Goal: Transaction & Acquisition: Purchase product/service

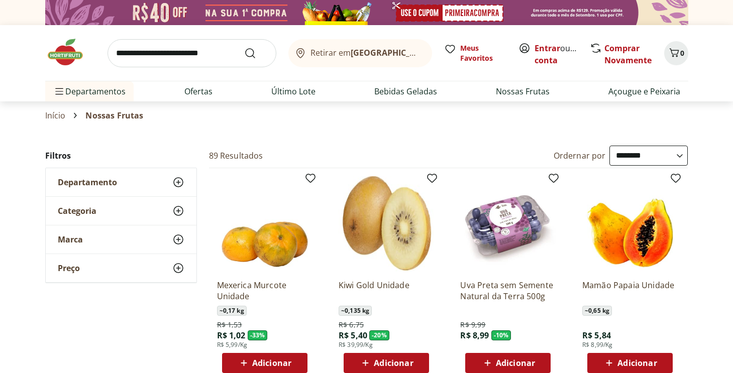
select select "**********"
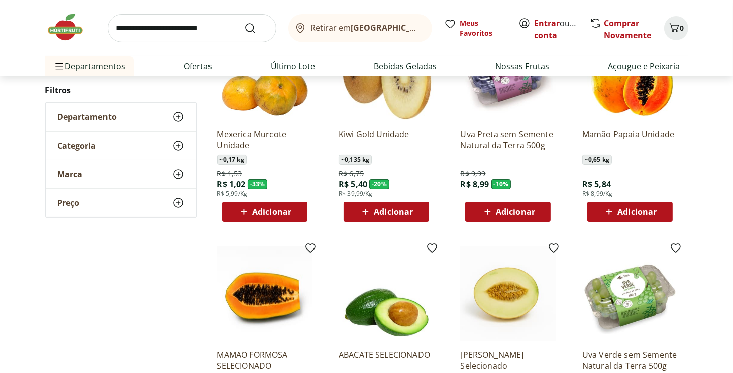
scroll to position [101, 0]
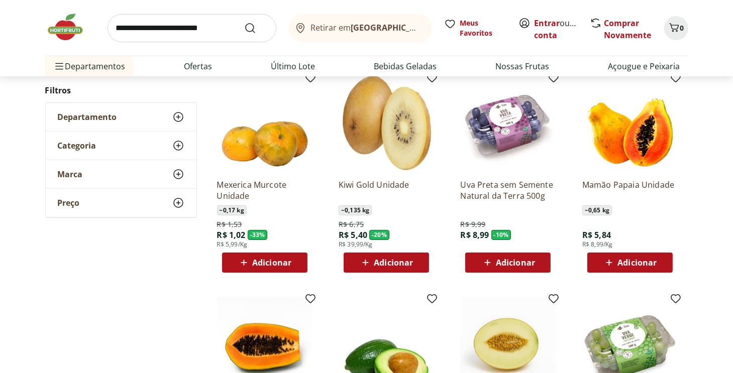
click at [507, 264] on span "Adicionar" at bounding box center [515, 263] width 39 height 8
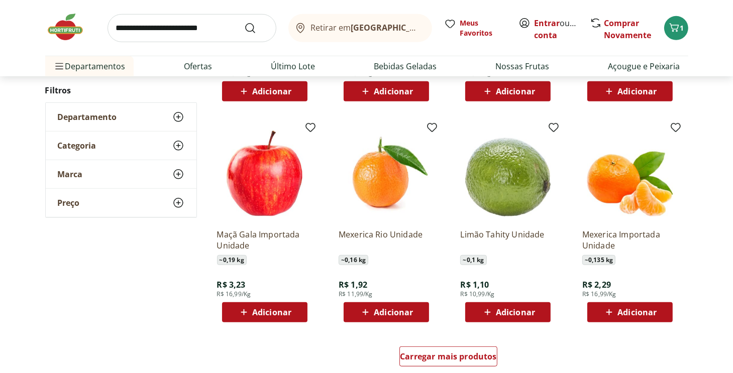
scroll to position [553, 0]
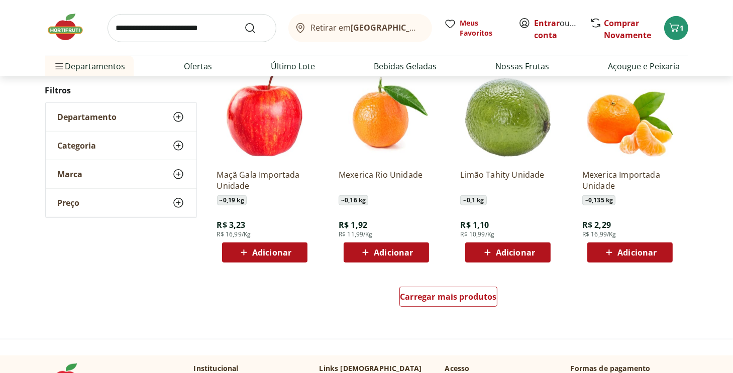
click at [273, 257] on span "Adicionar" at bounding box center [271, 253] width 39 height 8
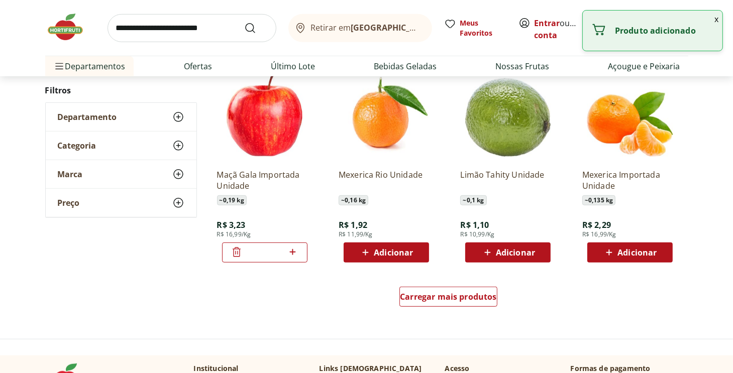
click at [294, 252] on icon at bounding box center [293, 252] width 6 height 6
type input "*"
click at [414, 295] on span "Carregar mais produtos" at bounding box center [448, 297] width 97 height 8
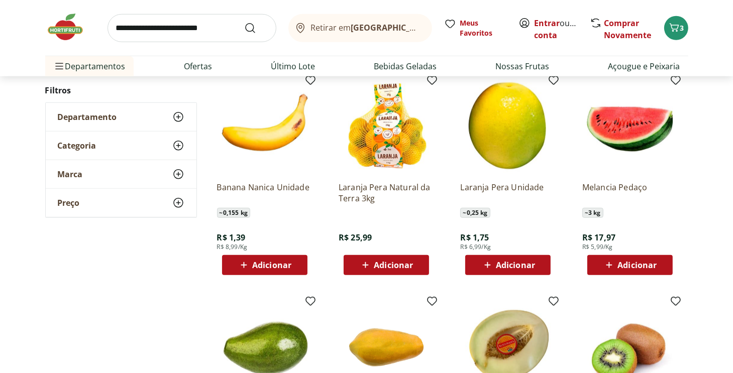
scroll to position [754, 0]
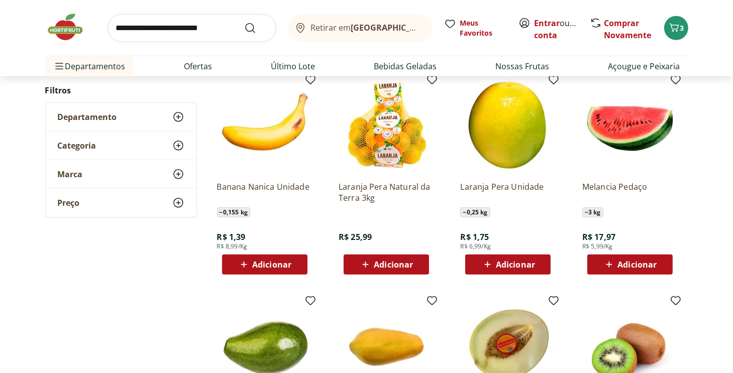
click at [253, 266] on span "Adicionar" at bounding box center [271, 265] width 39 height 8
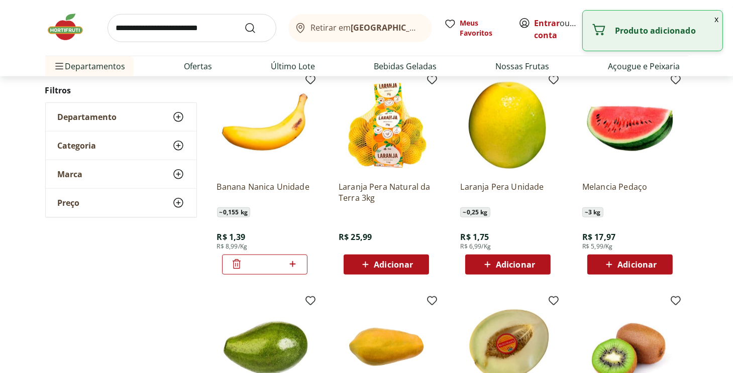
click at [294, 265] on icon at bounding box center [293, 264] width 13 height 12
type input "*"
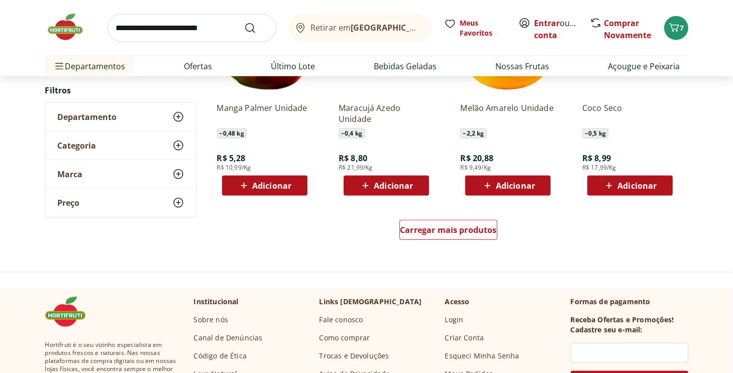
scroll to position [1307, 0]
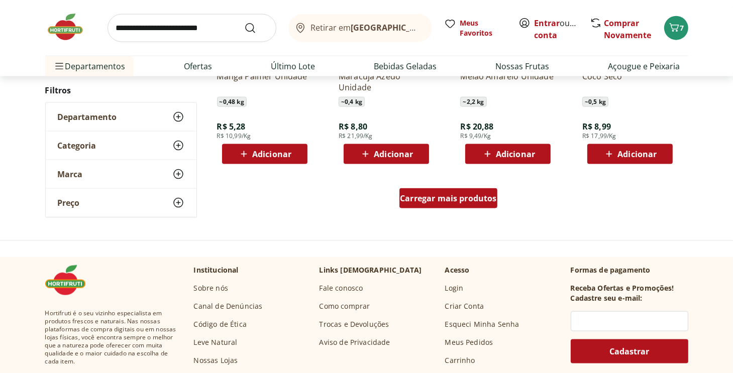
click at [441, 205] on div "Carregar mais produtos" at bounding box center [449, 198] width 98 height 20
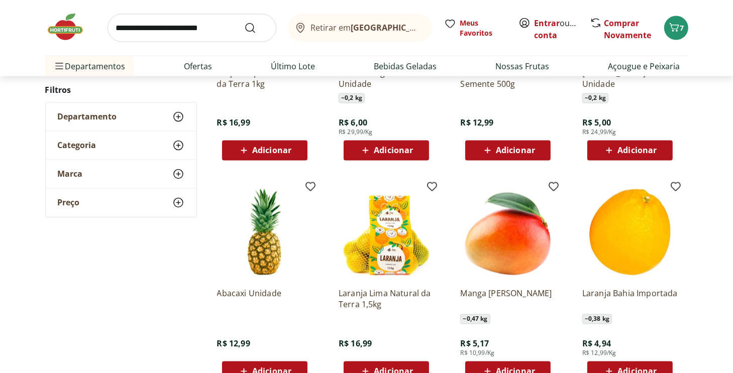
scroll to position [1810, 0]
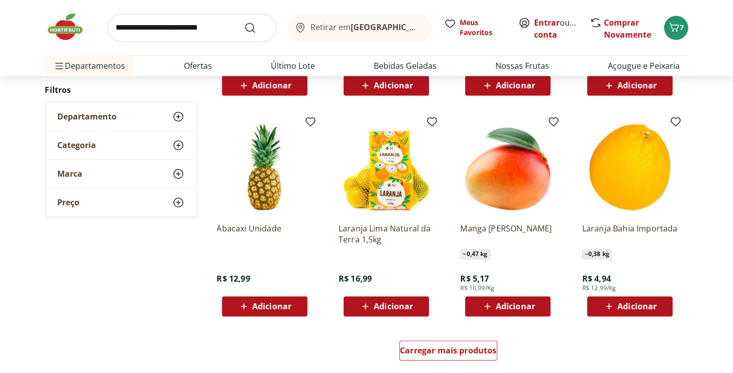
click at [381, 308] on span "Adicionar" at bounding box center [393, 307] width 39 height 8
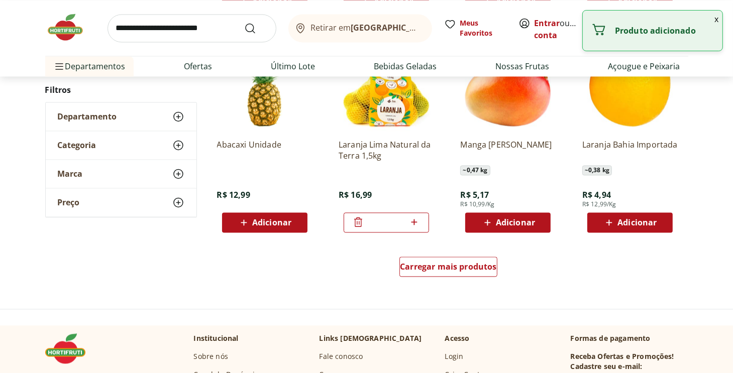
scroll to position [1910, 0]
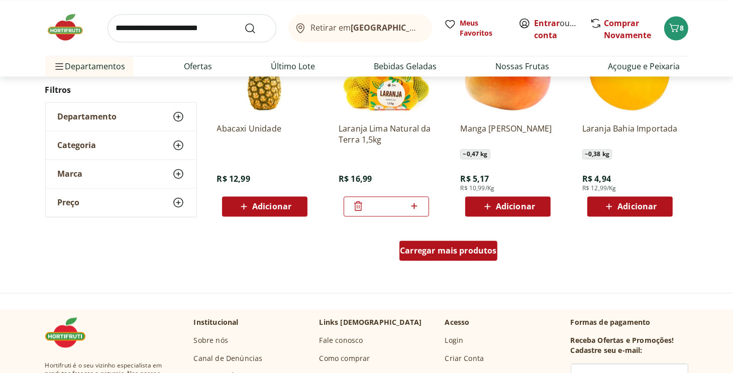
click at [426, 252] on span "Carregar mais produtos" at bounding box center [448, 251] width 97 height 8
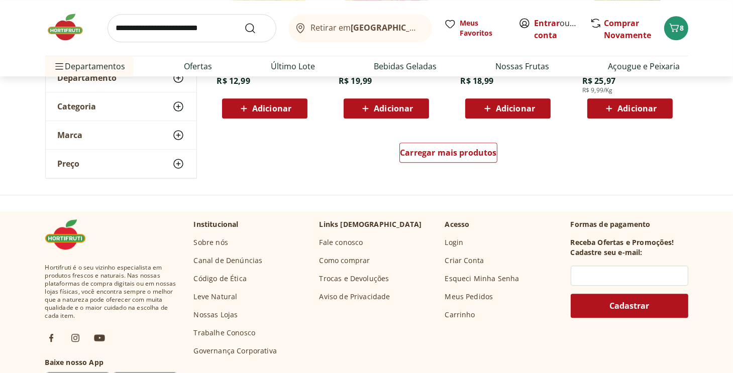
scroll to position [2664, 0]
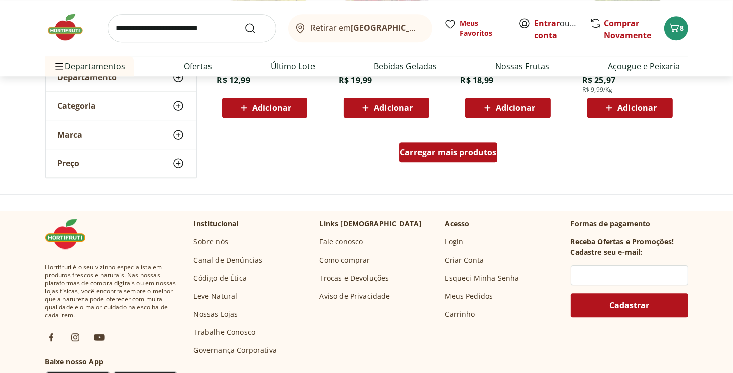
click at [448, 153] on span "Carregar mais produtos" at bounding box center [448, 152] width 97 height 8
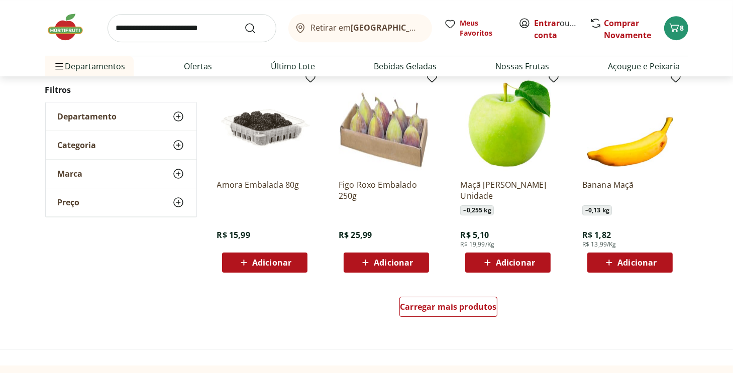
scroll to position [3167, 0]
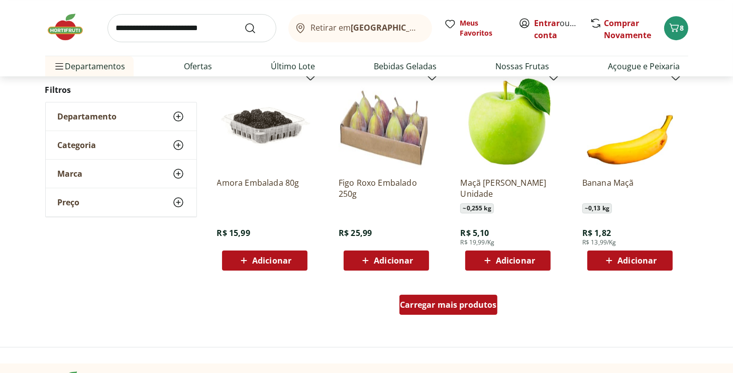
click at [440, 311] on div "Carregar mais produtos" at bounding box center [449, 305] width 98 height 20
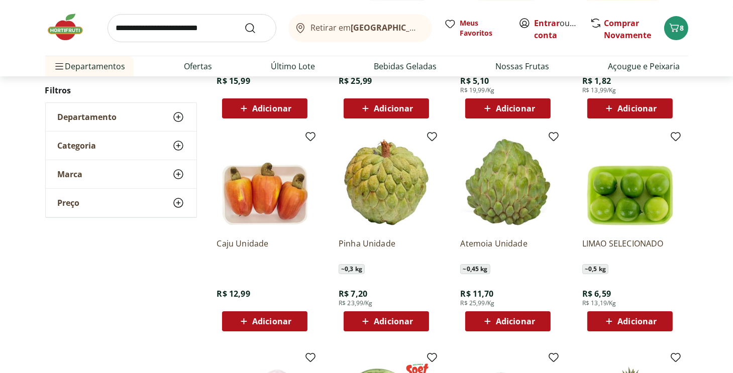
scroll to position [3368, 0]
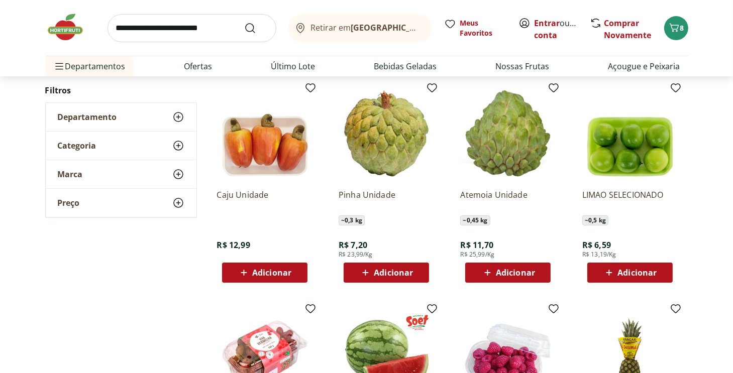
click at [508, 272] on span "Adicionar" at bounding box center [515, 273] width 39 height 8
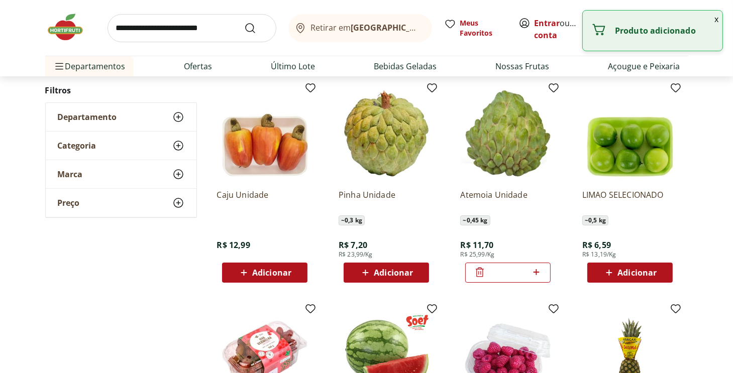
click at [537, 274] on icon at bounding box center [536, 272] width 13 height 12
type input "*"
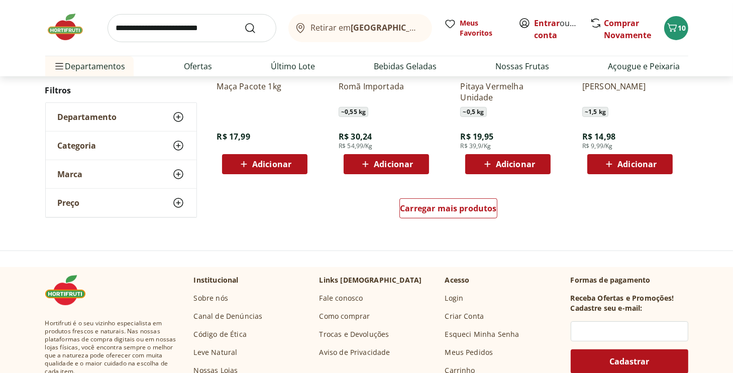
scroll to position [3921, 0]
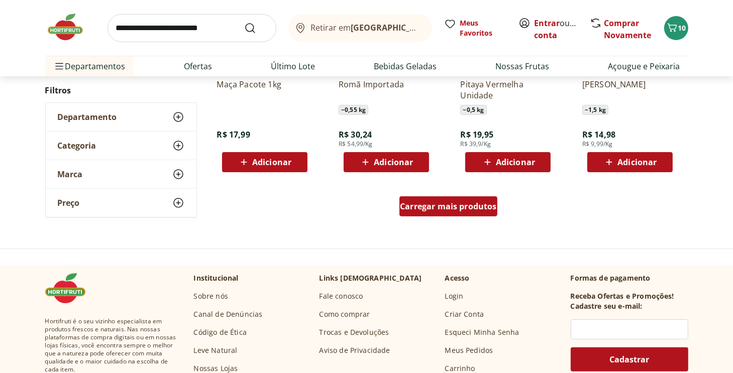
click at [458, 209] on span "Carregar mais produtos" at bounding box center [448, 207] width 97 height 8
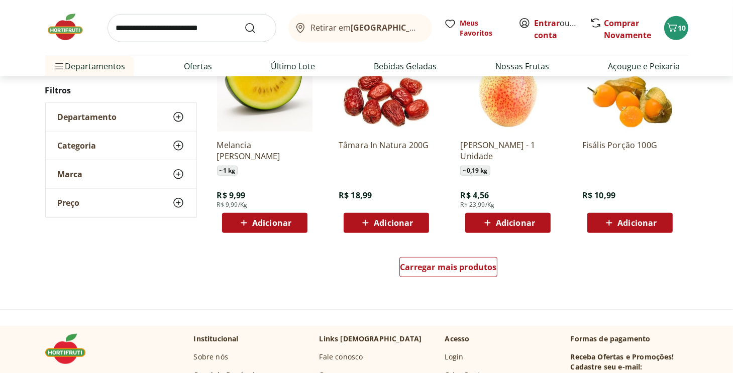
scroll to position [4574, 0]
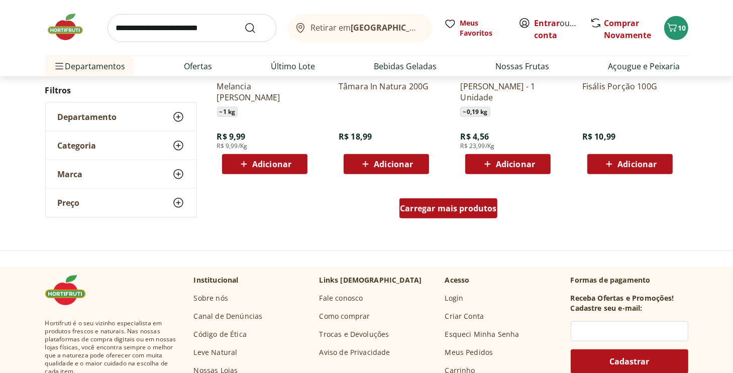
click at [458, 210] on span "Carregar mais produtos" at bounding box center [448, 209] width 97 height 8
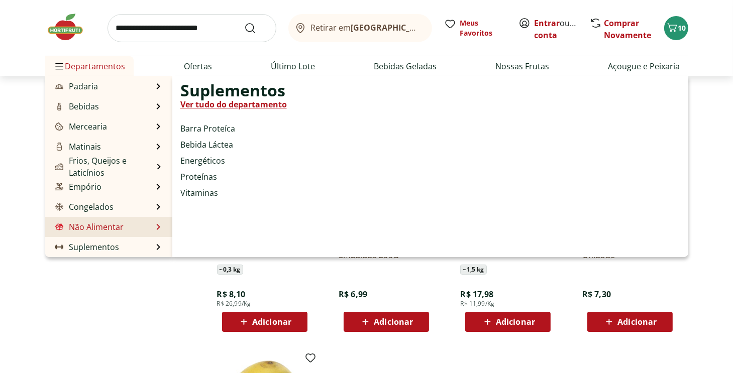
scroll to position [101, 0]
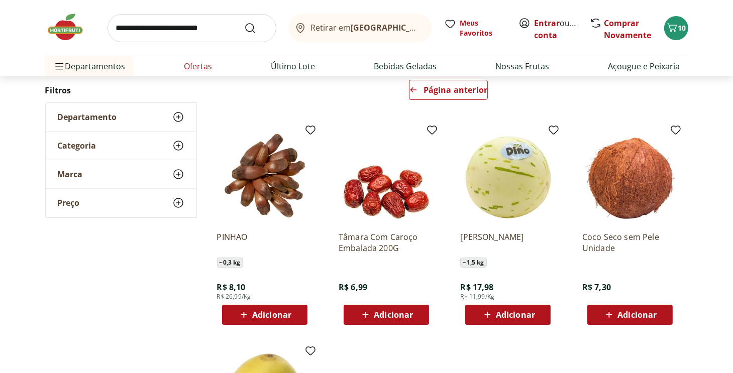
click at [190, 64] on link "Ofertas" at bounding box center [198, 66] width 28 height 12
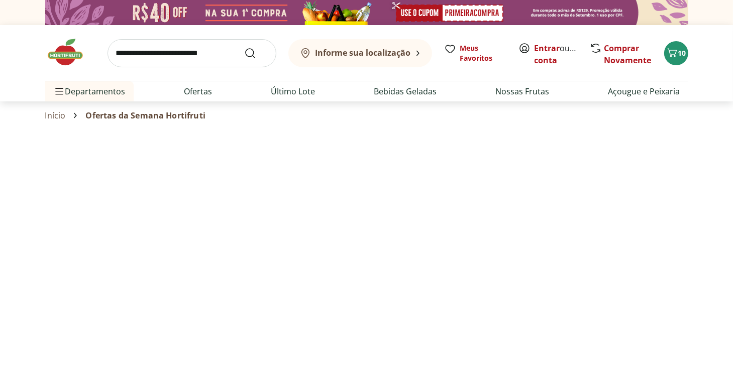
select select "**********"
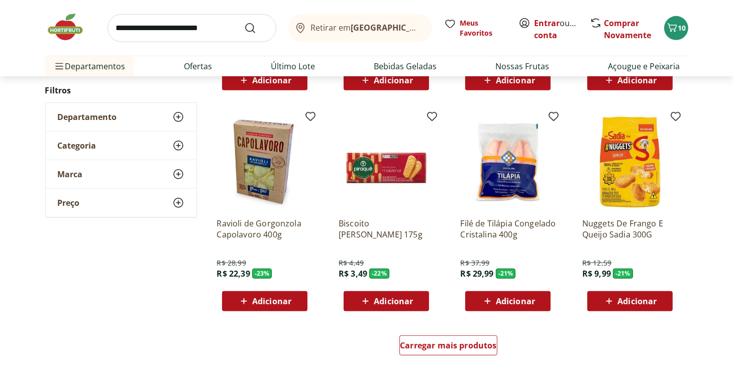
scroll to position [603, 0]
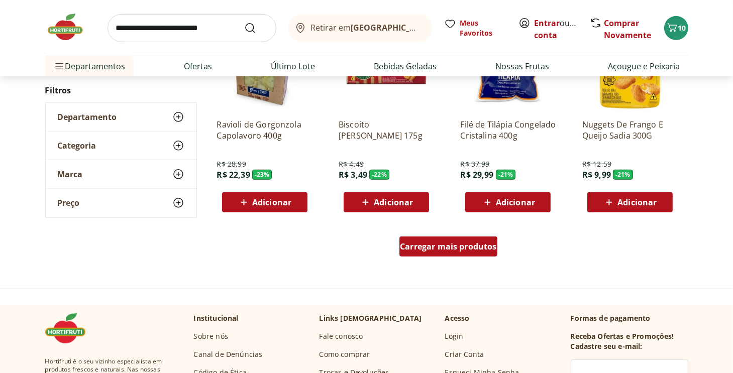
click at [450, 249] on span "Carregar mais produtos" at bounding box center [448, 247] width 97 height 8
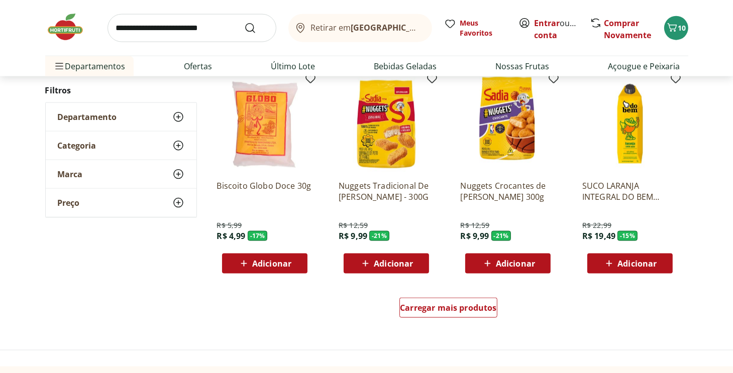
scroll to position [1206, 0]
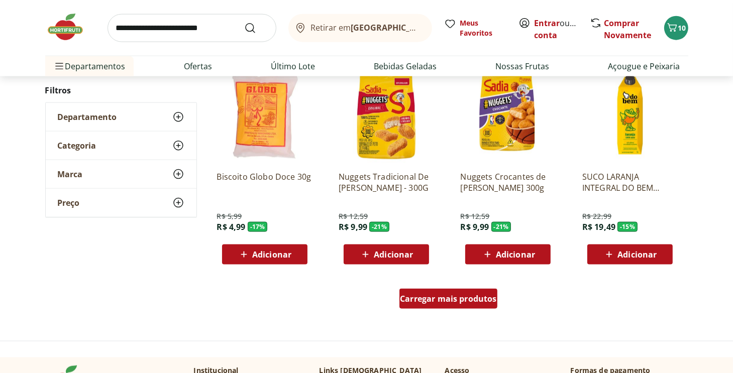
click at [432, 303] on span "Carregar mais produtos" at bounding box center [448, 299] width 97 height 8
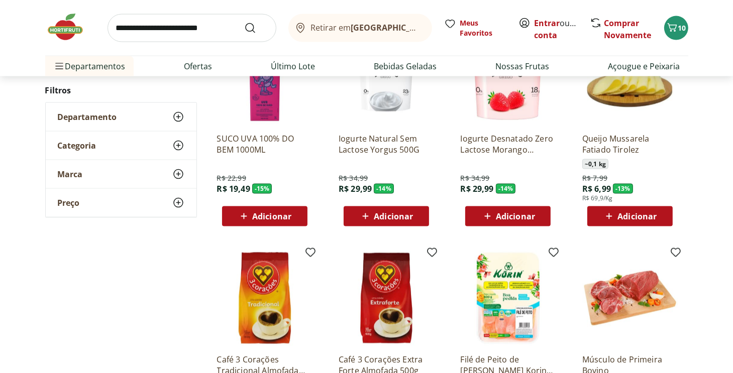
scroll to position [1458, 0]
click at [629, 213] on span "Adicionar" at bounding box center [637, 217] width 39 height 8
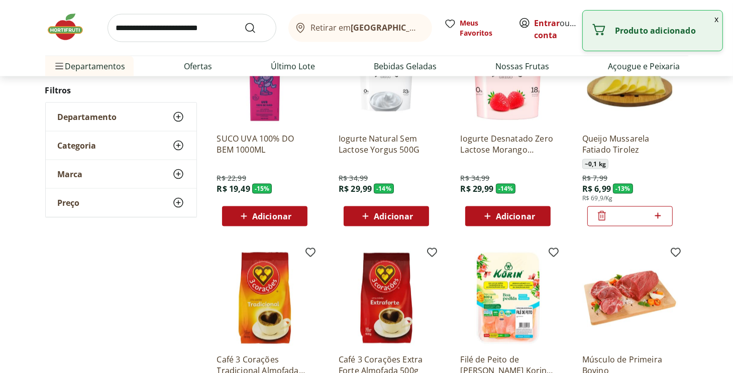
click at [658, 216] on icon at bounding box center [658, 216] width 6 height 6
type input "*"
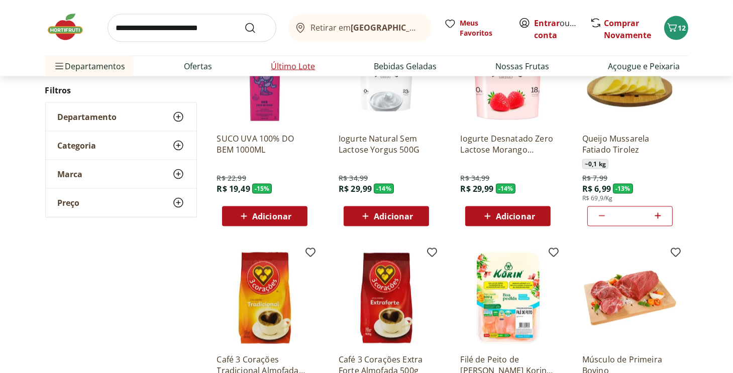
click at [298, 70] on link "Último Lote" at bounding box center [293, 66] width 44 height 12
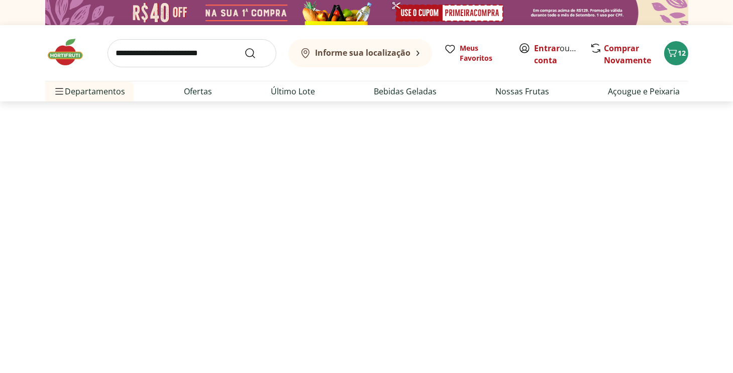
select select "**********"
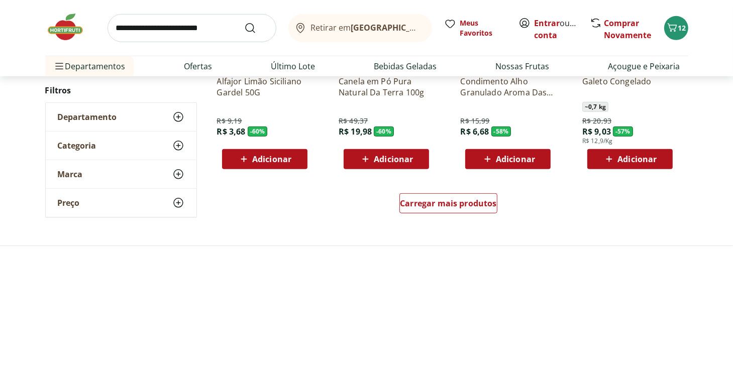
scroll to position [653, 0]
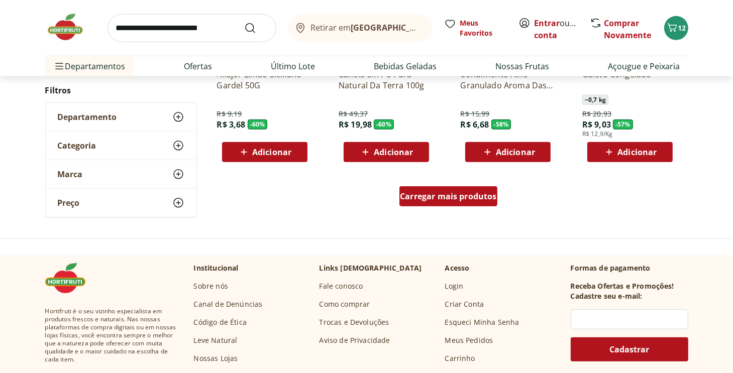
click at [458, 196] on span "Carregar mais produtos" at bounding box center [448, 197] width 97 height 8
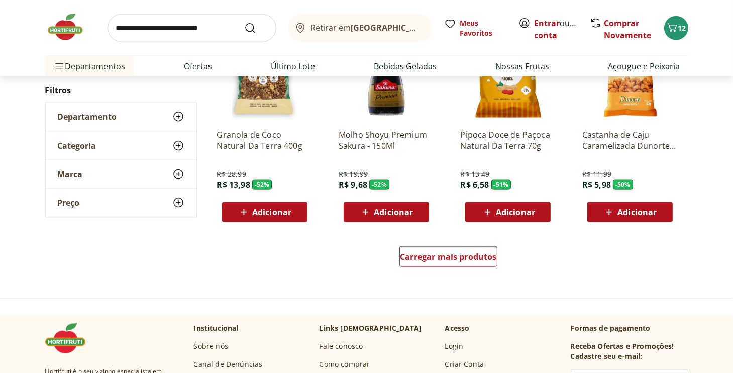
scroll to position [1257, 0]
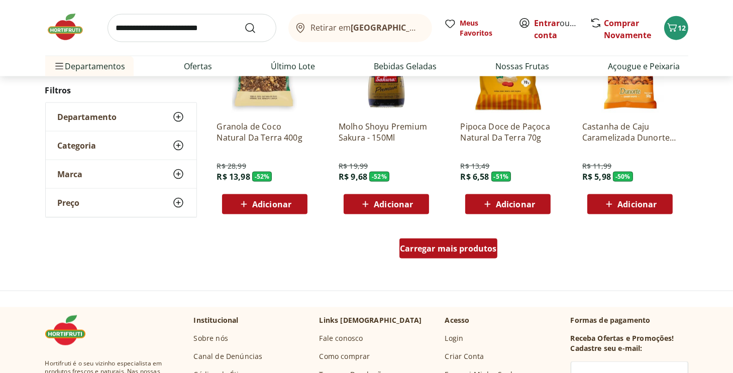
click at [472, 247] on span "Carregar mais produtos" at bounding box center [448, 249] width 97 height 8
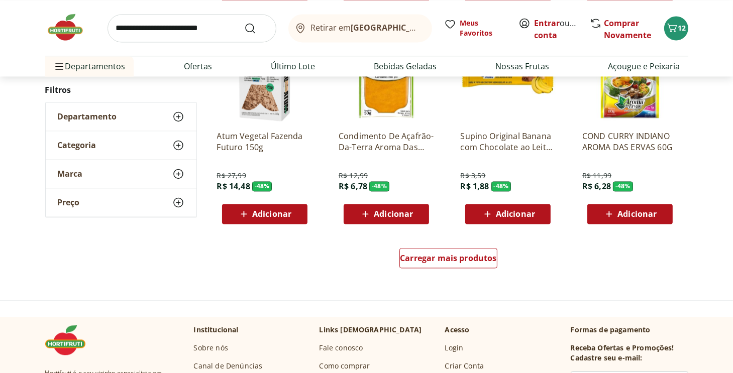
scroll to position [1910, 0]
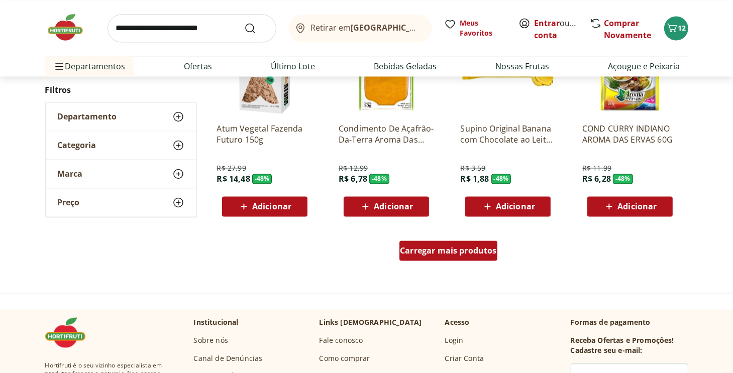
click at [436, 252] on span "Carregar mais produtos" at bounding box center [448, 251] width 97 height 8
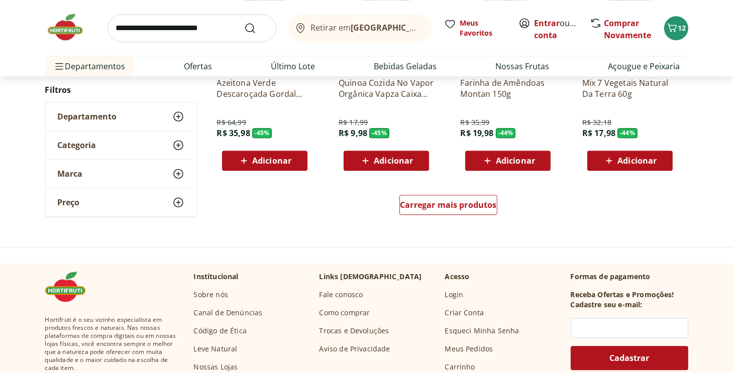
scroll to position [2614, 0]
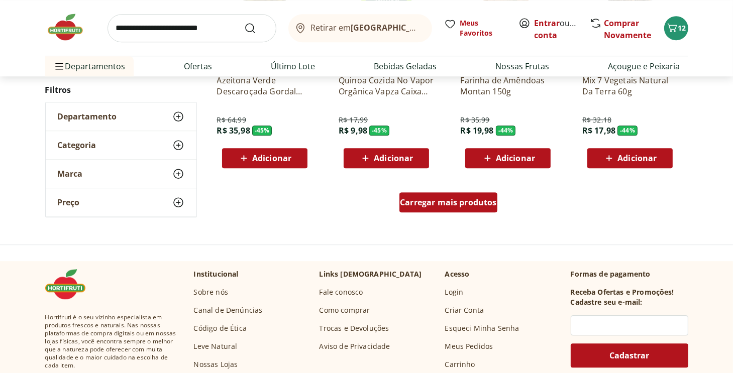
click at [456, 205] on span "Carregar mais produtos" at bounding box center [448, 203] width 97 height 8
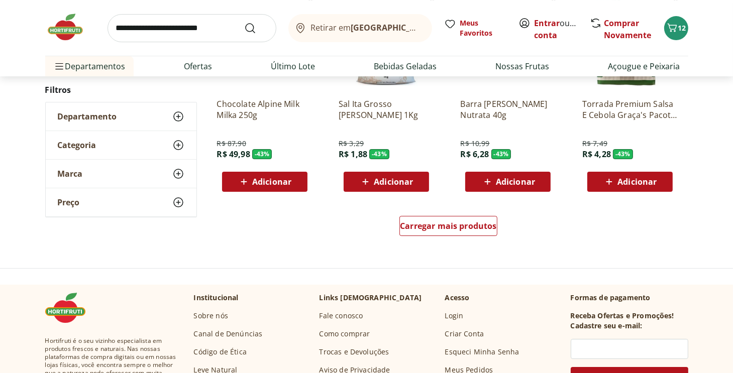
scroll to position [3267, 0]
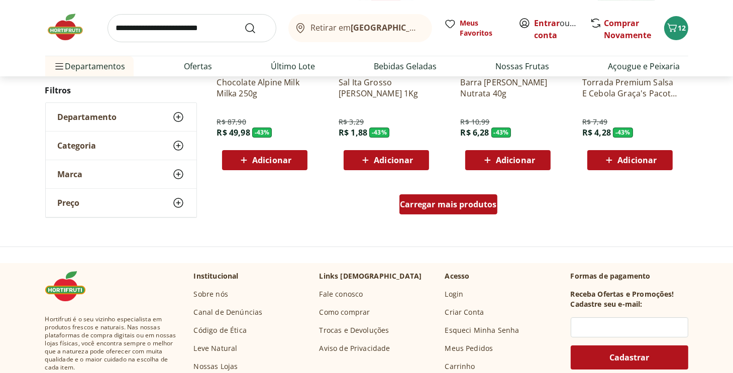
click at [436, 209] on span "Carregar mais produtos" at bounding box center [448, 205] width 97 height 8
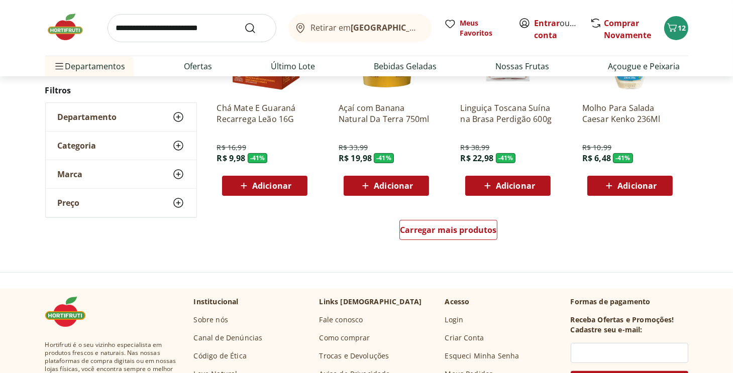
scroll to position [3921, 0]
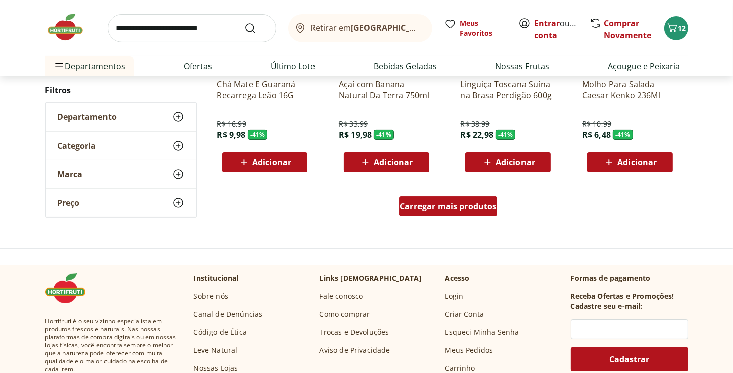
click at [467, 212] on div "Carregar mais produtos" at bounding box center [449, 207] width 98 height 20
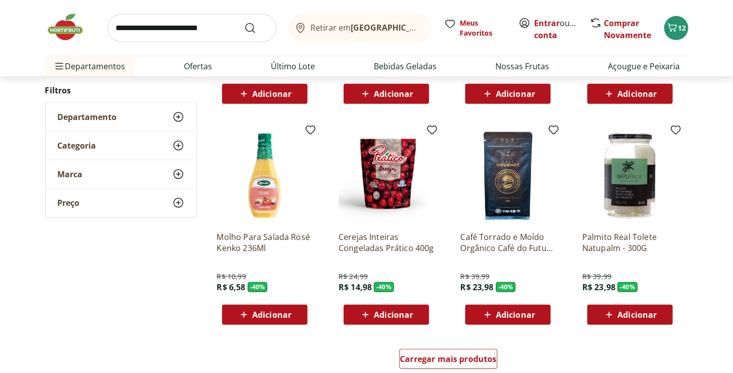
scroll to position [4574, 0]
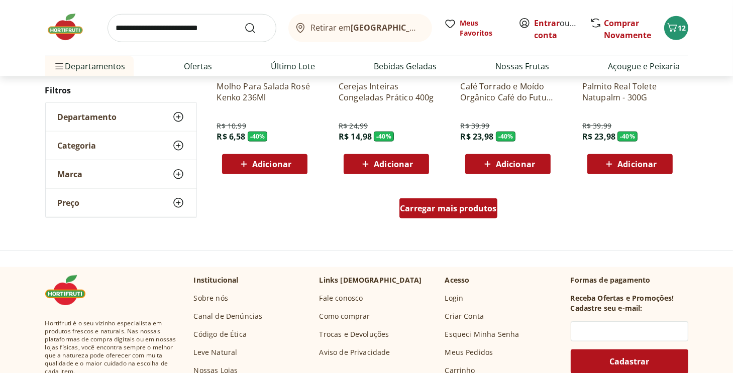
click at [456, 205] on span "Carregar mais produtos" at bounding box center [448, 209] width 97 height 8
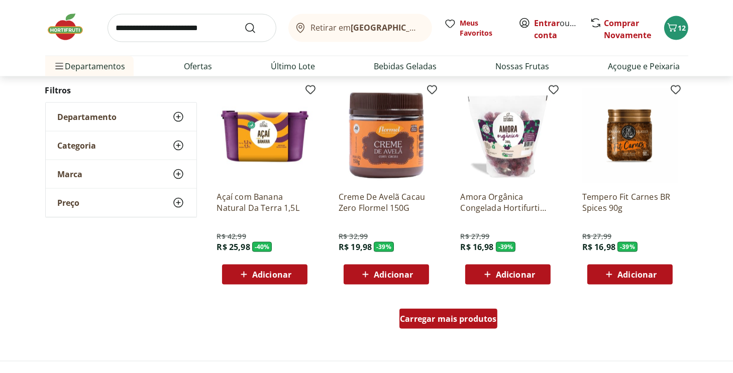
scroll to position [5177, 0]
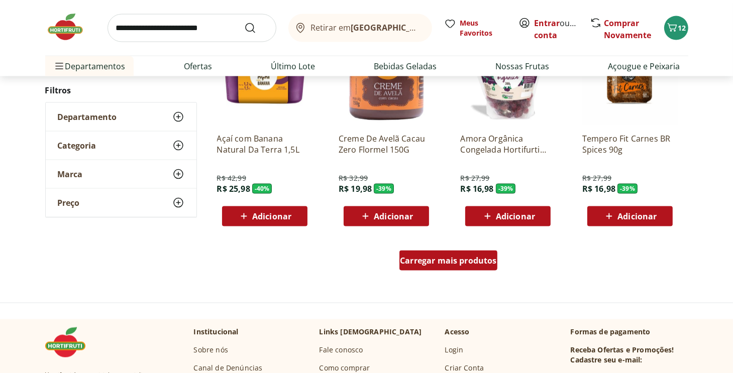
click at [419, 260] on span "Carregar mais produtos" at bounding box center [448, 261] width 97 height 8
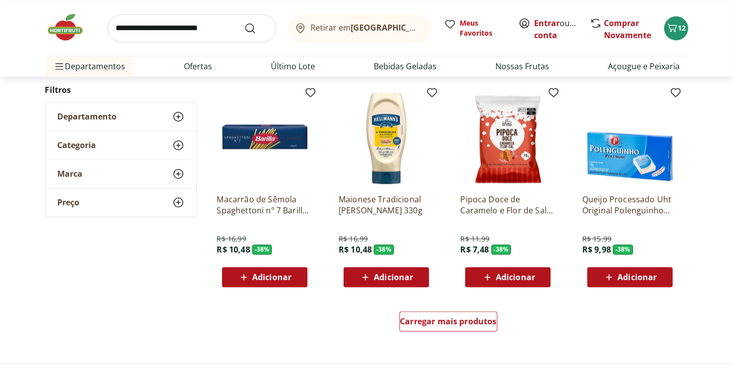
scroll to position [5780, 0]
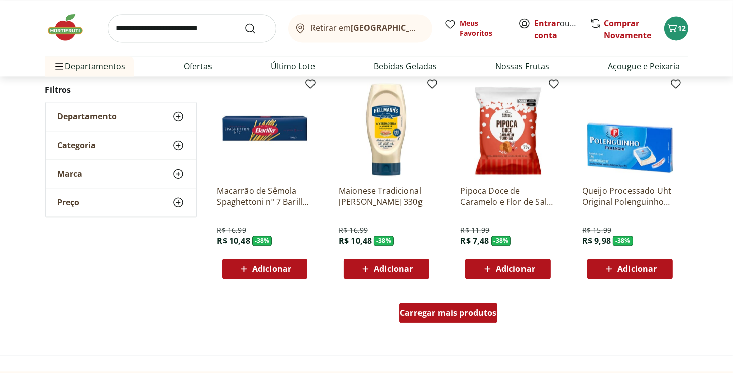
click at [438, 314] on span "Carregar mais produtos" at bounding box center [448, 313] width 97 height 8
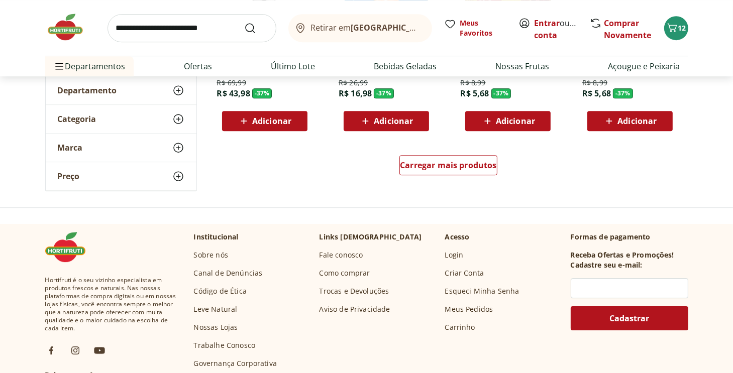
scroll to position [6585, 0]
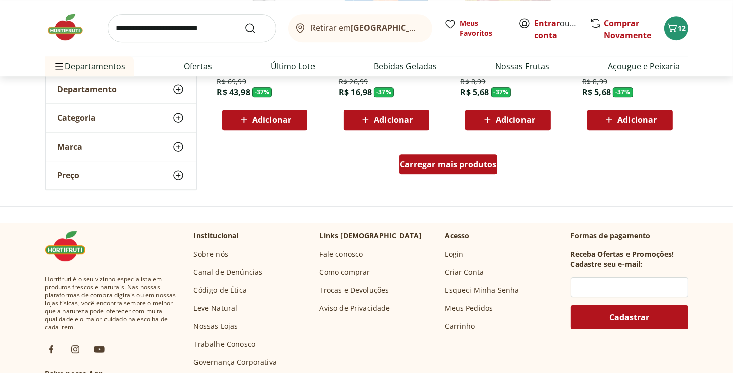
click at [422, 158] on div "Carregar mais produtos" at bounding box center [449, 164] width 98 height 20
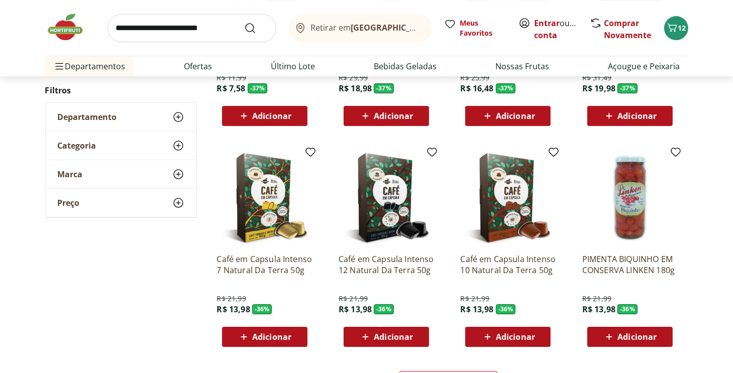
scroll to position [7138, 0]
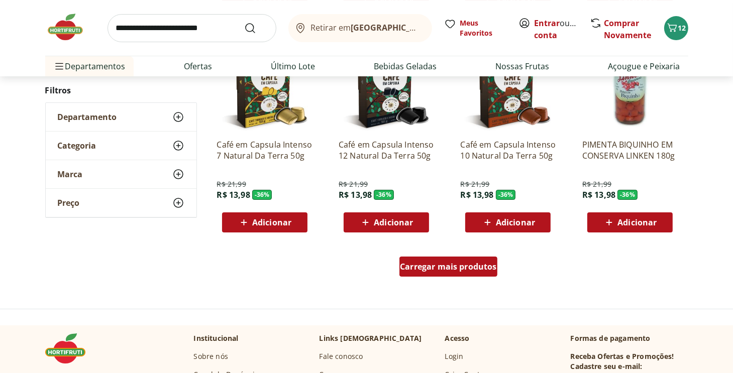
click at [444, 263] on span "Carregar mais produtos" at bounding box center [448, 267] width 97 height 8
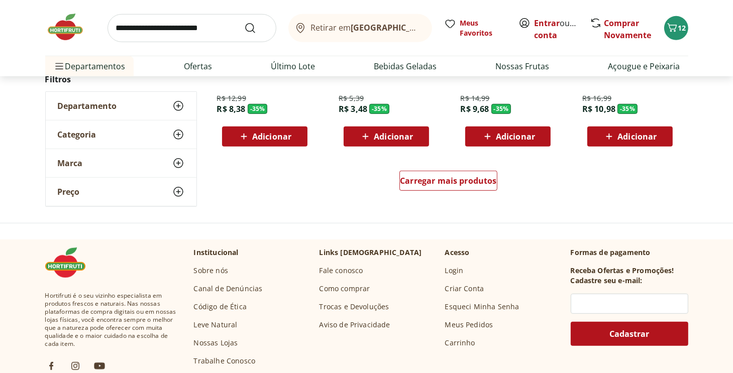
scroll to position [7942, 0]
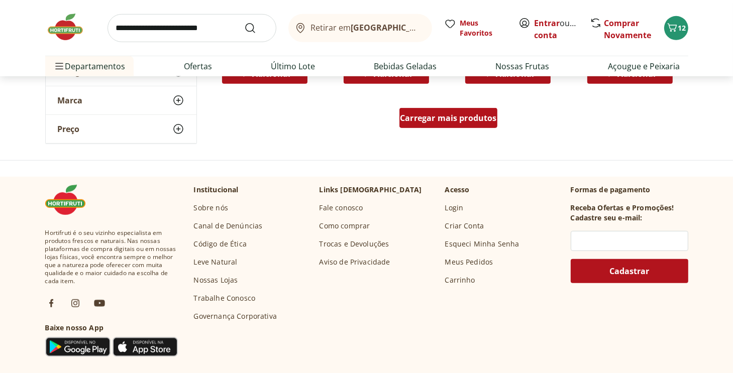
click at [436, 124] on div "Carregar mais produtos" at bounding box center [449, 118] width 98 height 20
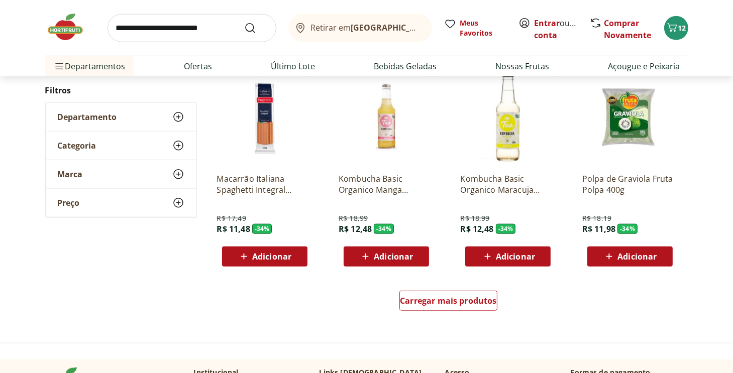
scroll to position [8445, 0]
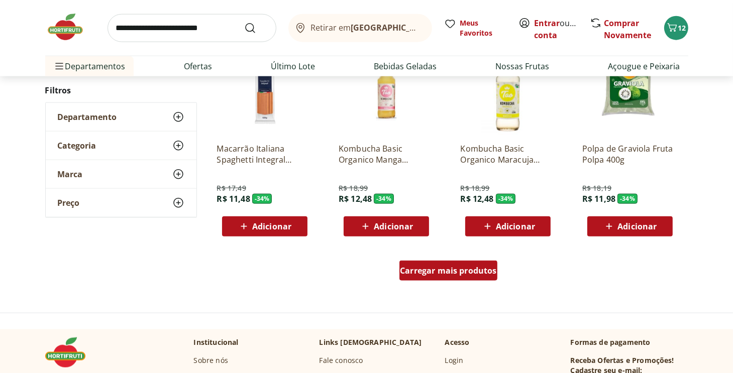
click at [425, 269] on span "Carregar mais produtos" at bounding box center [448, 271] width 97 height 8
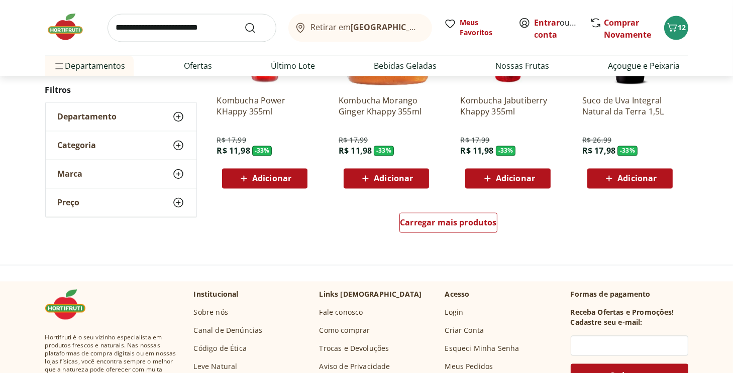
scroll to position [9148, 0]
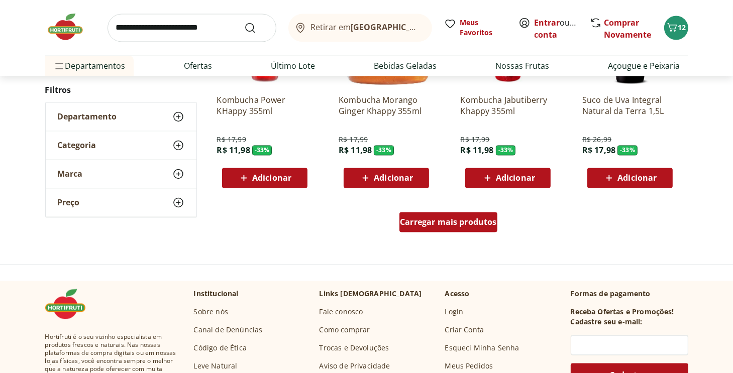
click at [439, 227] on div "Carregar mais produtos" at bounding box center [449, 223] width 98 height 20
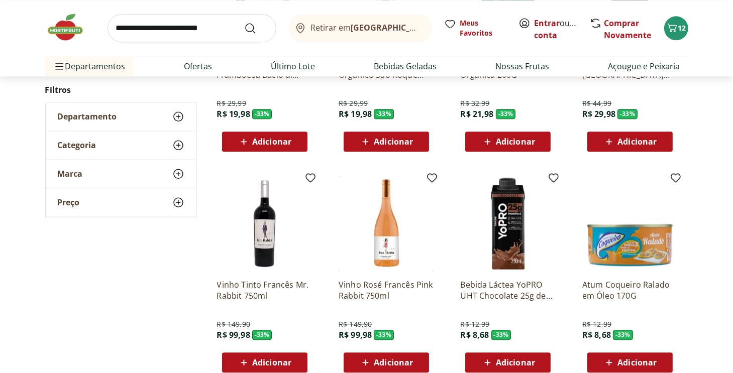
scroll to position [9701, 0]
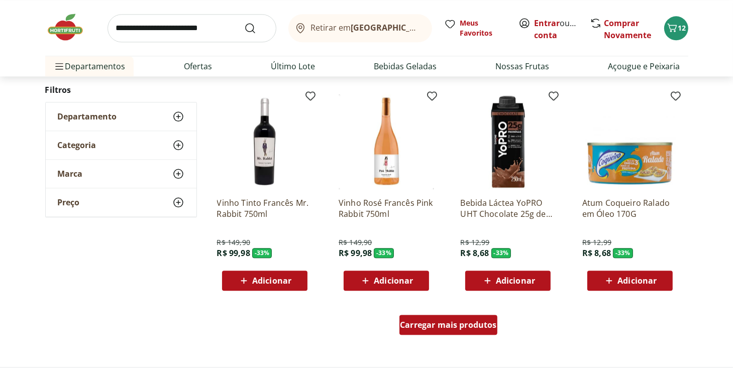
click at [411, 326] on span "Carregar mais produtos" at bounding box center [448, 325] width 97 height 8
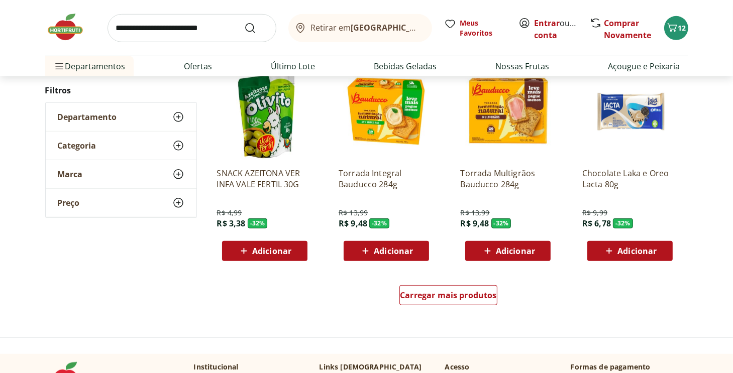
scroll to position [704, 0]
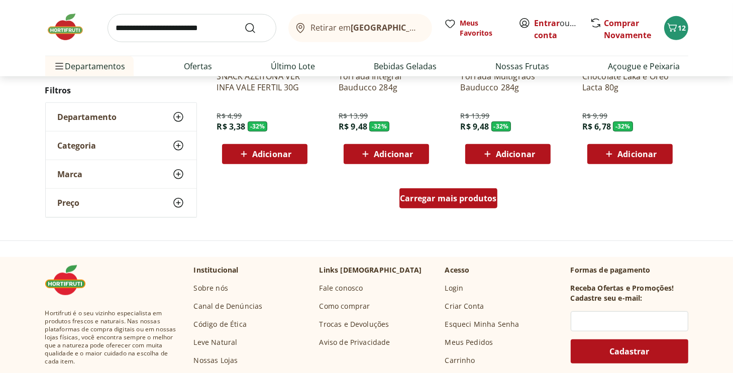
click at [463, 203] on span "Carregar mais produtos" at bounding box center [448, 199] width 97 height 8
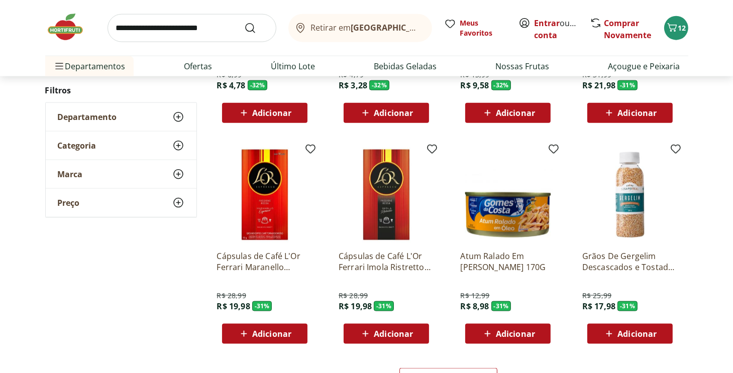
scroll to position [1206, 0]
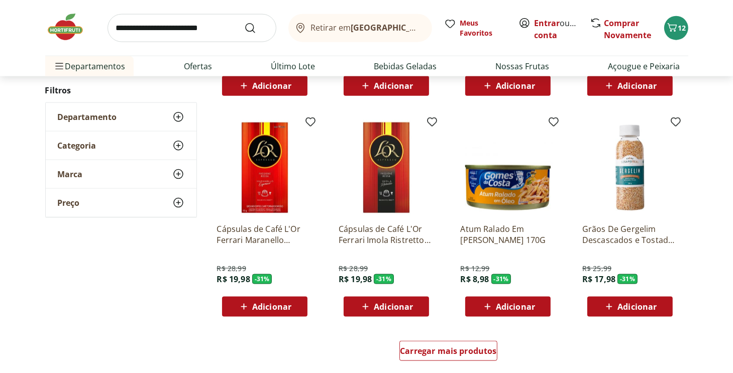
click at [530, 313] on span "Adicionar" at bounding box center [509, 307] width 54 height 12
click at [629, 309] on span "Adicionar" at bounding box center [637, 307] width 39 height 8
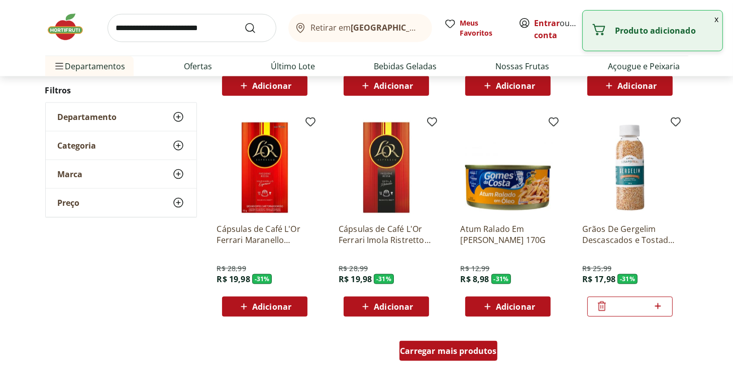
click at [446, 349] on span "Carregar mais produtos" at bounding box center [448, 351] width 97 height 8
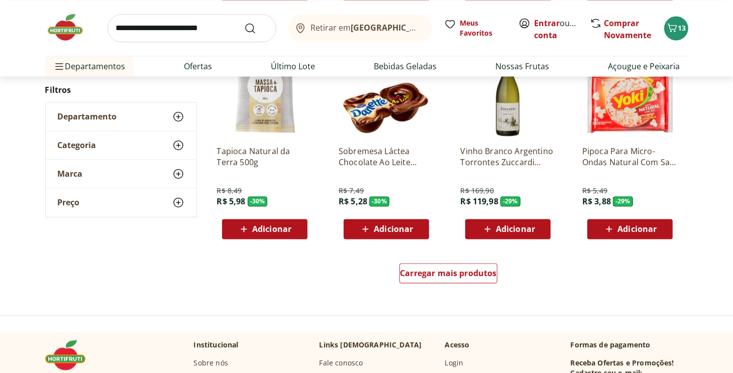
scroll to position [1960, 0]
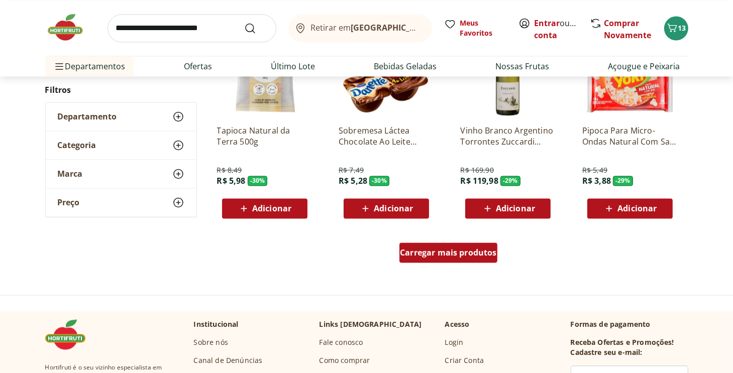
click at [437, 253] on span "Carregar mais produtos" at bounding box center [448, 253] width 97 height 8
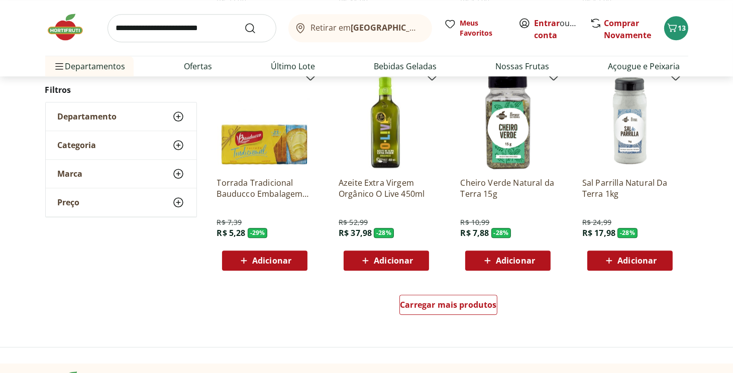
scroll to position [2664, 0]
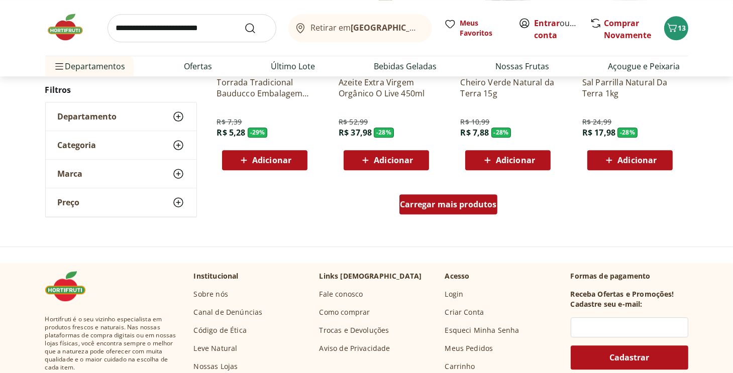
click at [434, 206] on span "Carregar mais produtos" at bounding box center [448, 205] width 97 height 8
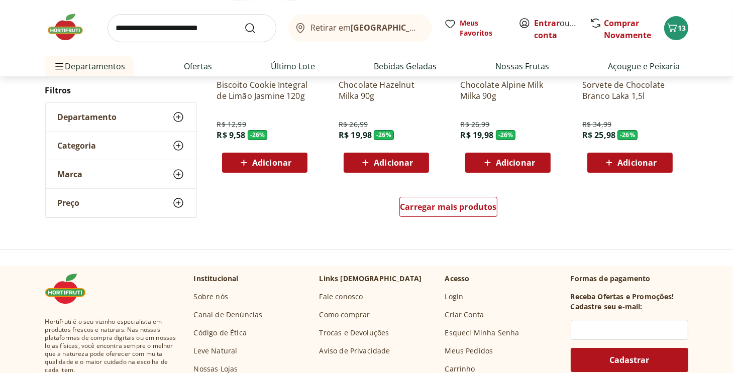
scroll to position [3317, 0]
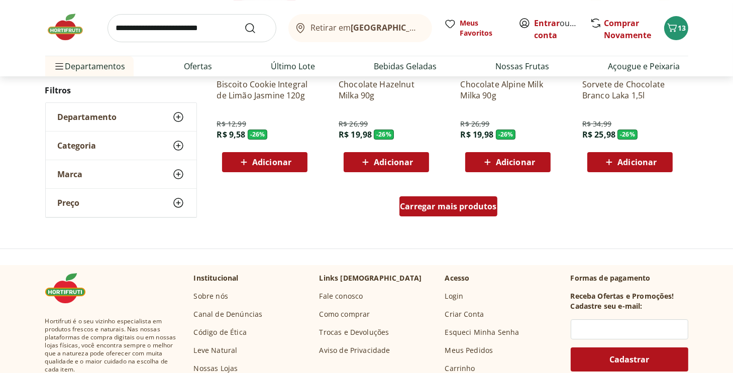
click at [446, 212] on div "Carregar mais produtos" at bounding box center [449, 207] width 98 height 20
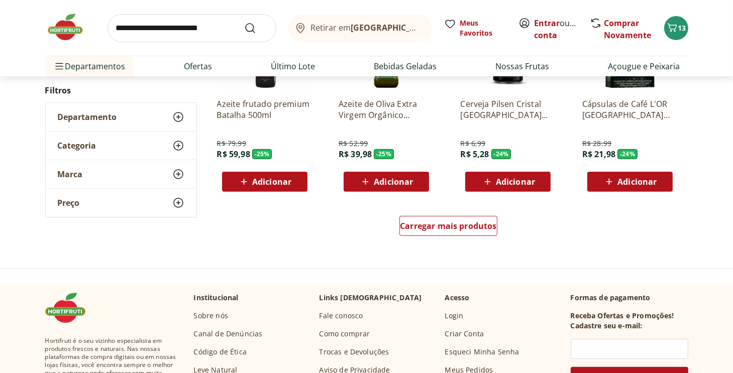
scroll to position [3971, 0]
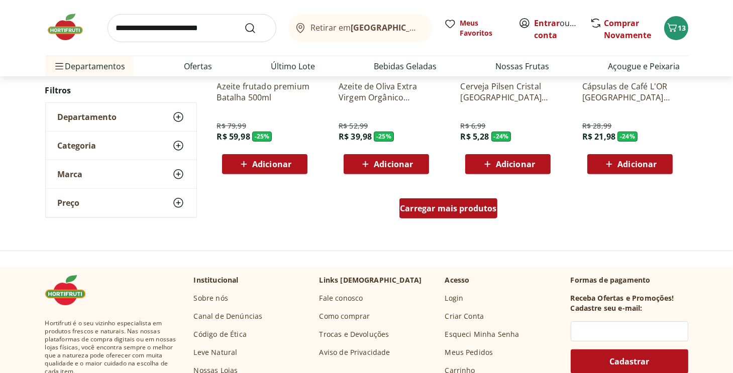
click at [472, 213] on span "Carregar mais produtos" at bounding box center [448, 209] width 97 height 8
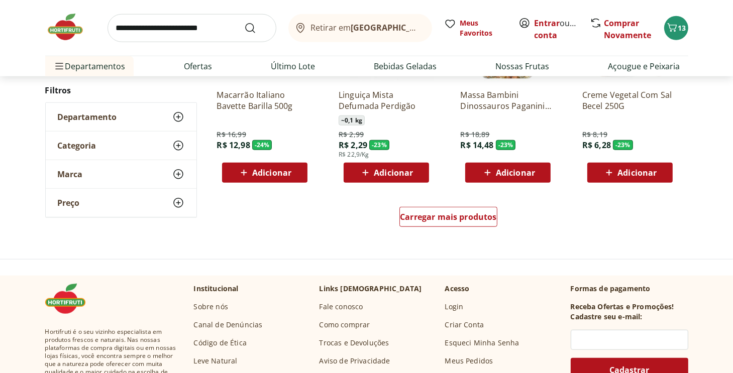
scroll to position [4624, 0]
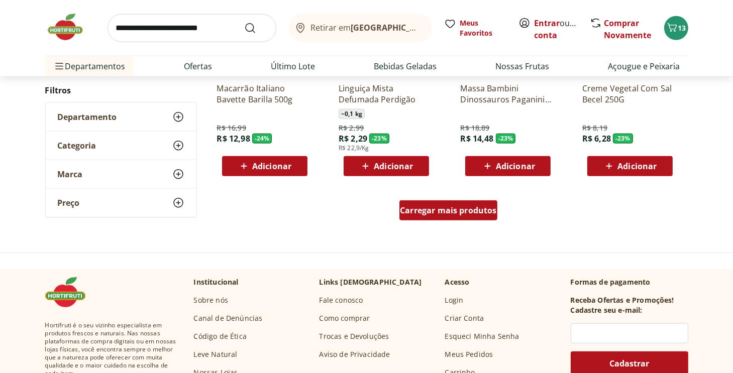
click at [477, 207] on span "Carregar mais produtos" at bounding box center [448, 211] width 97 height 8
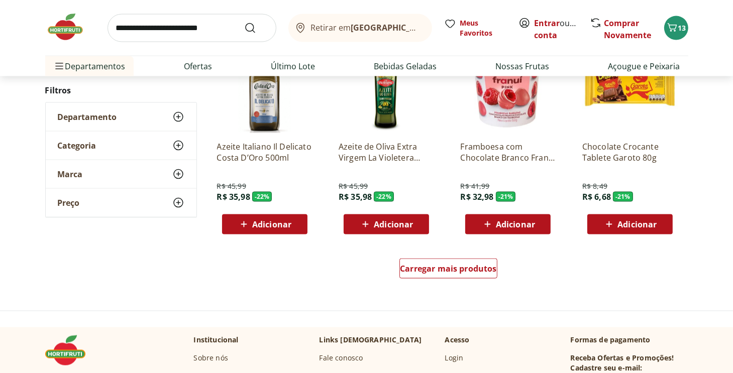
scroll to position [5228, 0]
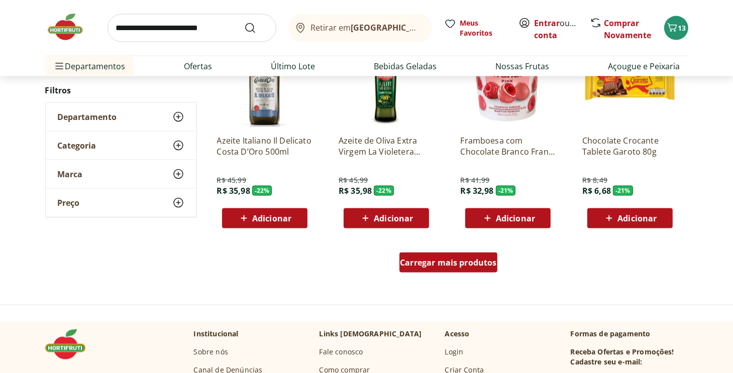
click at [432, 263] on span "Carregar mais produtos" at bounding box center [448, 263] width 97 height 8
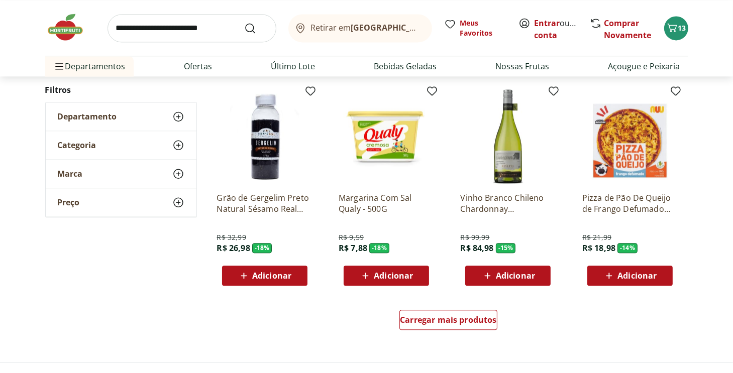
scroll to position [5831, 0]
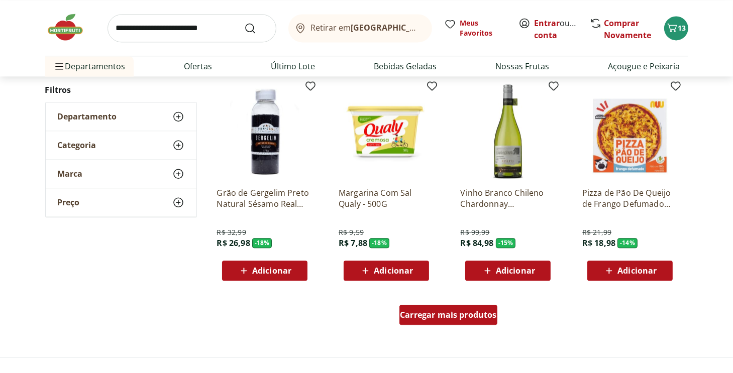
click at [479, 315] on span "Carregar mais produtos" at bounding box center [448, 315] width 97 height 8
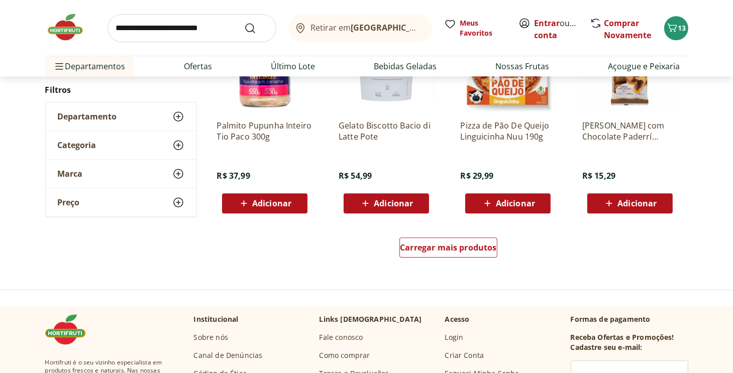
scroll to position [6585, 0]
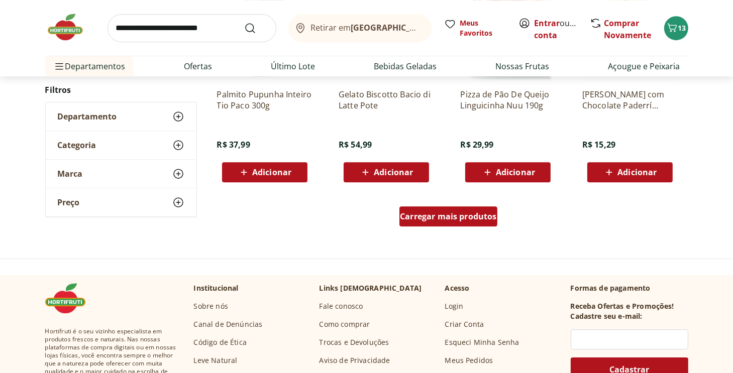
click at [458, 219] on span "Carregar mais produtos" at bounding box center [448, 217] width 97 height 8
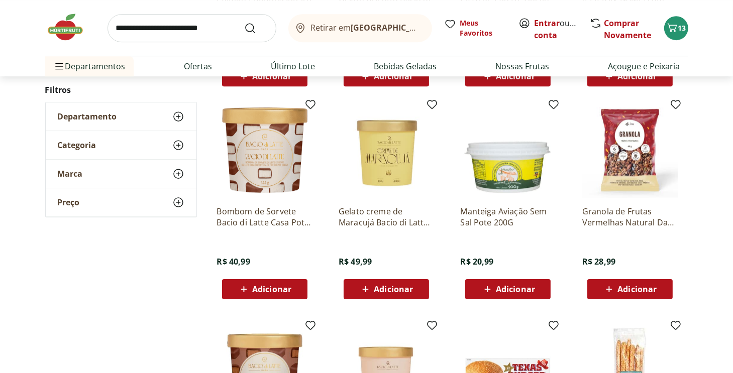
scroll to position [6685, 0]
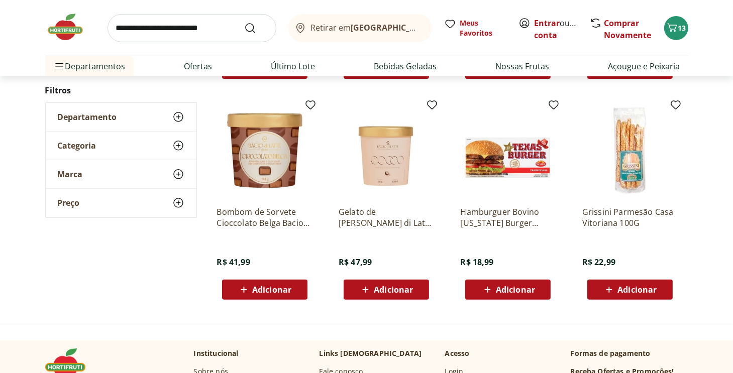
scroll to position [281, 0]
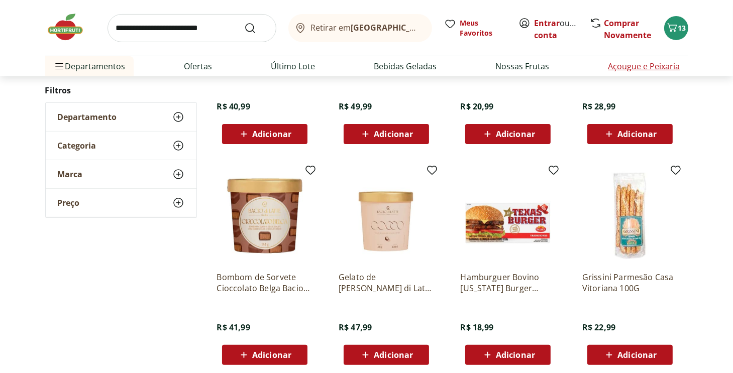
click at [653, 65] on link "Açougue e Peixaria" at bounding box center [645, 66] width 72 height 12
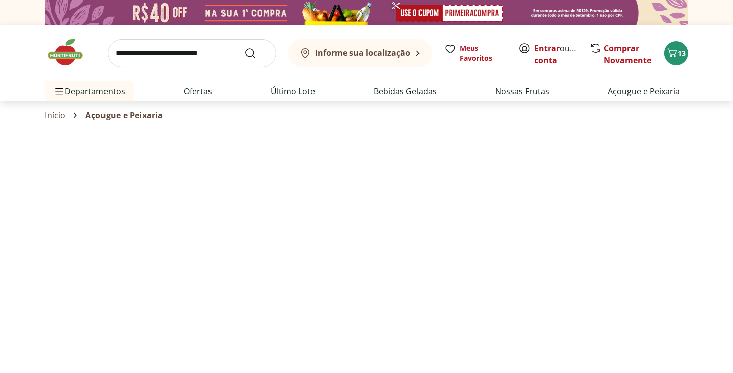
select select "**********"
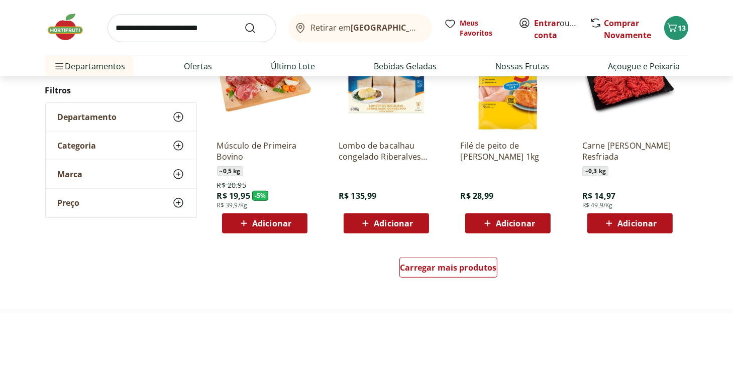
scroll to position [603, 0]
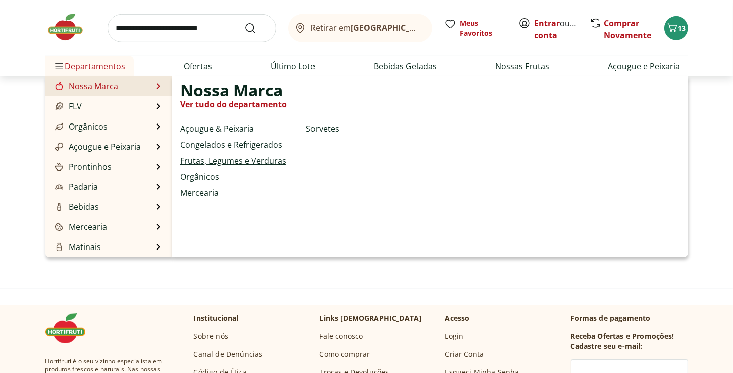
click at [250, 160] on link "Frutas, Legumes e Verduras" at bounding box center [233, 161] width 106 height 12
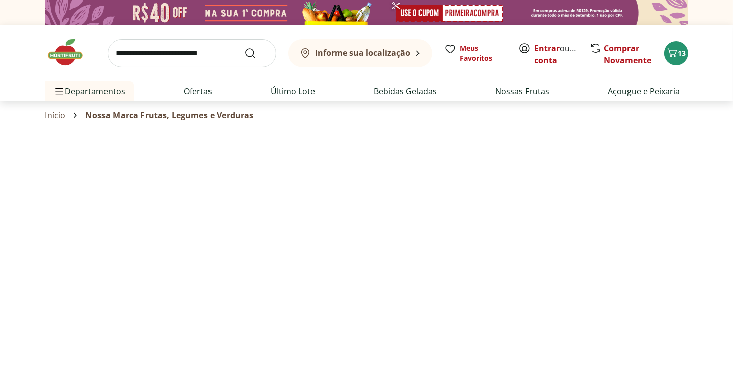
select select "**********"
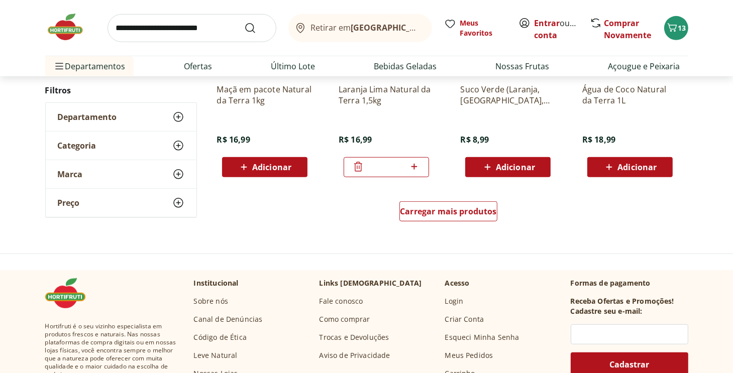
scroll to position [653, 0]
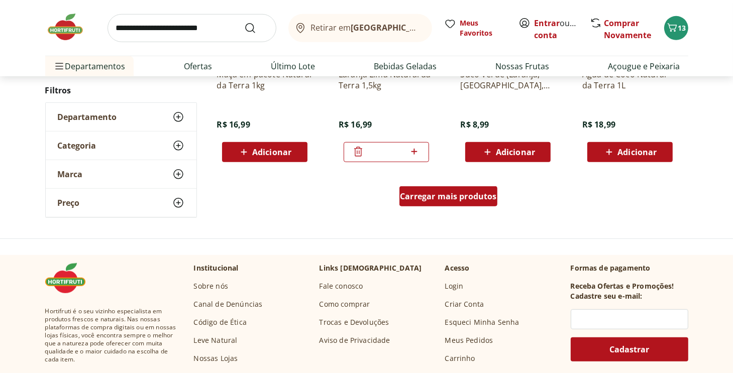
click at [405, 197] on span "Carregar mais produtos" at bounding box center [448, 197] width 97 height 8
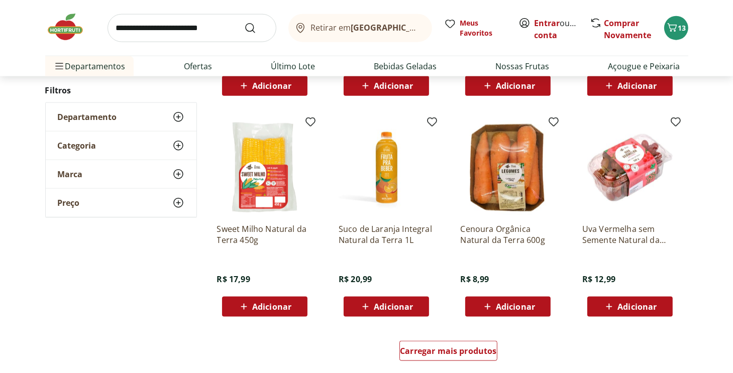
scroll to position [1156, 0]
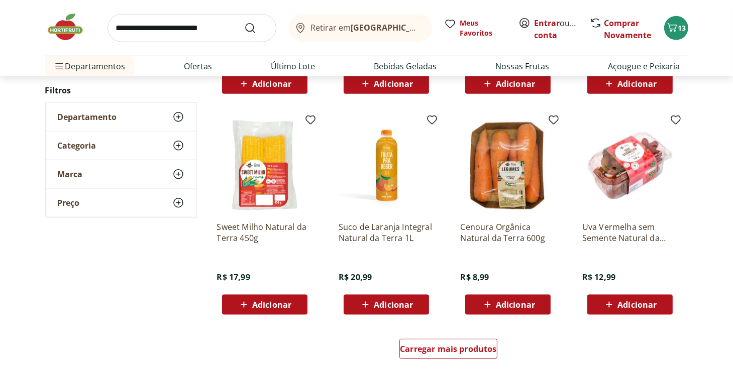
click at [260, 307] on span "Adicionar" at bounding box center [271, 305] width 39 height 8
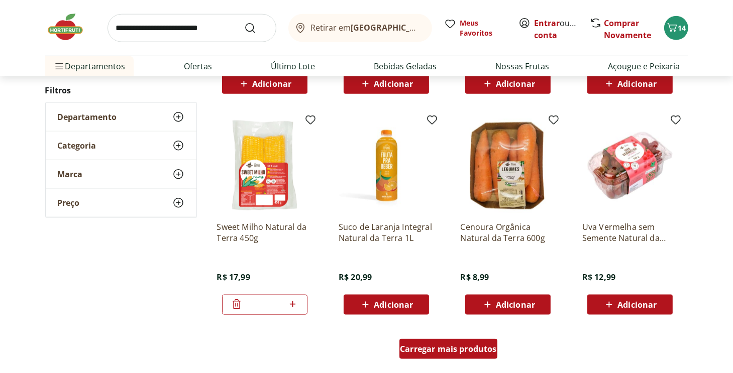
click at [443, 355] on div "Carregar mais produtos" at bounding box center [449, 349] width 98 height 20
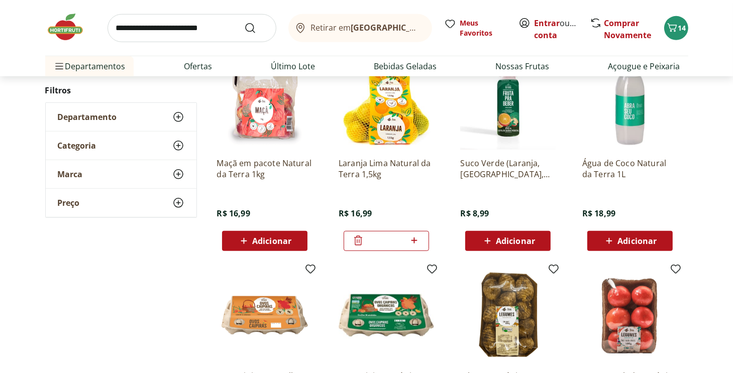
scroll to position [553, 0]
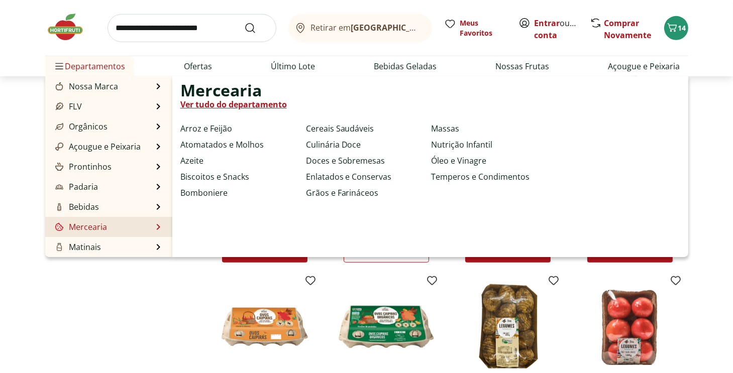
click at [273, 106] on link "Ver tudo do departamento" at bounding box center [233, 105] width 107 height 12
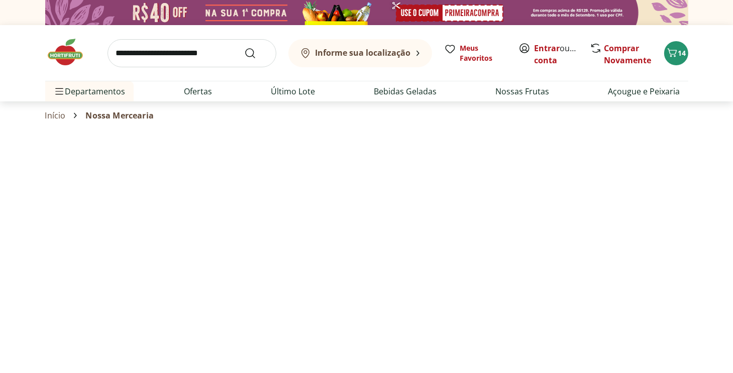
select select "**********"
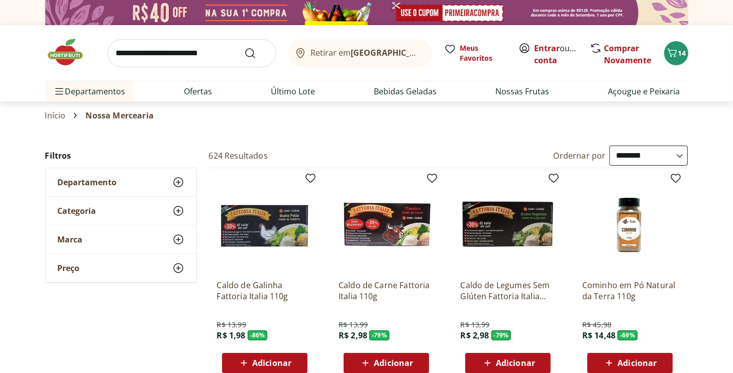
click at [708, 94] on div "Retirar em Rio de Janeiro/RJ Meus Favoritos Entrar ou Criar conta Comprar Novam…" at bounding box center [367, 63] width 684 height 76
click at [547, 45] on link "Entrar" at bounding box center [548, 48] width 26 height 11
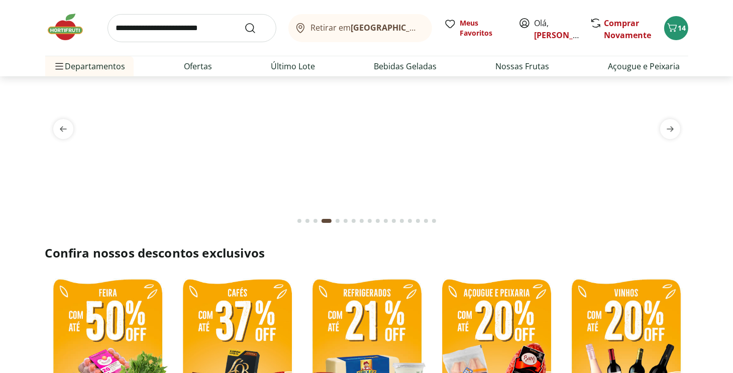
scroll to position [50, 0]
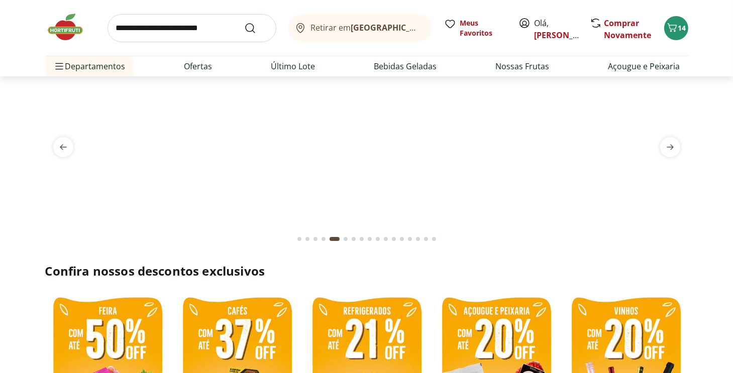
click at [715, 70] on header "Retirar em [GEOGRAPHIC_DATA]/[PERSON_NAME], [PERSON_NAME] 14 Retirar em [GEOGRA…" at bounding box center [366, 38] width 733 height 76
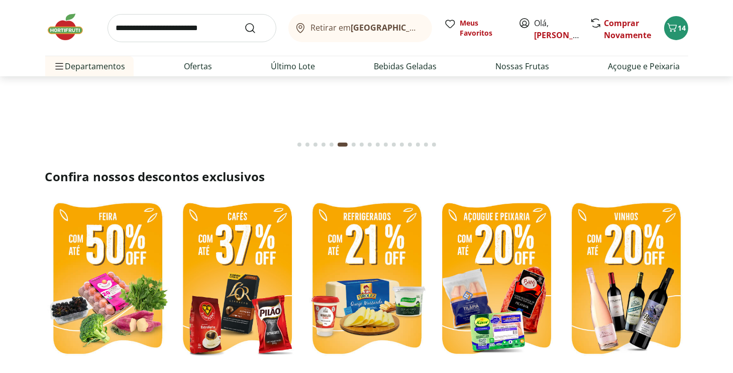
scroll to position [201, 0]
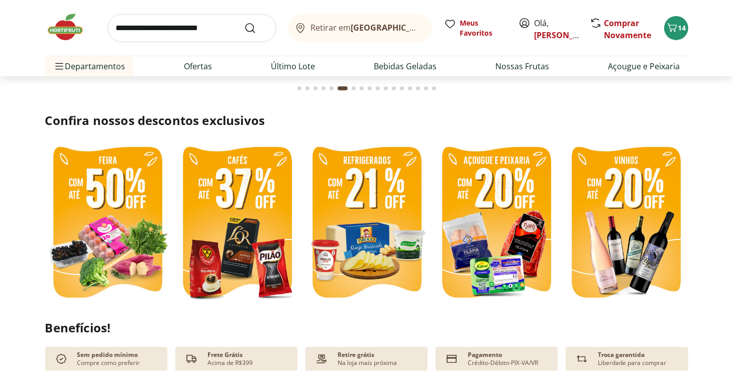
click at [121, 270] on img at bounding box center [107, 224] width 125 height 166
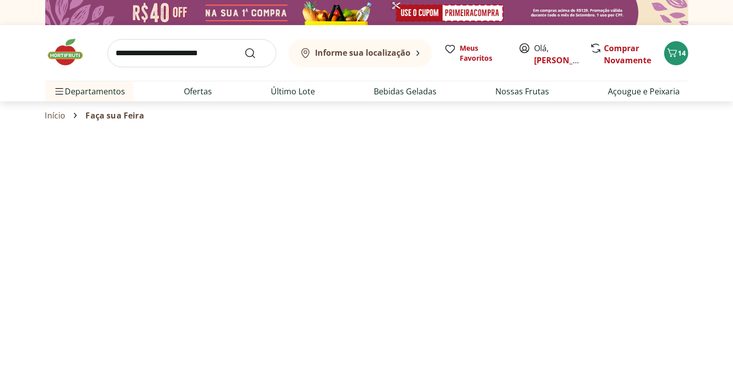
select select "**********"
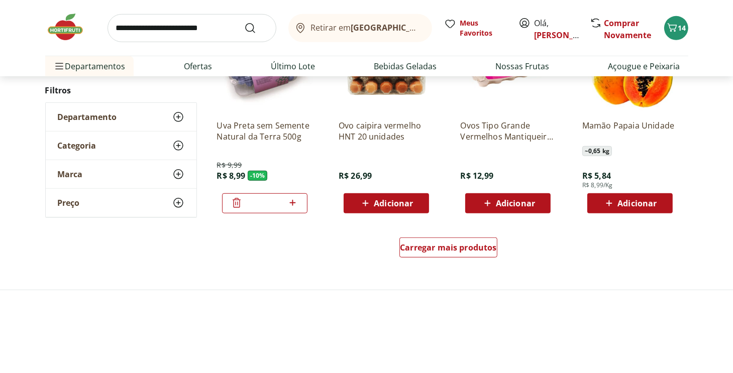
scroll to position [603, 0]
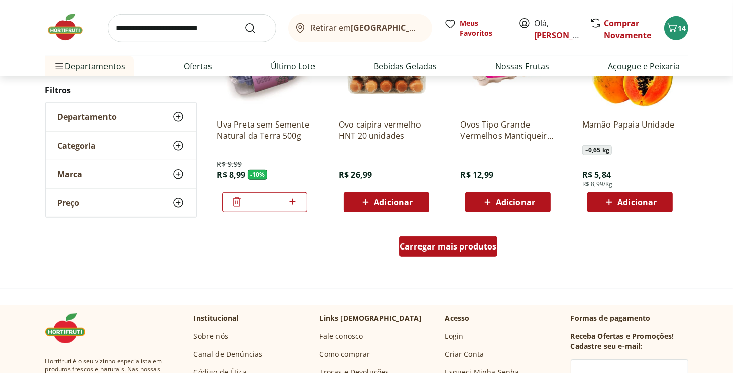
click at [465, 249] on span "Carregar mais produtos" at bounding box center [448, 247] width 97 height 8
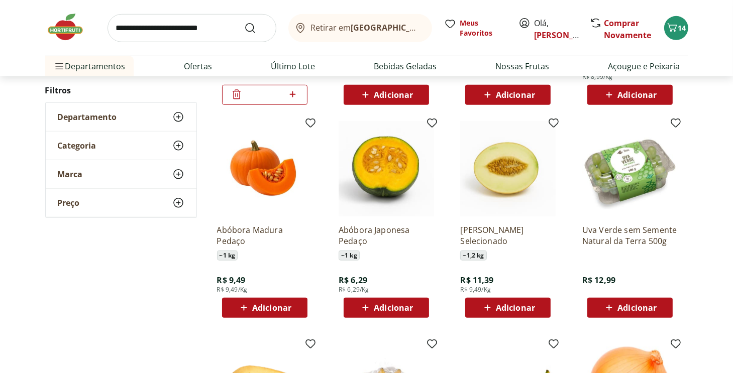
scroll to position [754, 0]
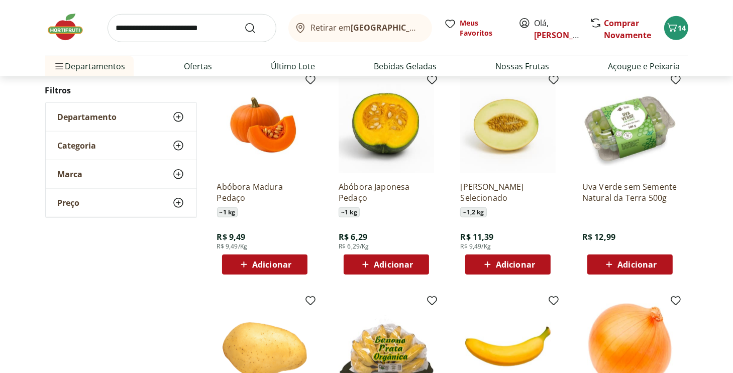
click at [382, 259] on span "Adicionar" at bounding box center [386, 265] width 54 height 12
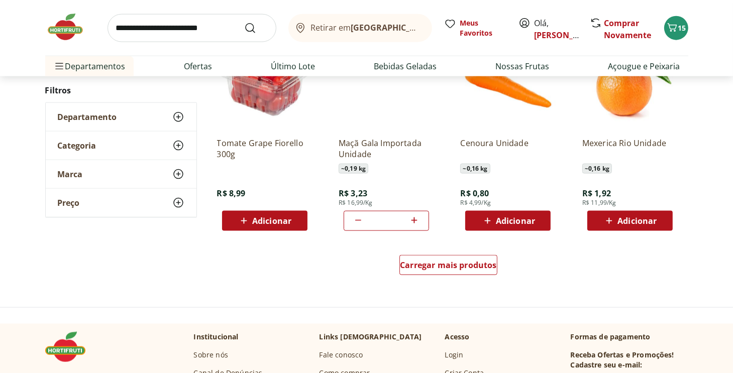
scroll to position [1257, 0]
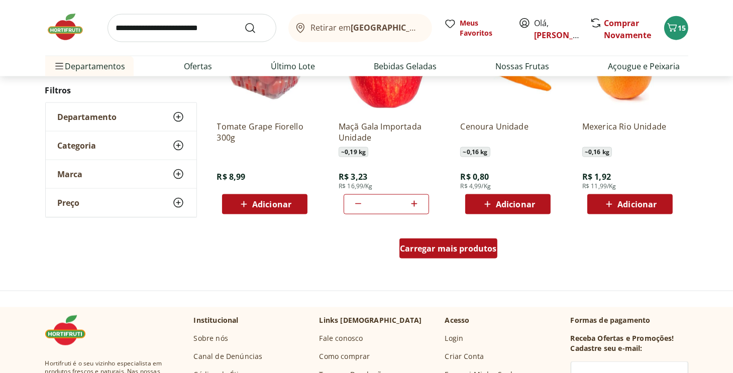
click at [448, 251] on span "Carregar mais produtos" at bounding box center [448, 249] width 97 height 8
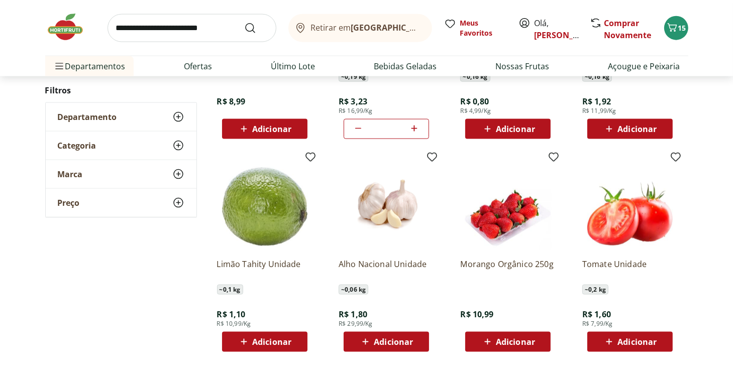
scroll to position [1357, 0]
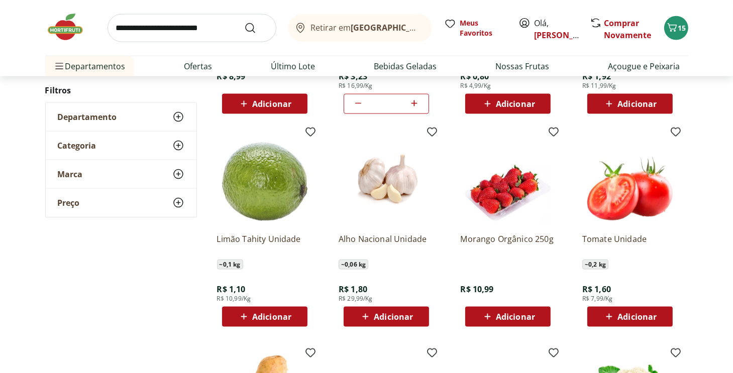
click at [381, 318] on span "Adicionar" at bounding box center [393, 317] width 39 height 8
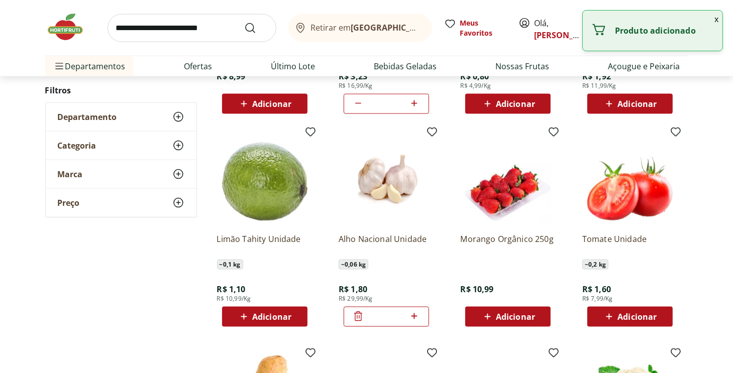
click at [414, 317] on icon at bounding box center [415, 317] width 6 height 6
type input "*"
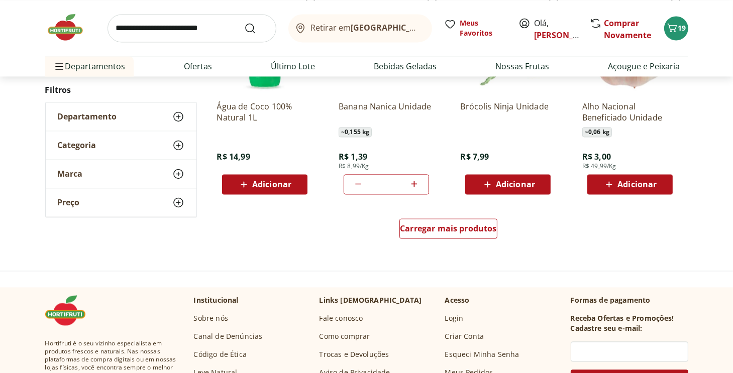
scroll to position [1960, 0]
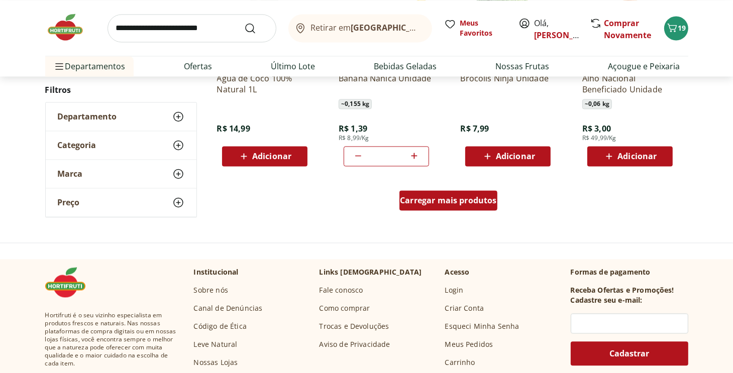
click at [429, 209] on div "Carregar mais produtos" at bounding box center [449, 201] width 98 height 20
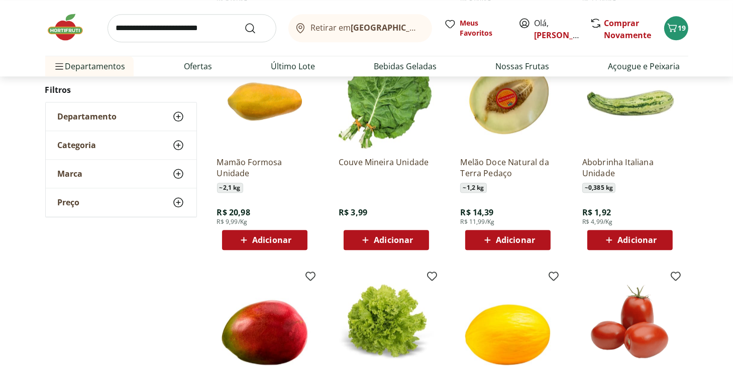
scroll to position [2312, 0]
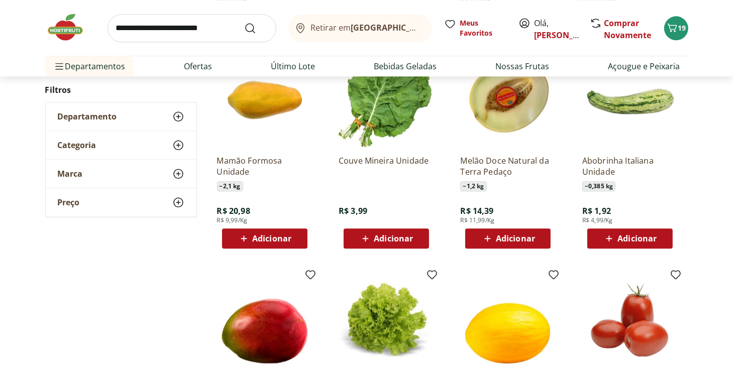
click at [495, 238] on span "Adicionar" at bounding box center [509, 239] width 54 height 12
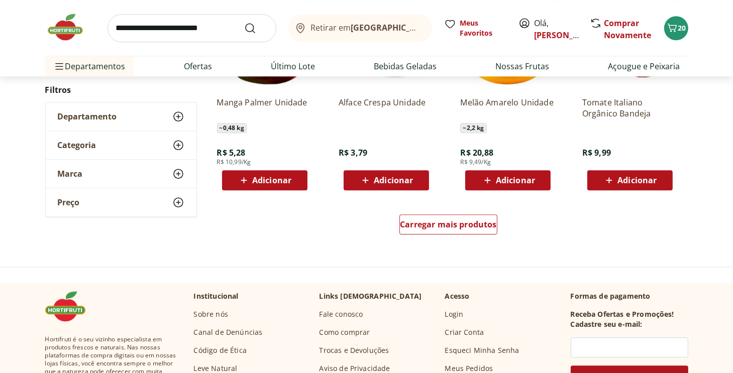
scroll to position [2614, 0]
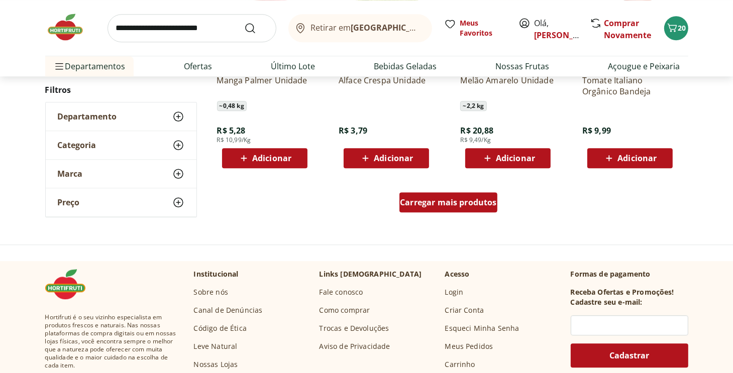
click at [414, 199] on span "Carregar mais produtos" at bounding box center [448, 203] width 97 height 8
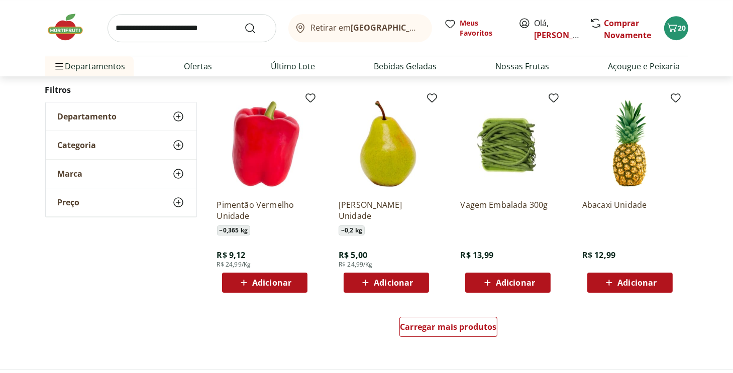
scroll to position [3167, 0]
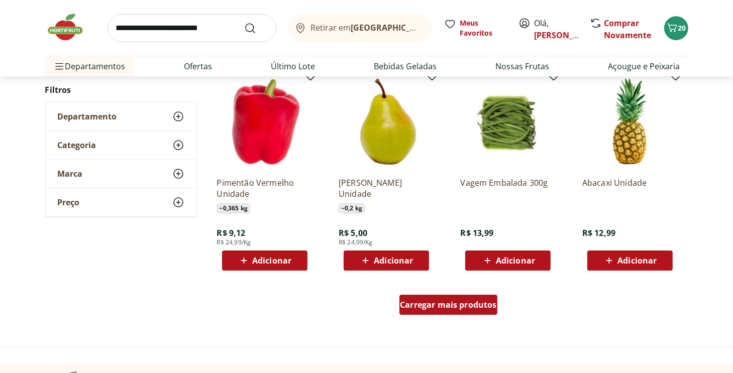
click at [440, 305] on span "Carregar mais produtos" at bounding box center [448, 305] width 97 height 8
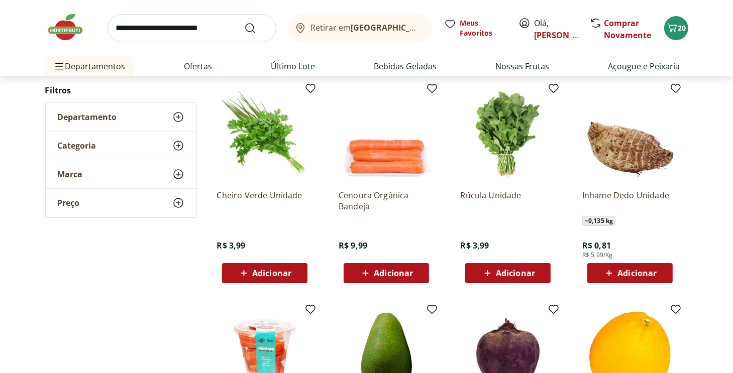
scroll to position [3368, 0]
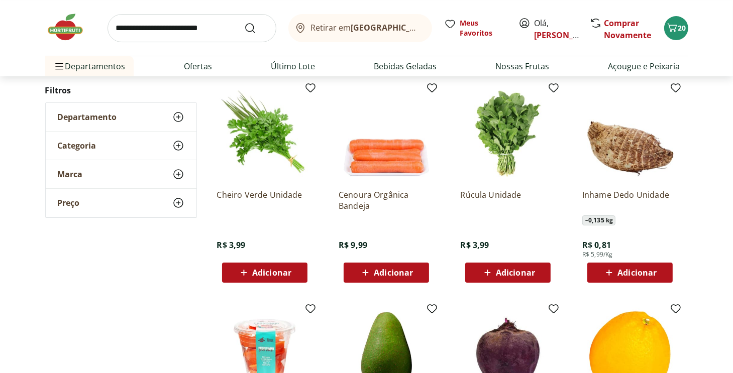
click at [629, 270] on span "Adicionar" at bounding box center [637, 273] width 39 height 8
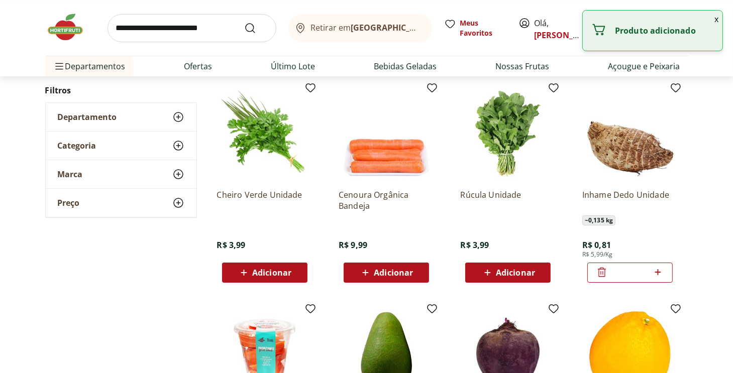
click at [661, 272] on icon at bounding box center [658, 272] width 6 height 6
click at [660, 272] on icon at bounding box center [658, 272] width 6 height 6
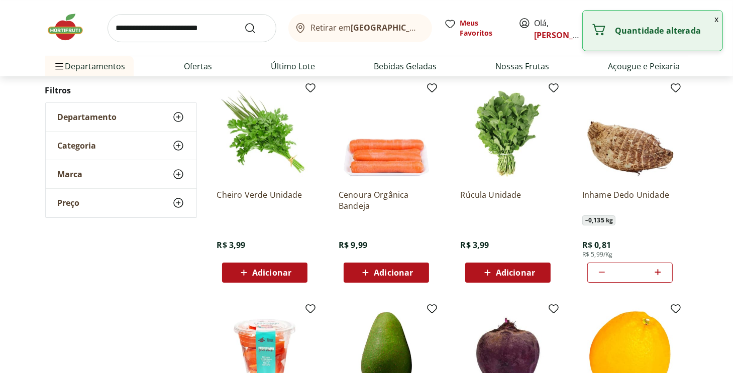
type input "*"
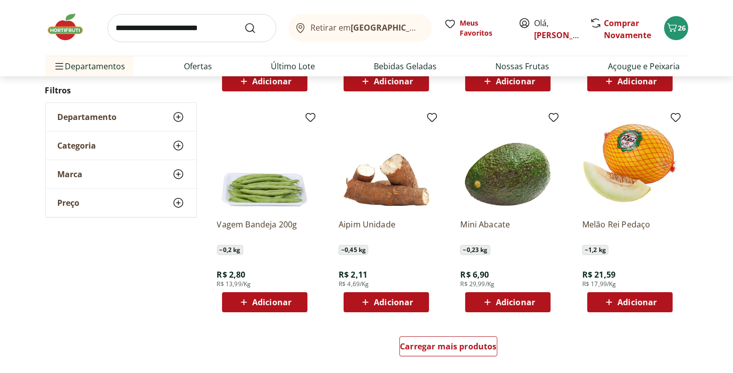
scroll to position [3820, 0]
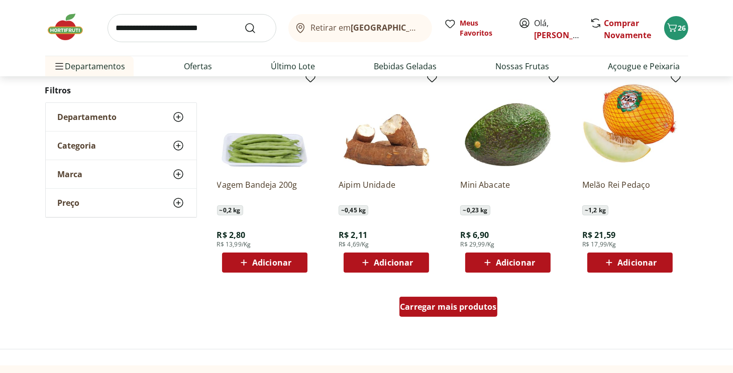
click at [446, 311] on span "Carregar mais produtos" at bounding box center [448, 307] width 97 height 8
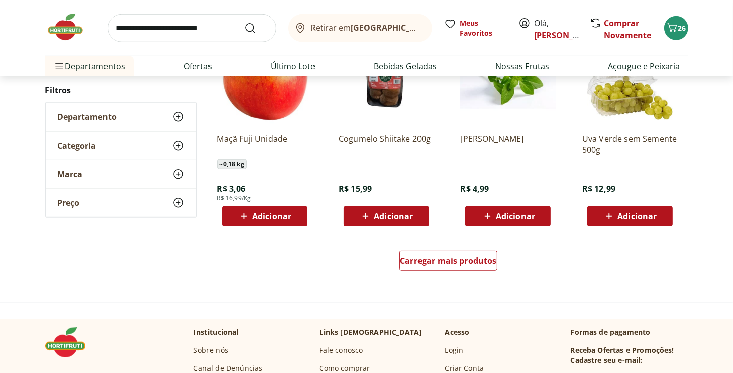
scroll to position [4524, 0]
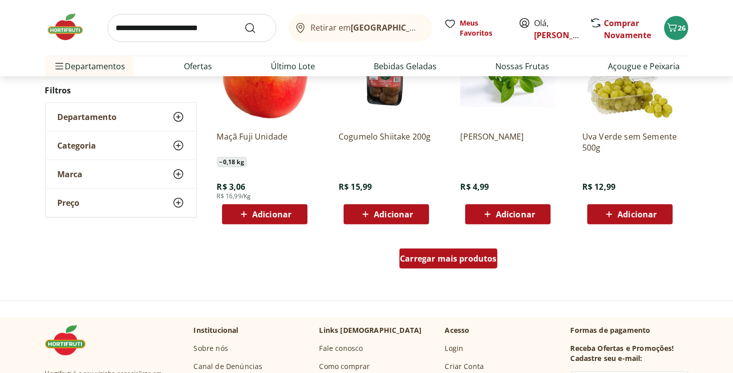
click at [458, 257] on span "Carregar mais produtos" at bounding box center [448, 259] width 97 height 8
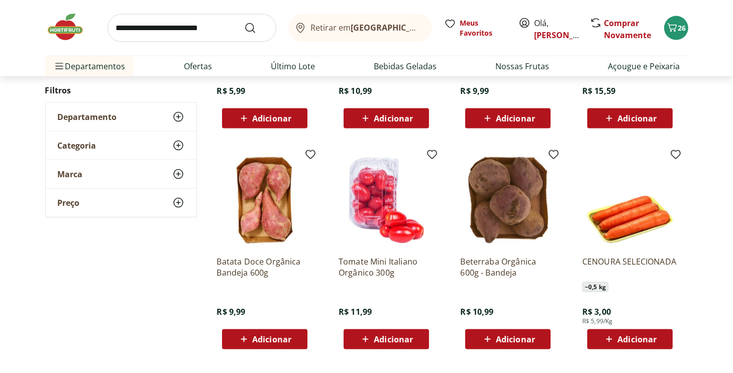
scroll to position [5127, 0]
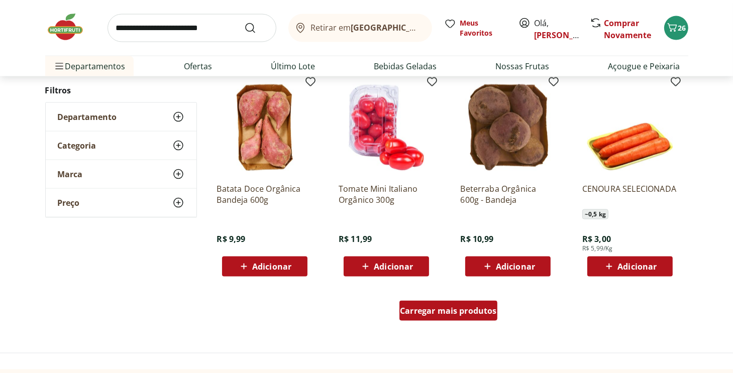
click at [440, 315] on span "Carregar mais produtos" at bounding box center [448, 311] width 97 height 8
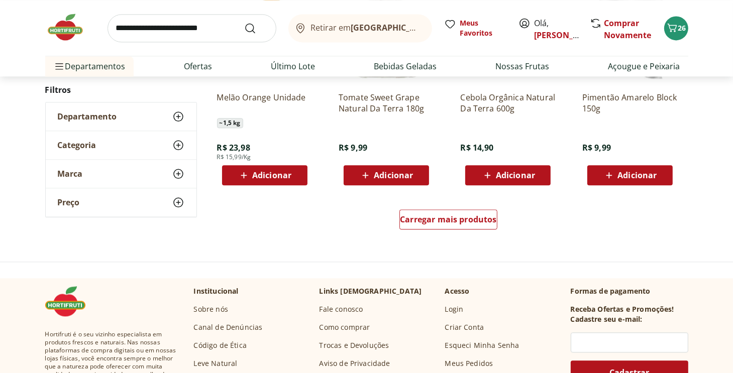
scroll to position [5881, 0]
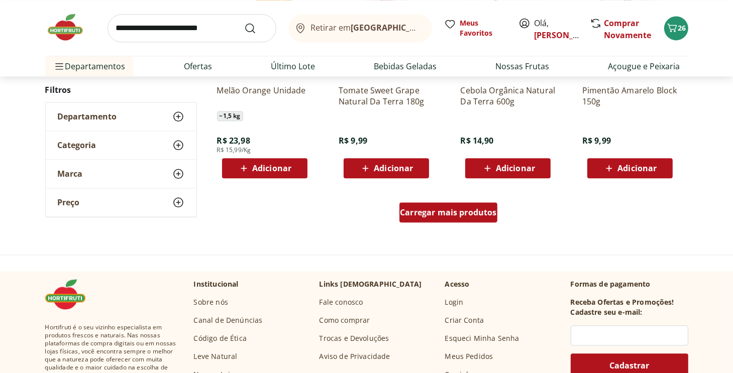
click at [456, 206] on div "Carregar mais produtos" at bounding box center [449, 213] width 98 height 20
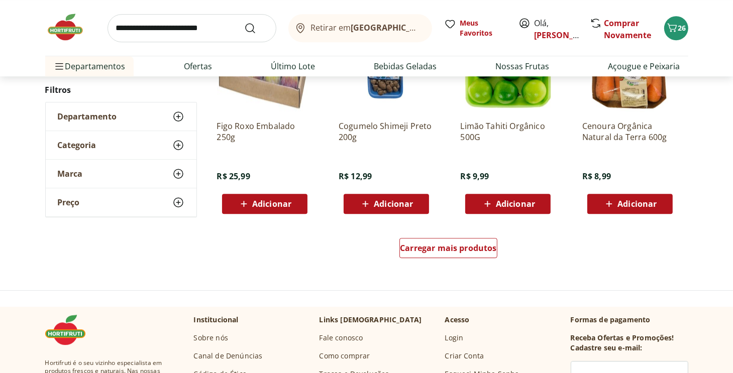
scroll to position [6534, 0]
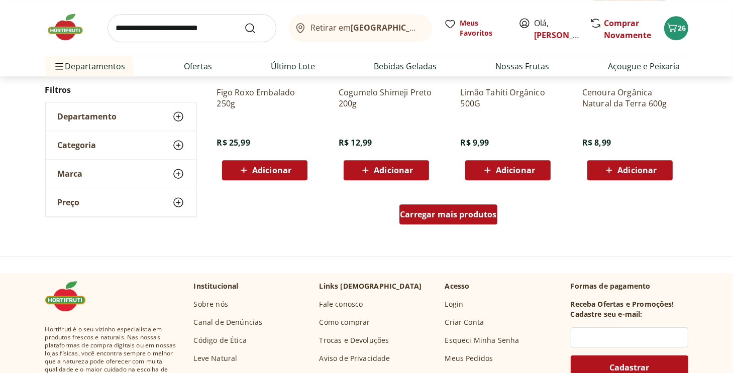
click at [436, 219] on span "Carregar mais produtos" at bounding box center [448, 215] width 97 height 8
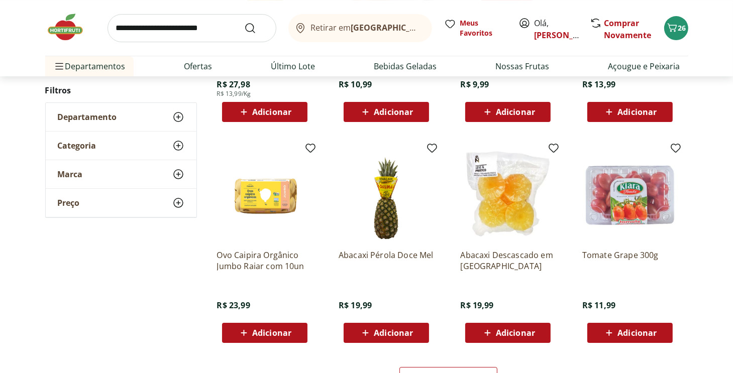
scroll to position [7087, 0]
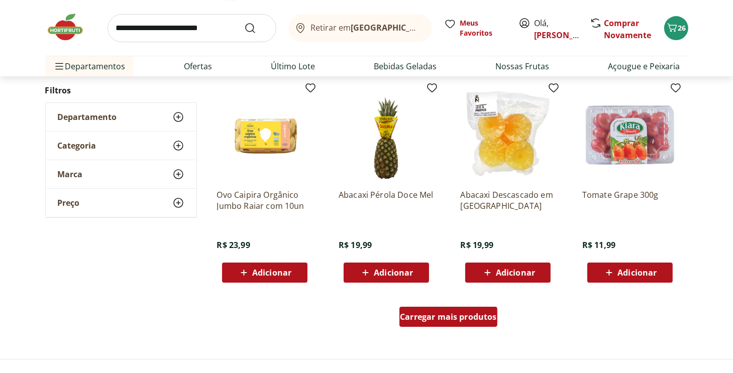
click at [416, 315] on span "Carregar mais produtos" at bounding box center [448, 317] width 97 height 8
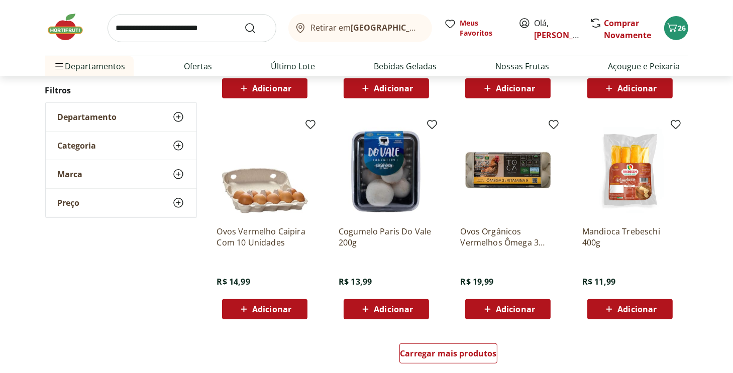
scroll to position [7841, 0]
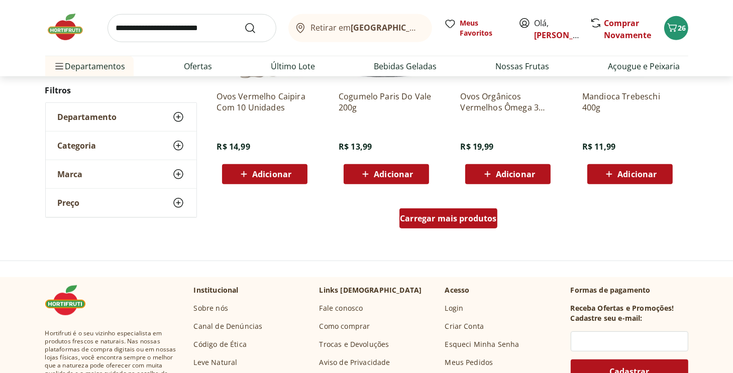
click at [401, 215] on span "Carregar mais produtos" at bounding box center [448, 219] width 97 height 8
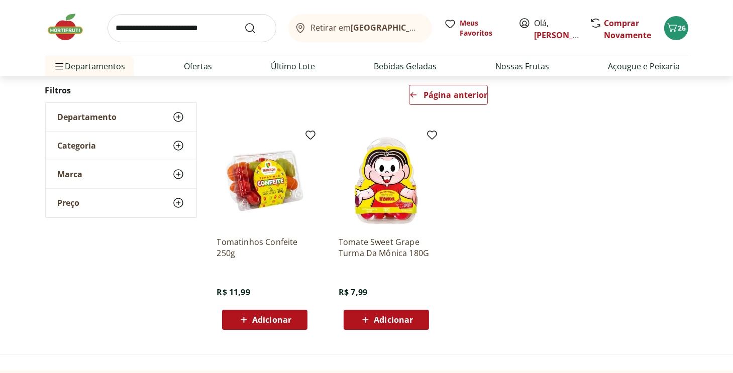
scroll to position [151, 0]
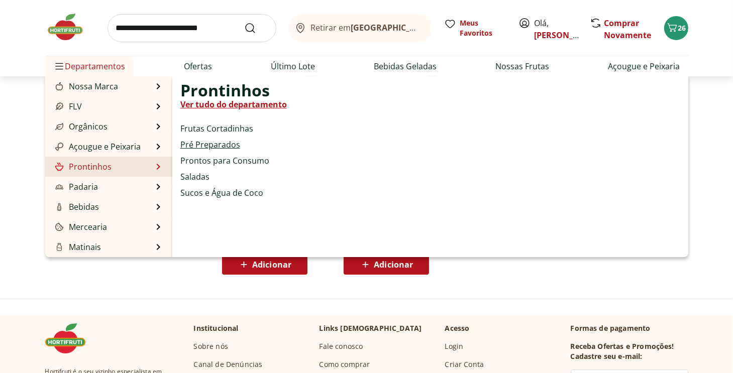
click at [212, 145] on link "Pré Preparados" at bounding box center [210, 145] width 60 height 12
select select "**********"
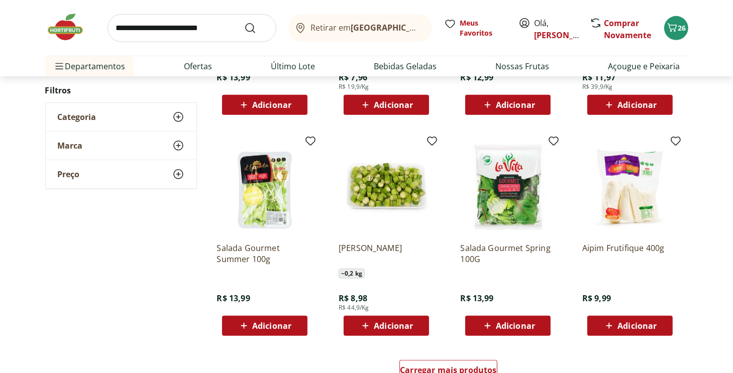
scroll to position [503, 0]
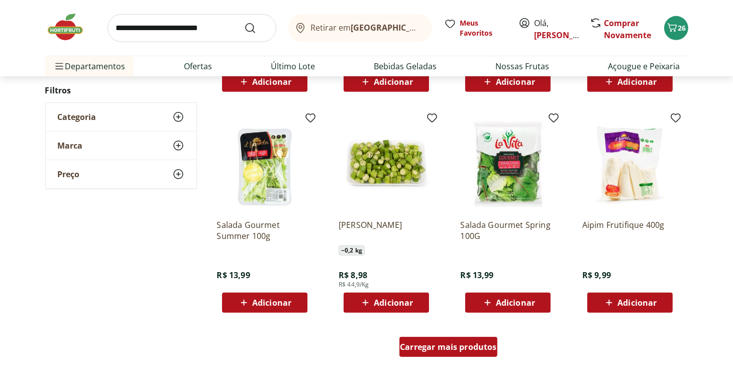
click at [413, 347] on span "Carregar mais produtos" at bounding box center [448, 347] width 97 height 8
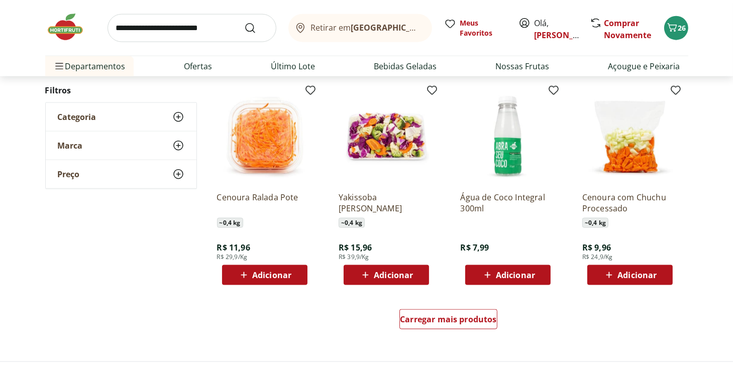
scroll to position [1206, 0]
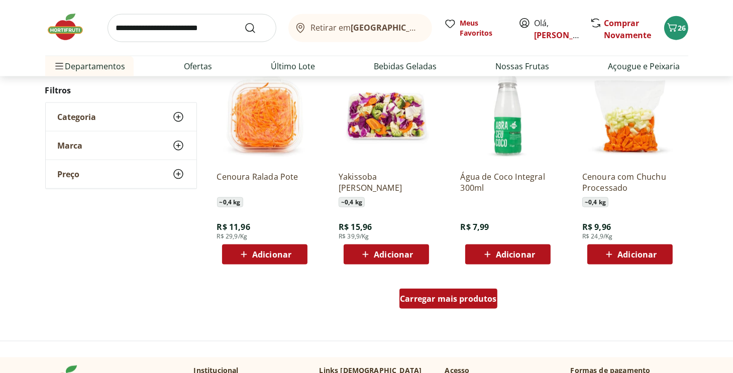
click at [424, 301] on span "Carregar mais produtos" at bounding box center [448, 299] width 97 height 8
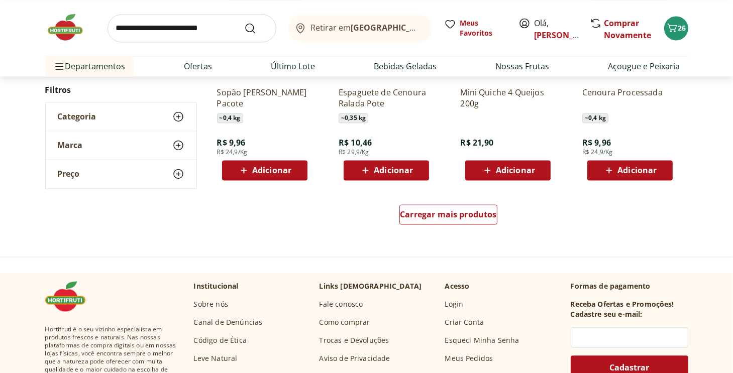
scroll to position [1960, 0]
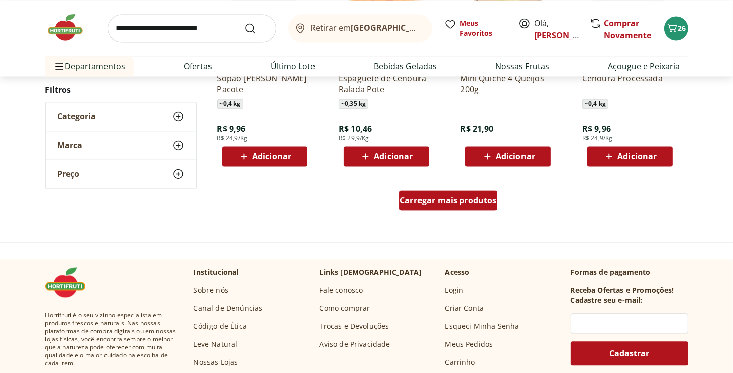
click at [439, 203] on span "Carregar mais produtos" at bounding box center [448, 201] width 97 height 8
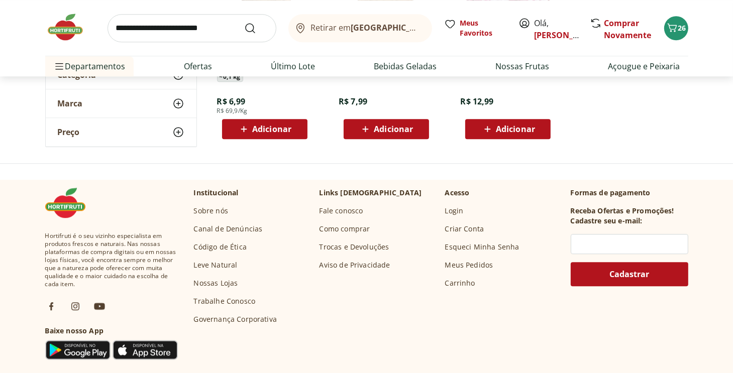
scroll to position [2664, 0]
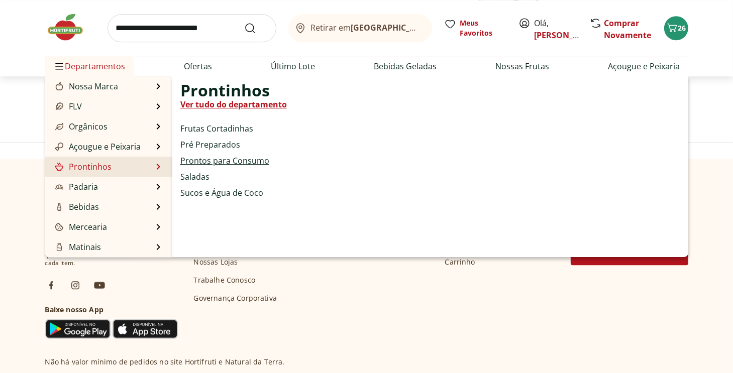
click at [233, 160] on link "Prontos para Consumo" at bounding box center [224, 161] width 89 height 12
select select "**********"
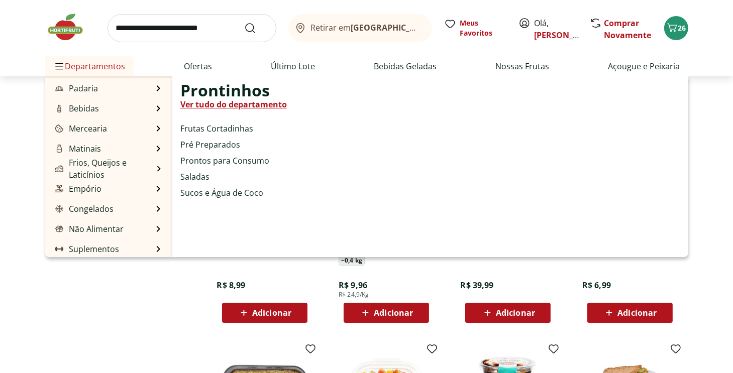
scroll to position [101, 0]
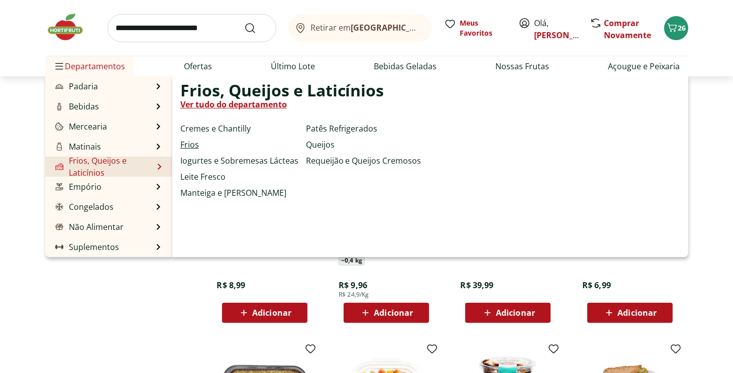
click at [196, 146] on link "Frios" at bounding box center [189, 145] width 19 height 12
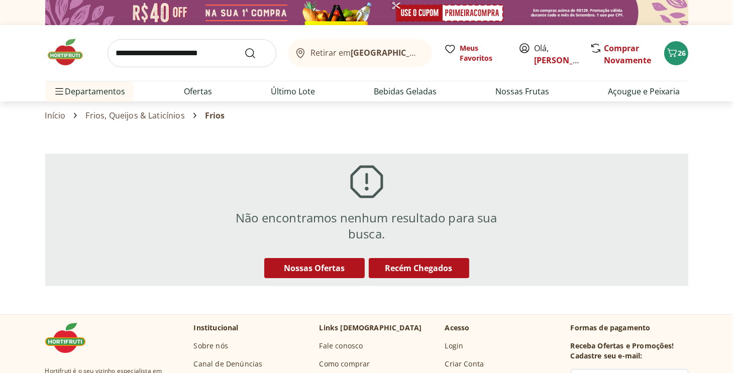
click at [125, 117] on link "Frios, Queijos & Laticínios" at bounding box center [134, 115] width 99 height 9
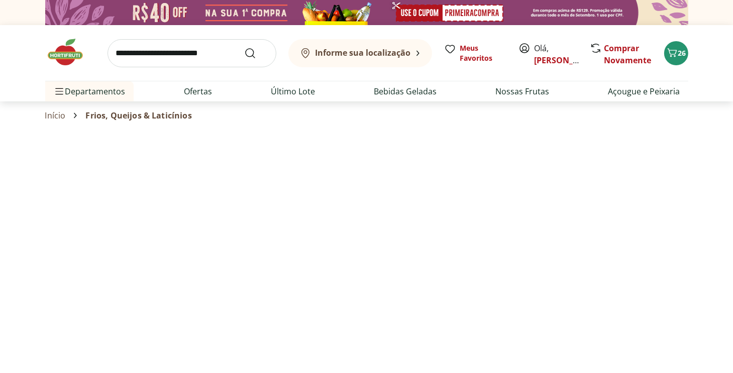
select select "**********"
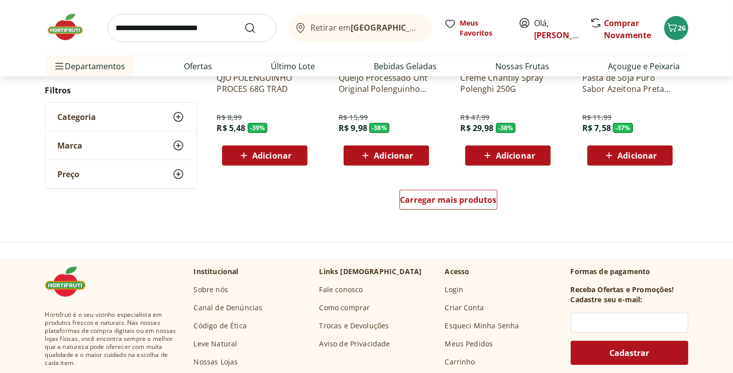
scroll to position [653, 0]
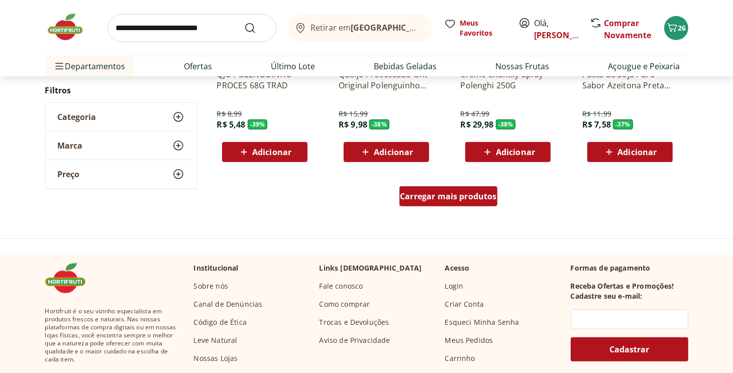
click at [423, 193] on span "Carregar mais produtos" at bounding box center [448, 197] width 97 height 8
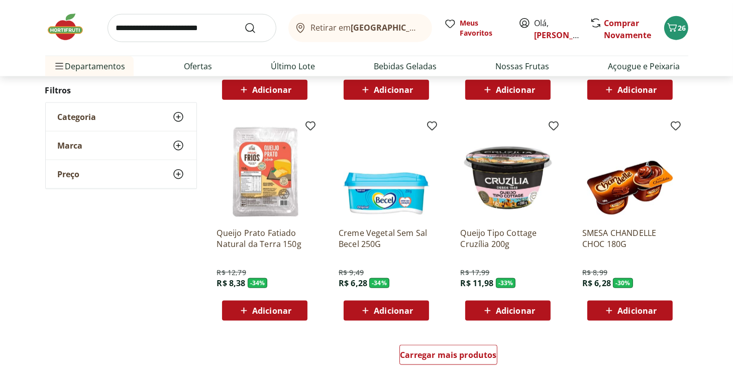
scroll to position [1307, 0]
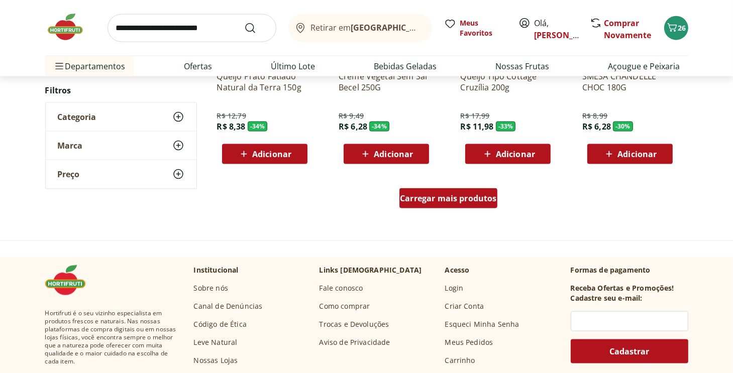
click at [464, 197] on span "Carregar mais produtos" at bounding box center [448, 199] width 97 height 8
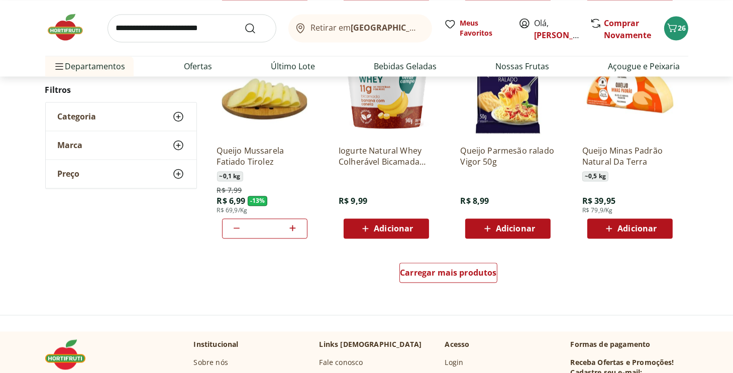
scroll to position [1910, 0]
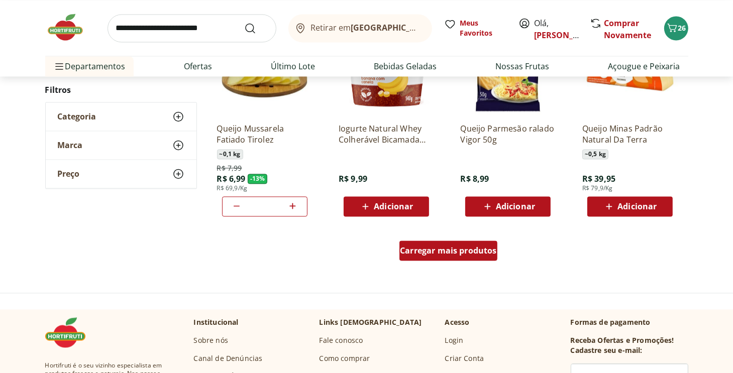
click at [443, 248] on span "Carregar mais produtos" at bounding box center [448, 251] width 97 height 8
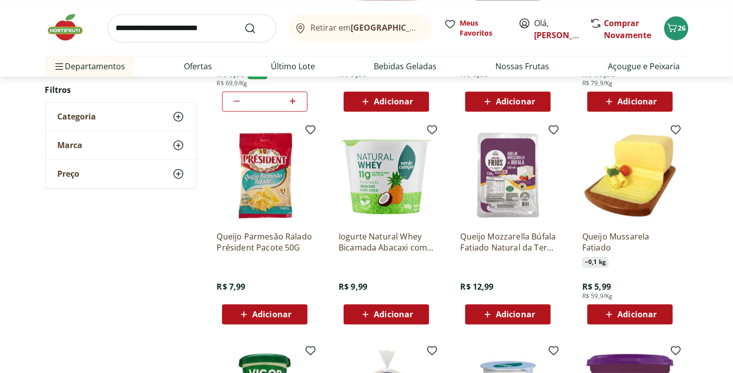
scroll to position [2011, 0]
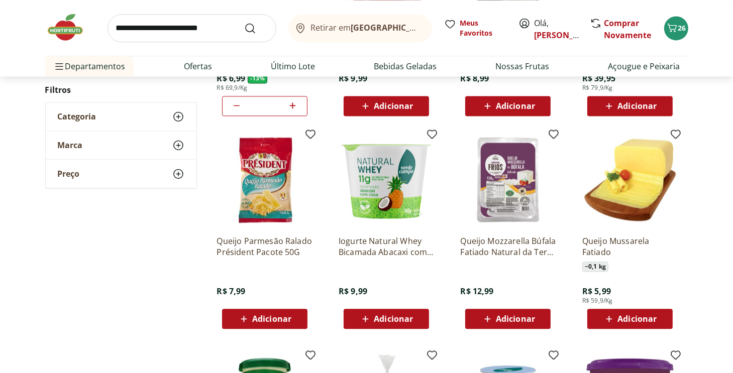
click at [619, 318] on span "Adicionar" at bounding box center [637, 319] width 39 height 8
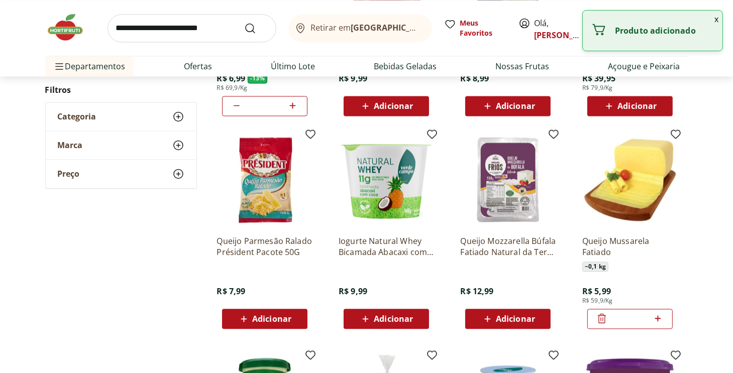
click at [657, 316] on icon at bounding box center [658, 319] width 13 height 12
drag, startPoint x: 657, startPoint y: 316, endPoint x: 652, endPoint y: 315, distance: 5.1
click at [656, 316] on icon at bounding box center [658, 319] width 13 height 12
type input "*"
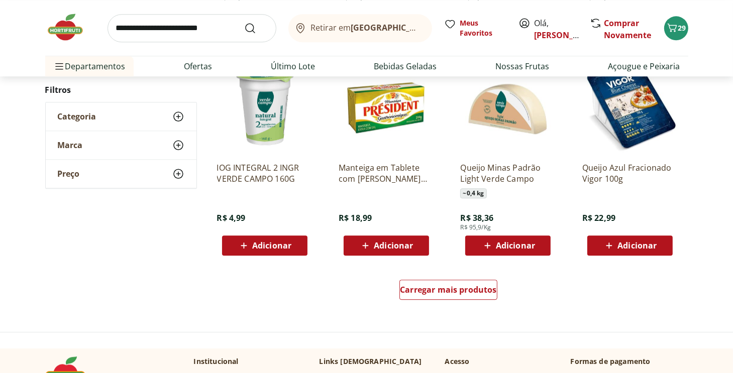
scroll to position [2564, 0]
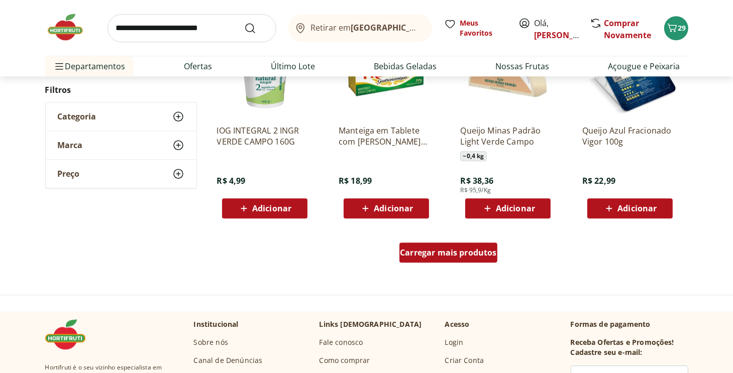
click at [434, 250] on span "Carregar mais produtos" at bounding box center [448, 253] width 97 height 8
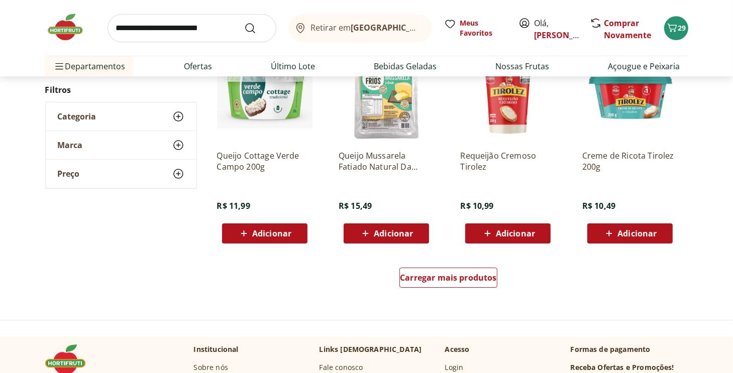
scroll to position [3217, 0]
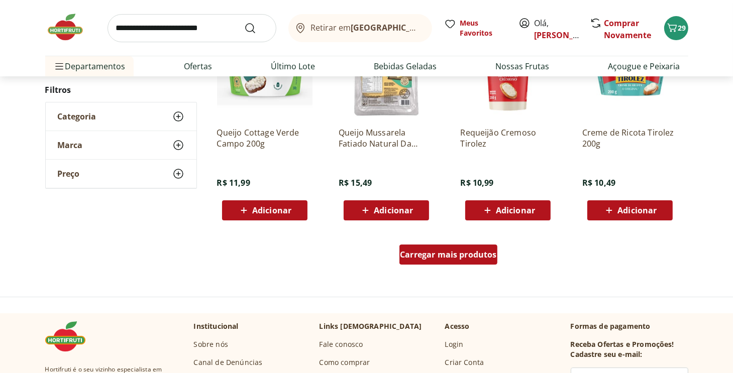
click at [450, 256] on span "Carregar mais produtos" at bounding box center [448, 255] width 97 height 8
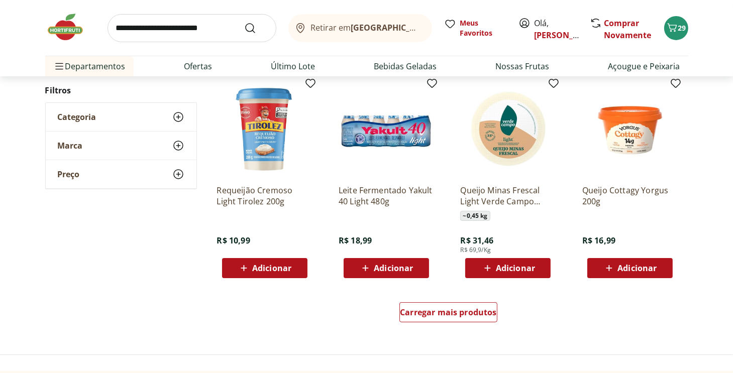
scroll to position [3971, 0]
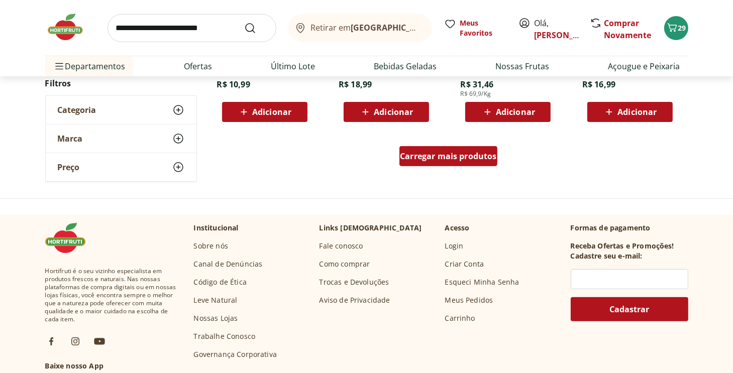
click at [456, 157] on span "Carregar mais produtos" at bounding box center [448, 156] width 97 height 8
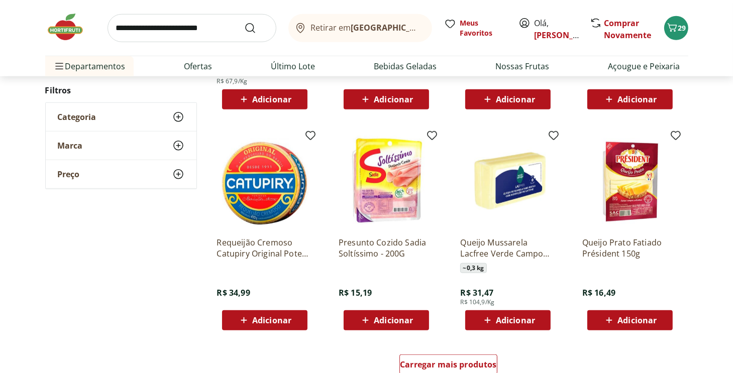
scroll to position [4373, 0]
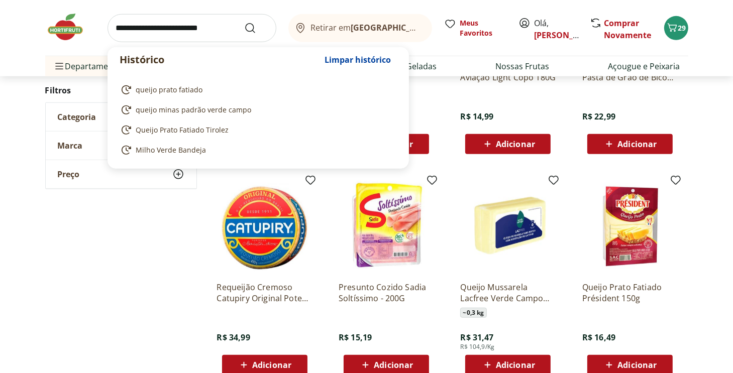
click at [132, 28] on input "search" at bounding box center [192, 28] width 169 height 28
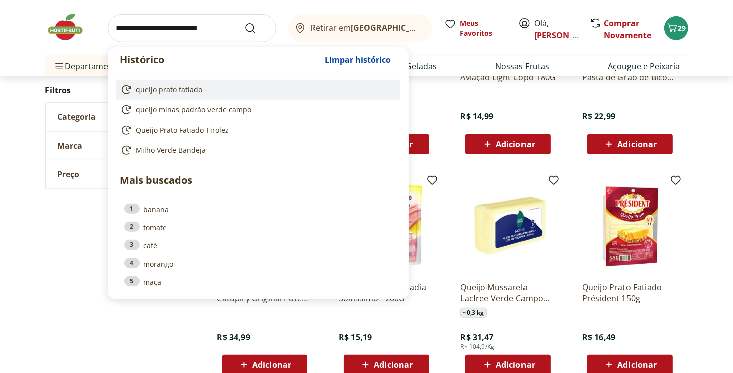
click at [174, 88] on span "queijo prato fatiado" at bounding box center [169, 90] width 67 height 10
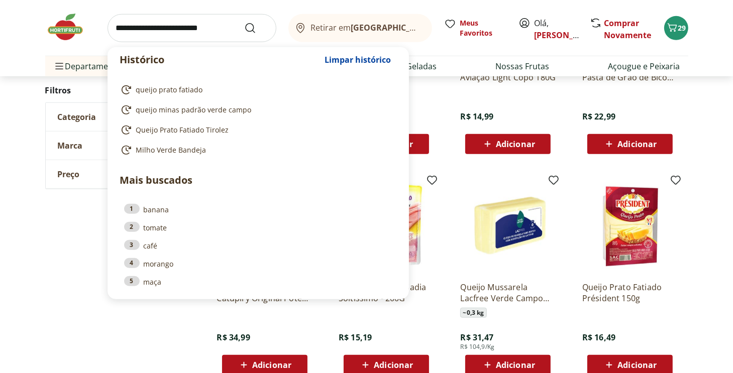
type input "**********"
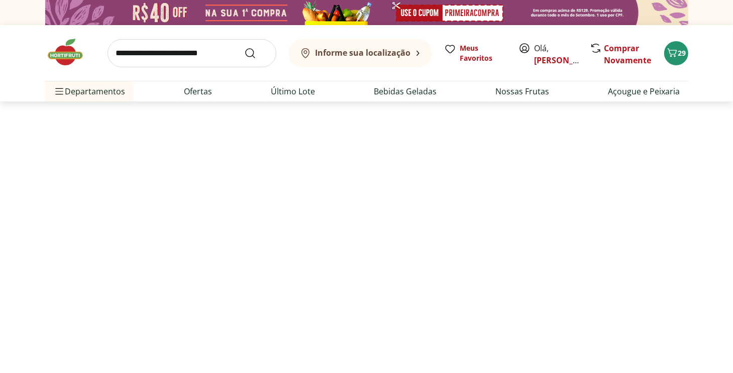
select select "**********"
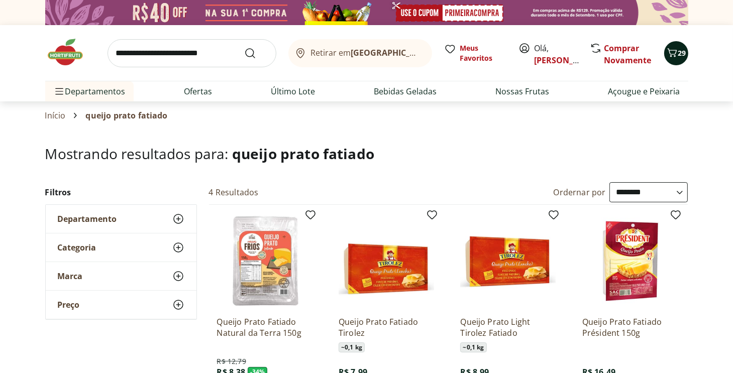
click at [673, 57] on icon "Carrinho" at bounding box center [673, 53] width 12 height 12
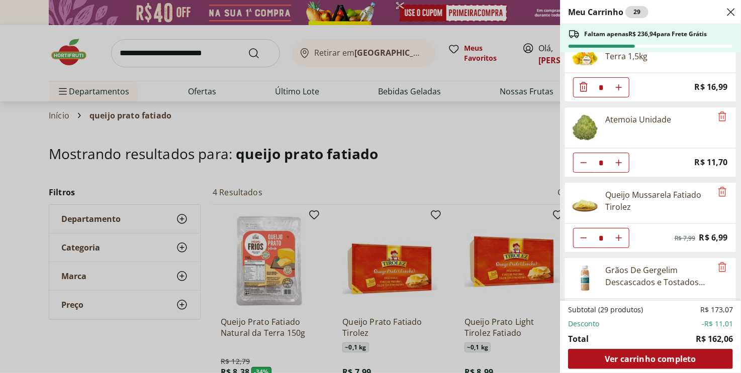
scroll to position [302, 0]
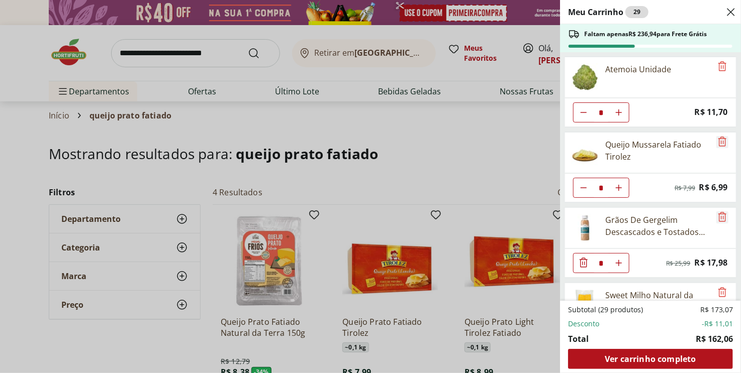
click at [718, 138] on icon "Remove" at bounding box center [722, 142] width 12 height 12
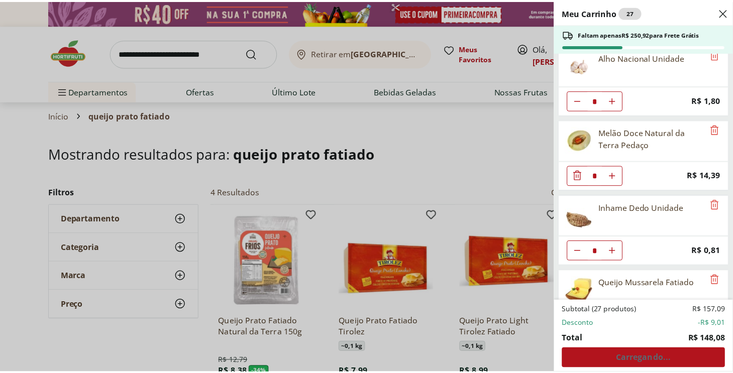
scroll to position [652, 0]
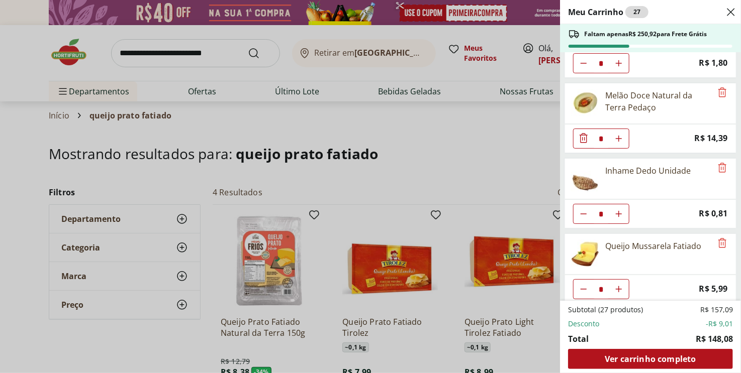
click at [507, 170] on div "Meu Carrinho 27 Faltam apenas R$ 250,92 para Frete Grátis Uva Preta sem Semente…" at bounding box center [370, 186] width 741 height 373
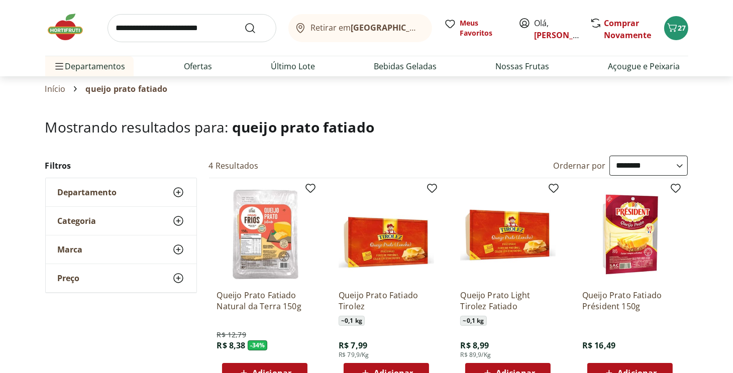
scroll to position [101, 0]
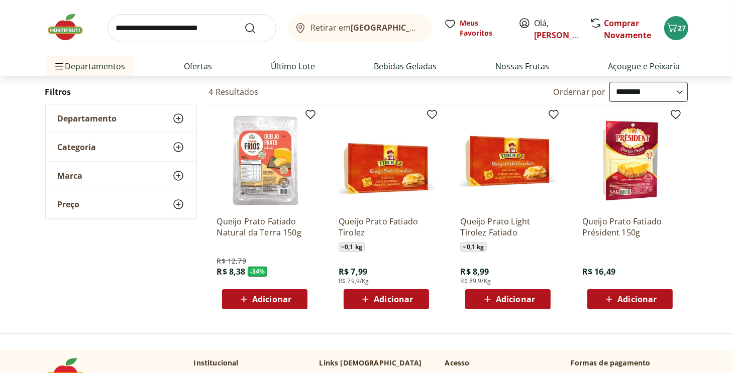
click at [269, 304] on span "Adicionar" at bounding box center [271, 300] width 39 height 8
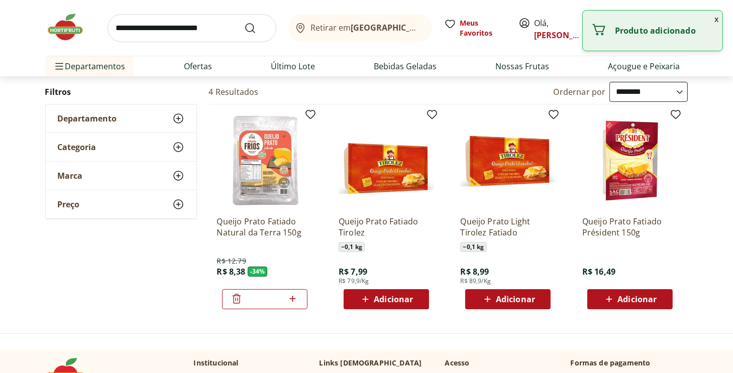
click at [293, 297] on icon at bounding box center [293, 299] width 6 height 6
type input "*"
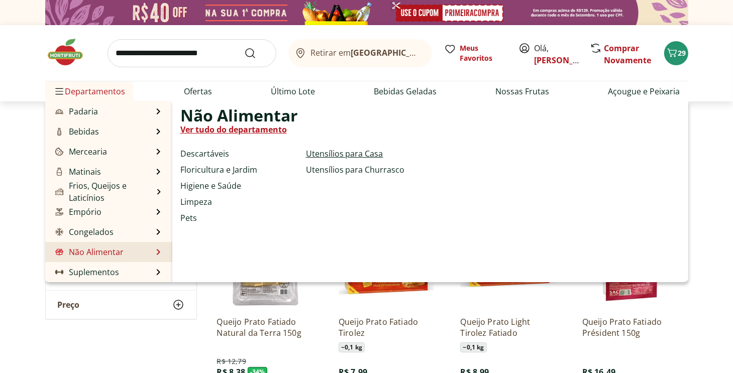
click at [367, 154] on link "Utensílios para Casa" at bounding box center [344, 154] width 77 height 12
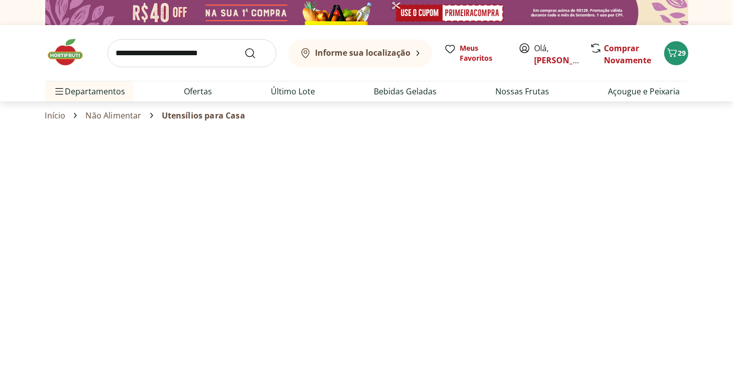
select select "**********"
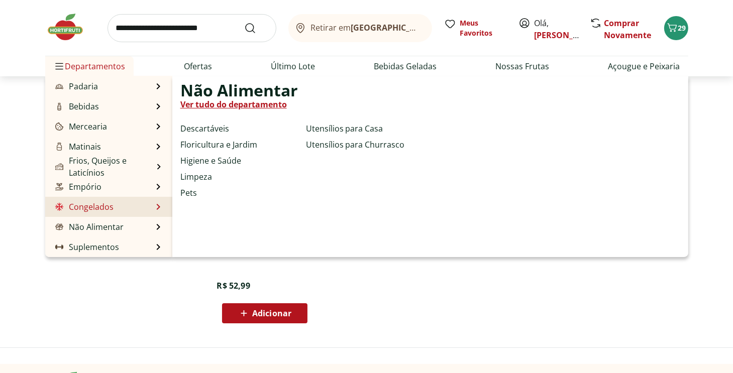
scroll to position [50, 0]
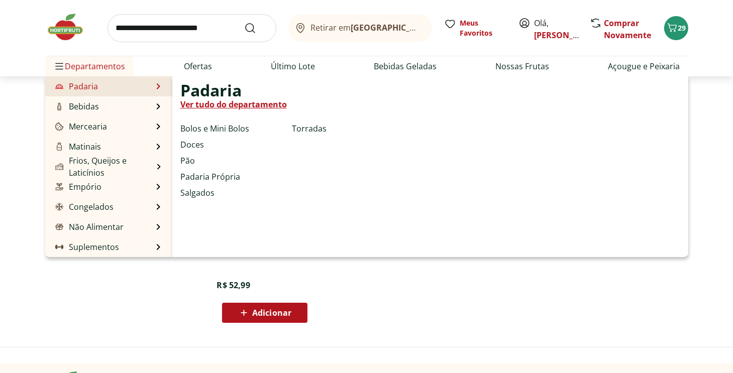
click at [80, 91] on link "Padaria" at bounding box center [75, 86] width 45 height 12
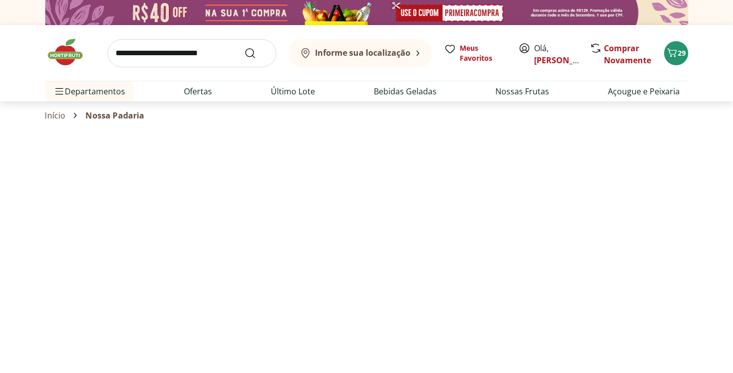
select select "**********"
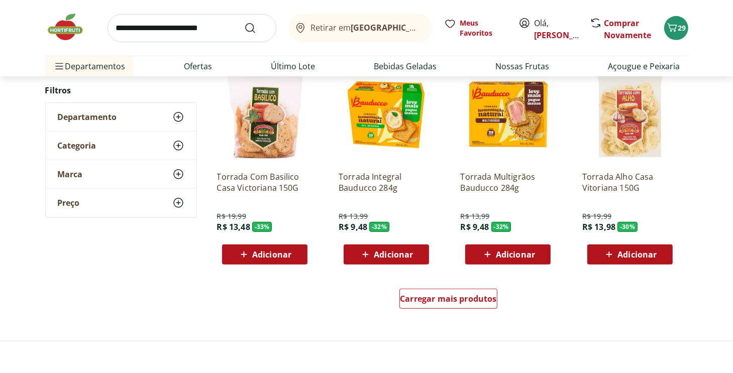
scroll to position [653, 0]
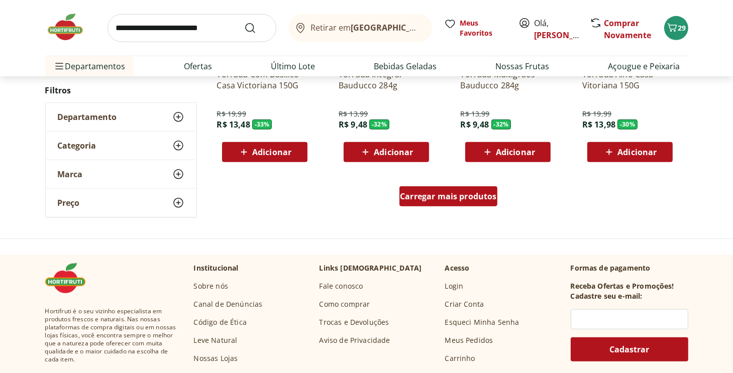
click at [448, 195] on span "Carregar mais produtos" at bounding box center [448, 197] width 97 height 8
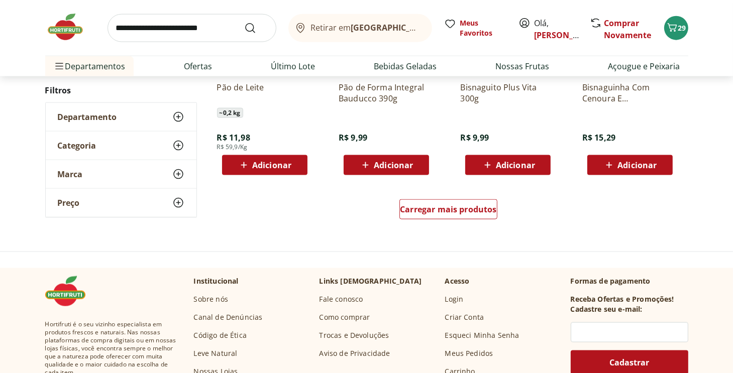
scroll to position [1307, 0]
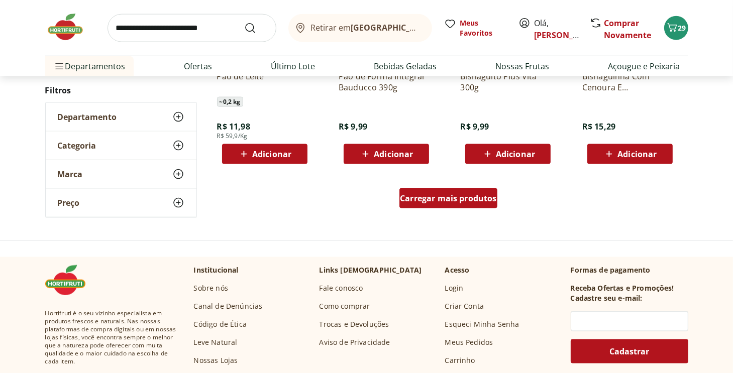
click at [435, 204] on div "Carregar mais produtos" at bounding box center [449, 198] width 98 height 20
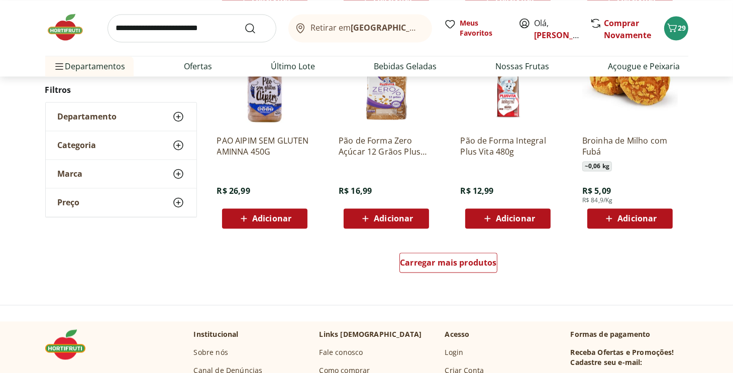
scroll to position [1910, 0]
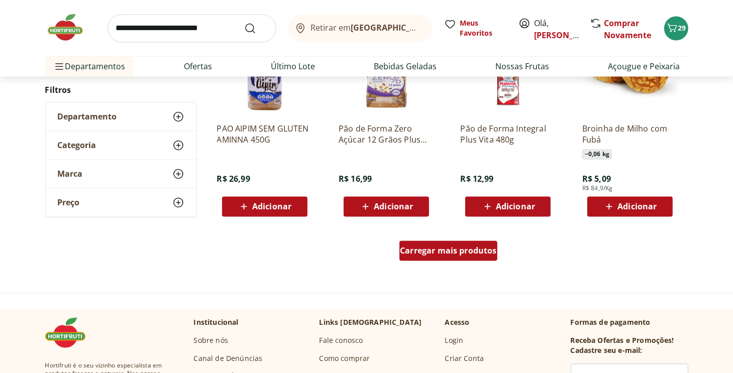
click at [459, 249] on span "Carregar mais produtos" at bounding box center [448, 251] width 97 height 8
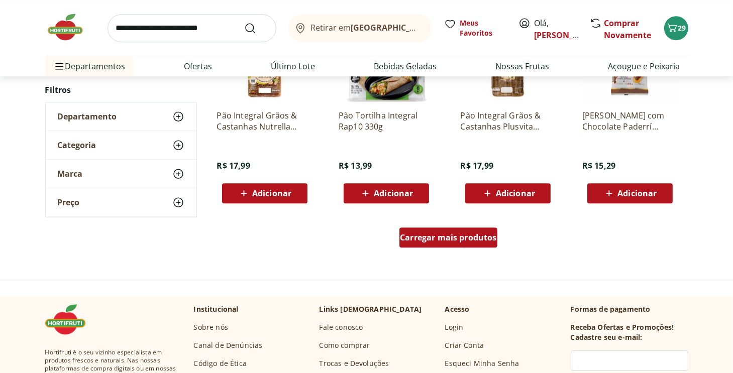
scroll to position [2614, 0]
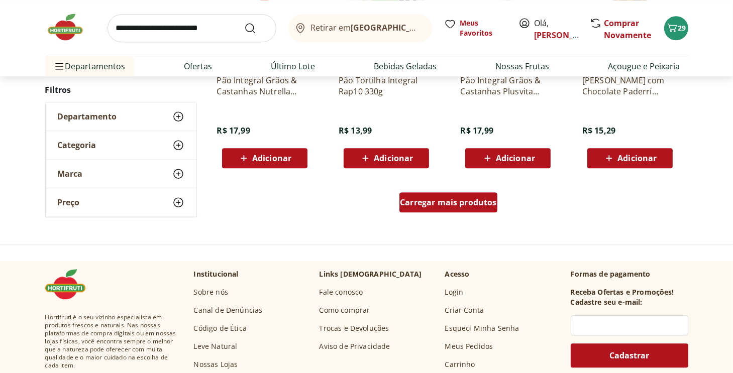
click at [454, 206] on span "Carregar mais produtos" at bounding box center [448, 203] width 97 height 8
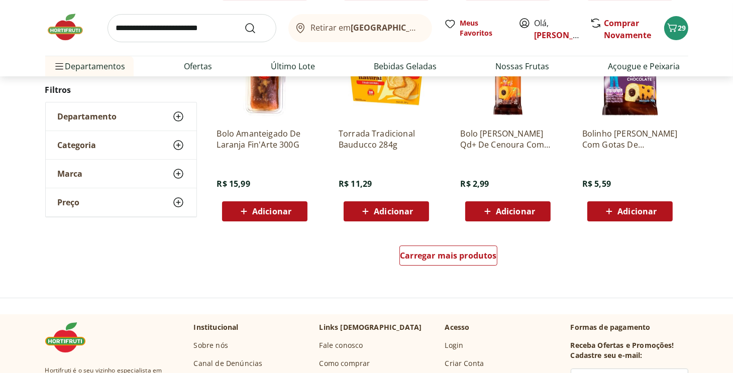
scroll to position [3217, 0]
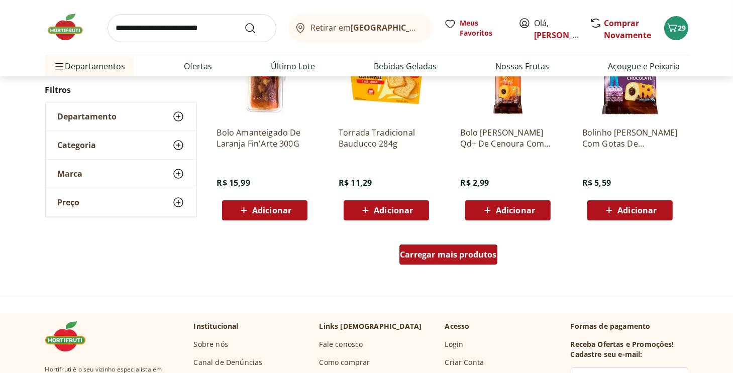
click at [434, 254] on span "Carregar mais produtos" at bounding box center [448, 255] width 97 height 8
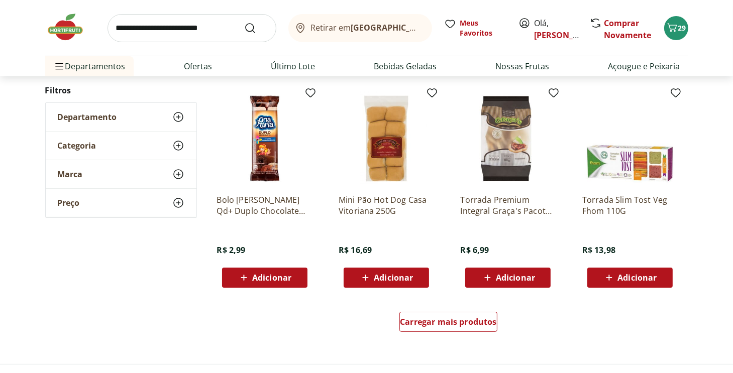
scroll to position [3870, 0]
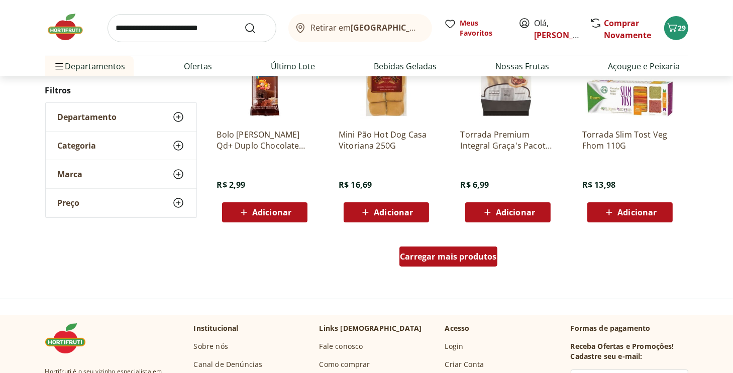
click at [434, 261] on span "Carregar mais produtos" at bounding box center [448, 257] width 97 height 8
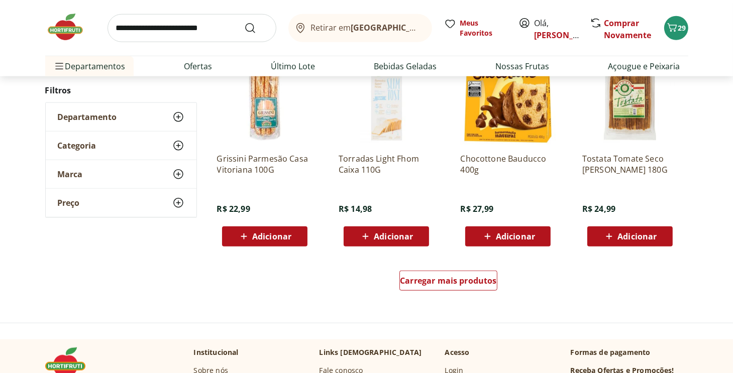
scroll to position [4524, 0]
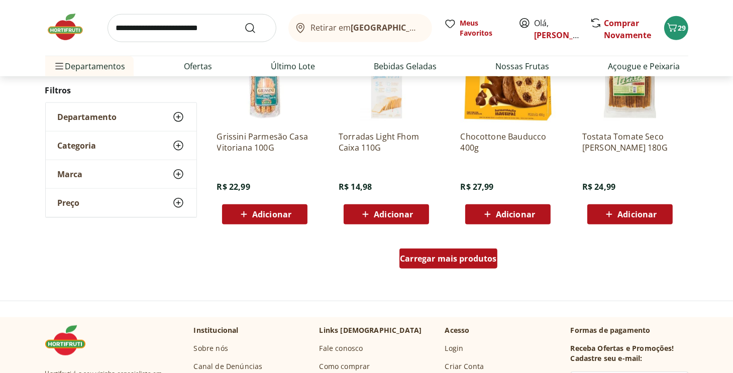
click at [436, 256] on span "Carregar mais produtos" at bounding box center [448, 259] width 97 height 8
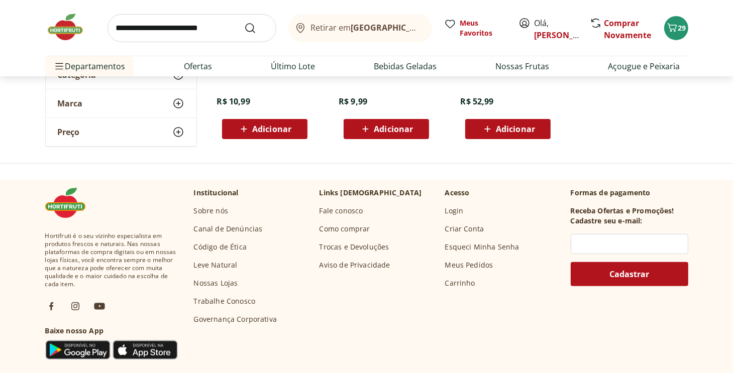
scroll to position [290, 0]
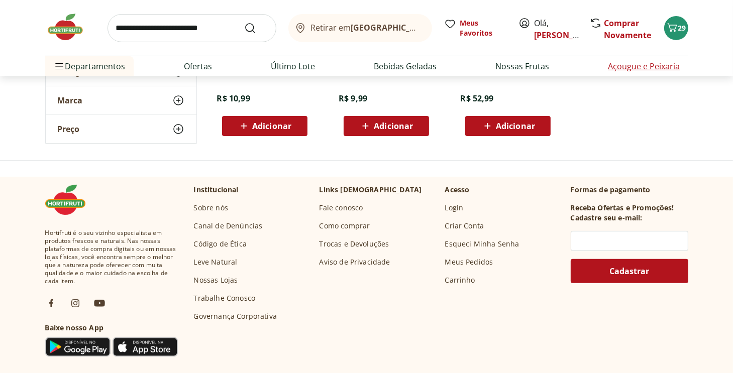
click at [644, 64] on link "Açougue e Peixaria" at bounding box center [645, 66] width 72 height 12
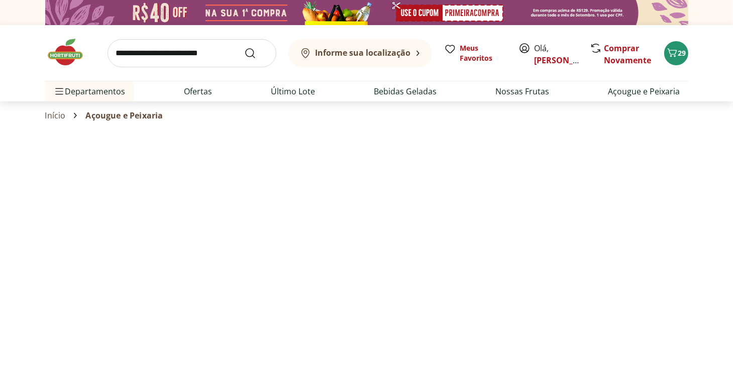
select select "**********"
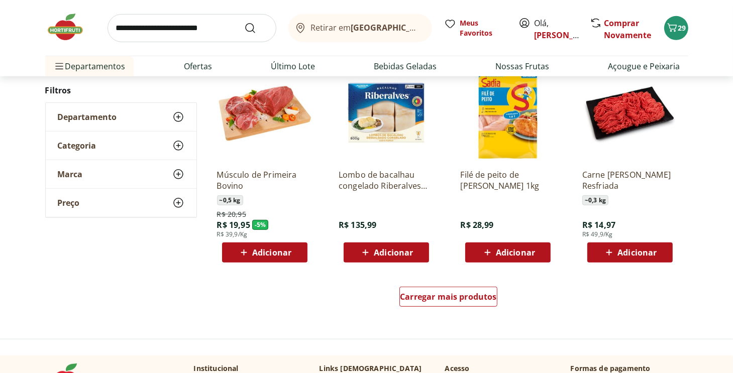
scroll to position [603, 0]
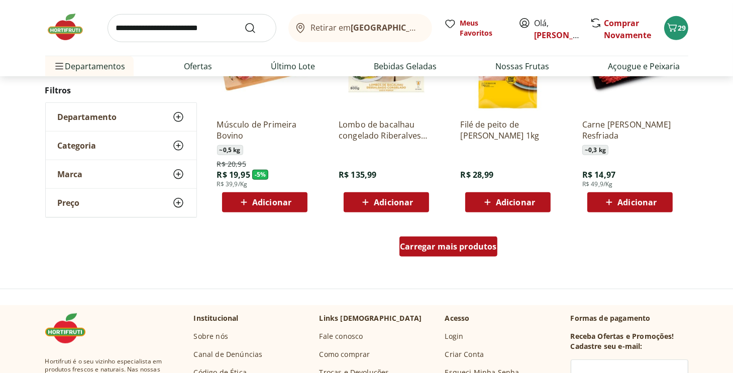
click at [438, 249] on span "Carregar mais produtos" at bounding box center [448, 247] width 97 height 8
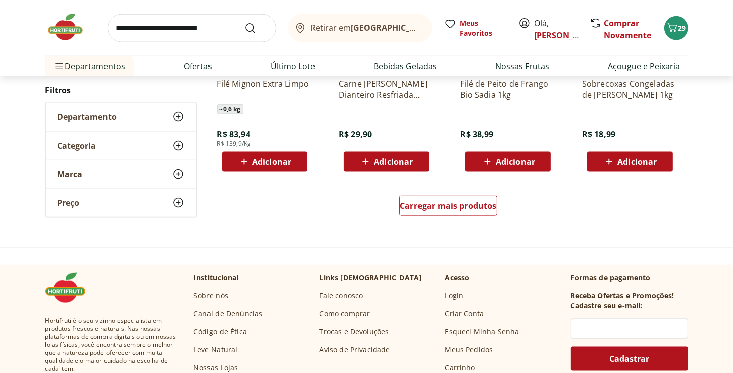
scroll to position [1307, 0]
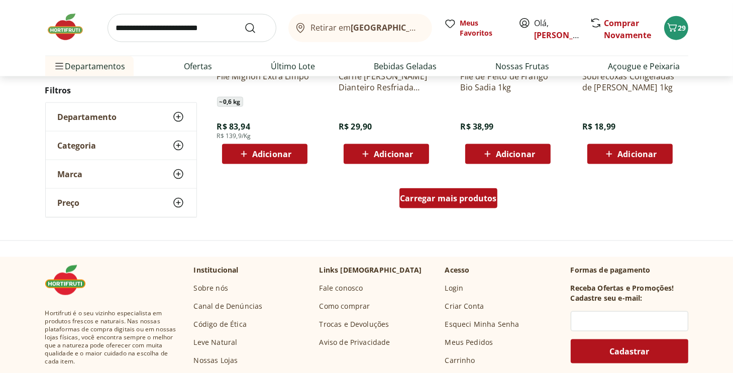
click at [481, 205] on div "Carregar mais produtos" at bounding box center [449, 198] width 98 height 20
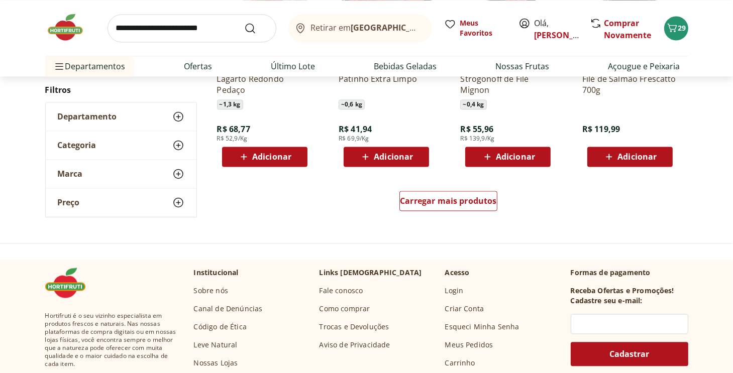
scroll to position [1960, 0]
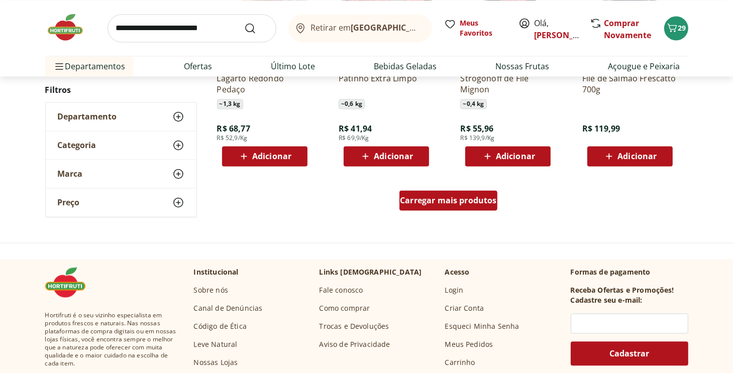
click at [460, 201] on span "Carregar mais produtos" at bounding box center [448, 201] width 97 height 8
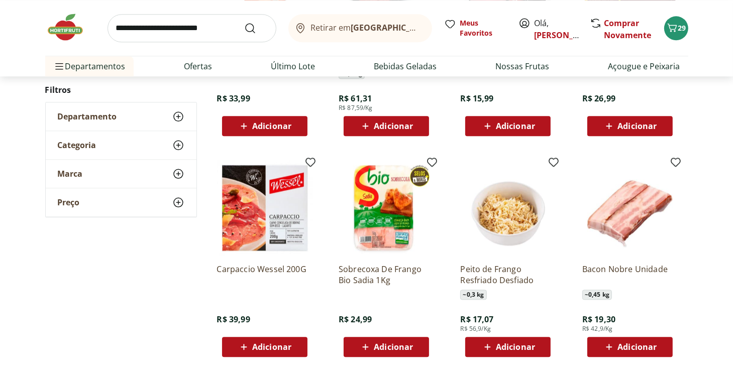
scroll to position [2463, 0]
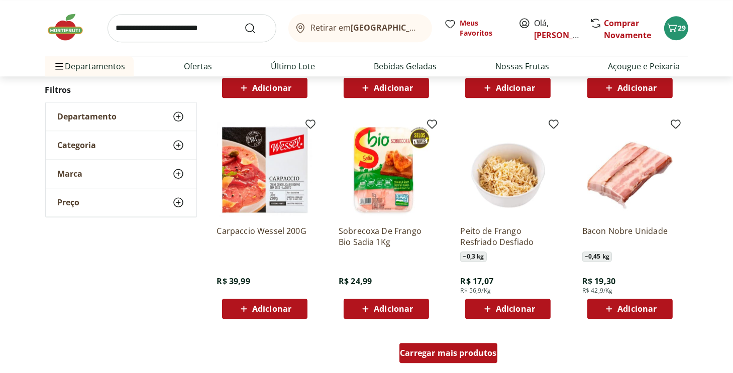
click at [445, 345] on div "Carregar mais produtos" at bounding box center [449, 353] width 98 height 20
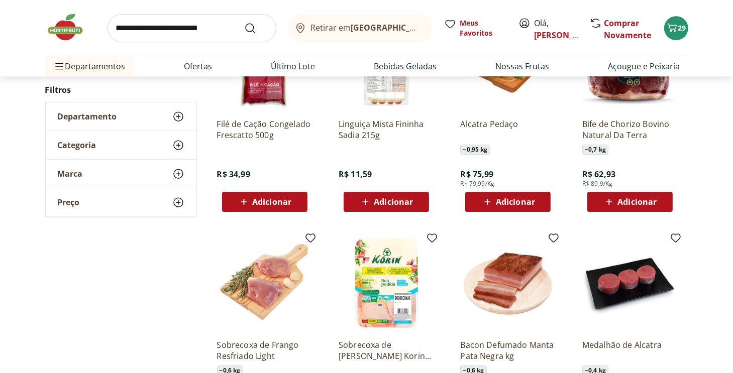
scroll to position [3167, 0]
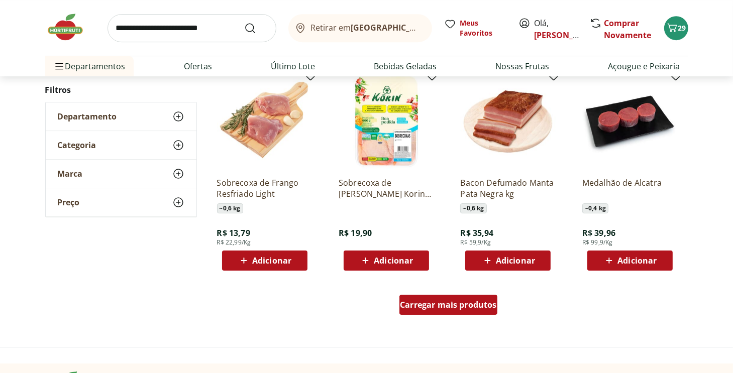
click at [430, 309] on span "Carregar mais produtos" at bounding box center [448, 305] width 97 height 8
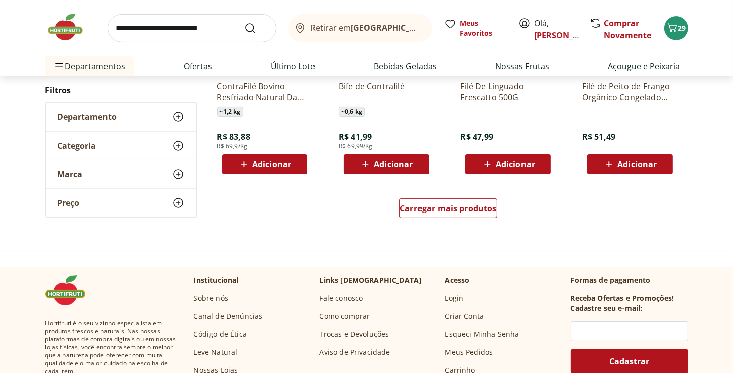
scroll to position [3921, 0]
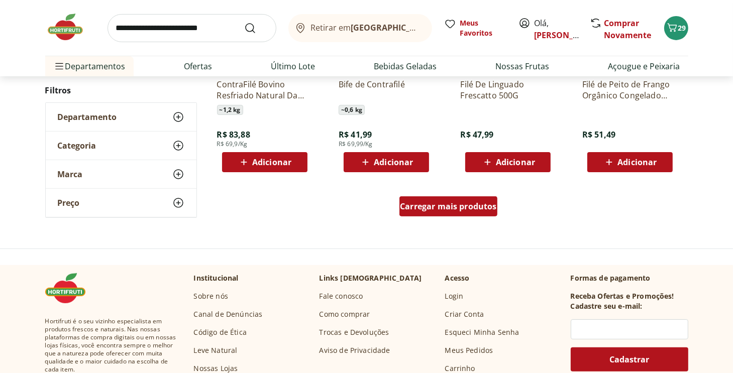
click at [436, 205] on span "Carregar mais produtos" at bounding box center [448, 207] width 97 height 8
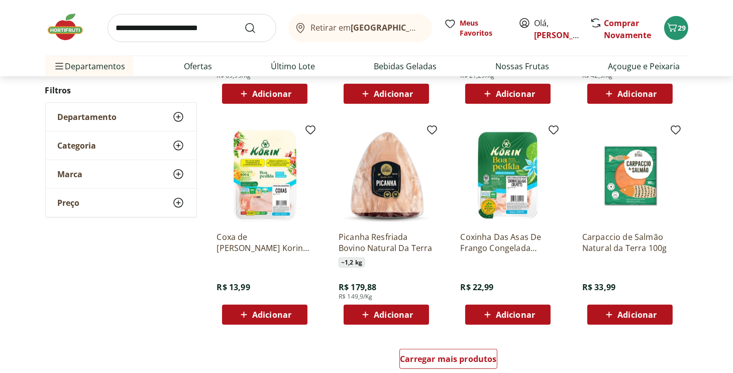
scroll to position [4574, 0]
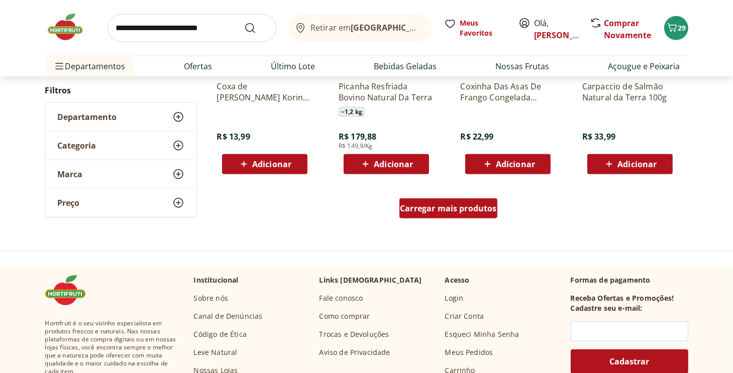
click at [442, 211] on span "Carregar mais produtos" at bounding box center [448, 209] width 97 height 8
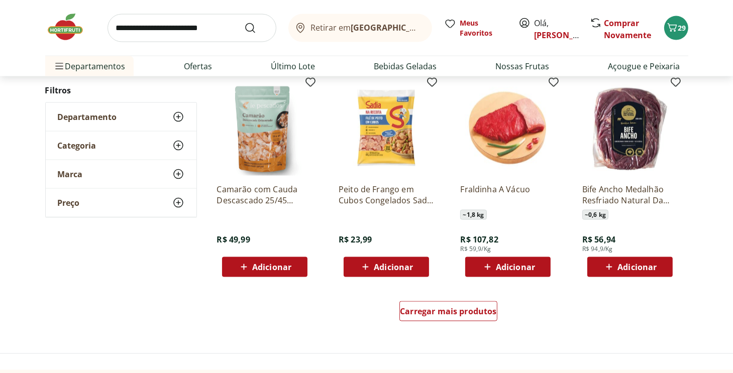
scroll to position [5127, 0]
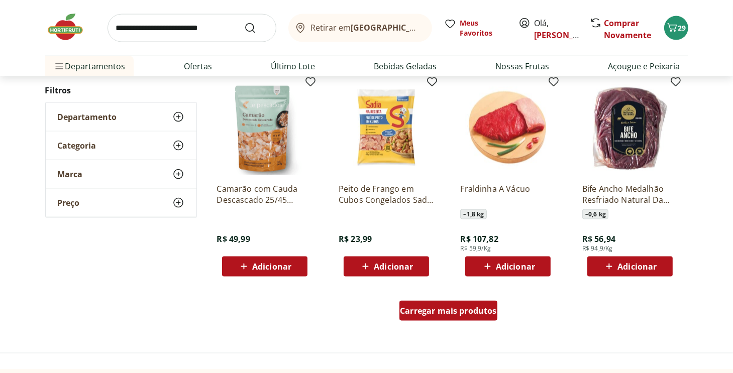
click at [454, 317] on div "Carregar mais produtos" at bounding box center [449, 311] width 98 height 20
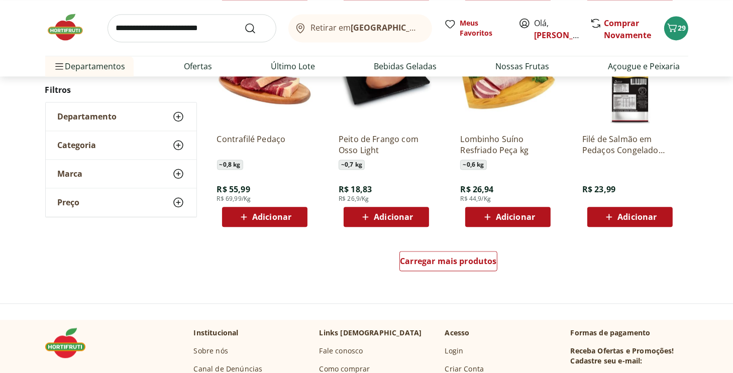
scroll to position [5881, 0]
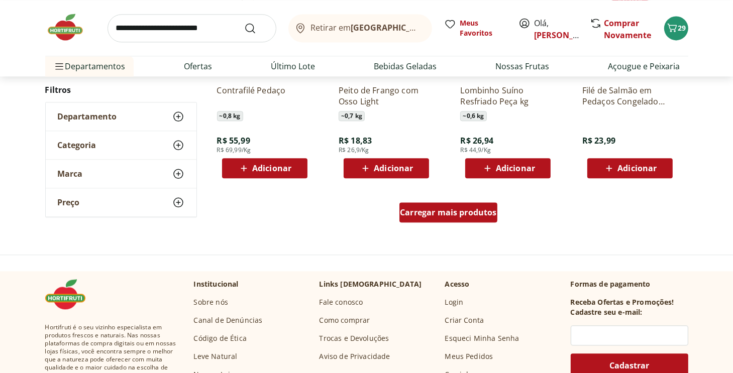
click at [456, 217] on span "Carregar mais produtos" at bounding box center [448, 213] width 97 height 8
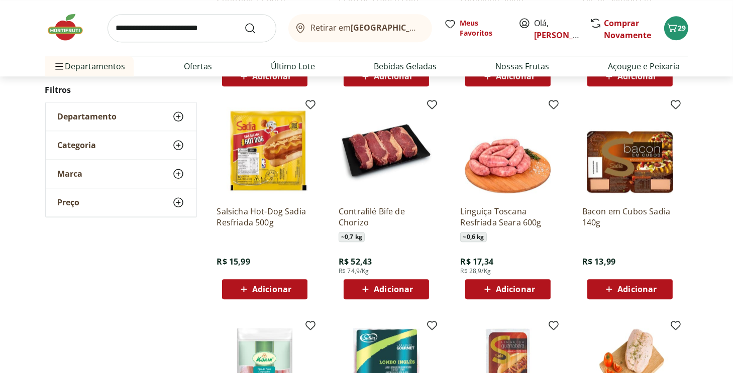
scroll to position [5982, 0]
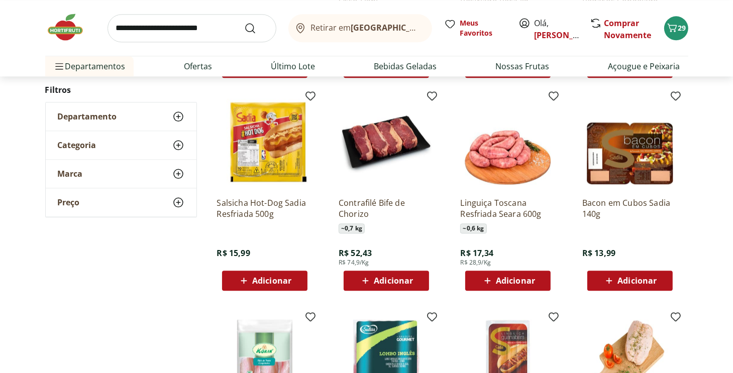
click at [502, 283] on span "Adicionar" at bounding box center [515, 281] width 39 height 8
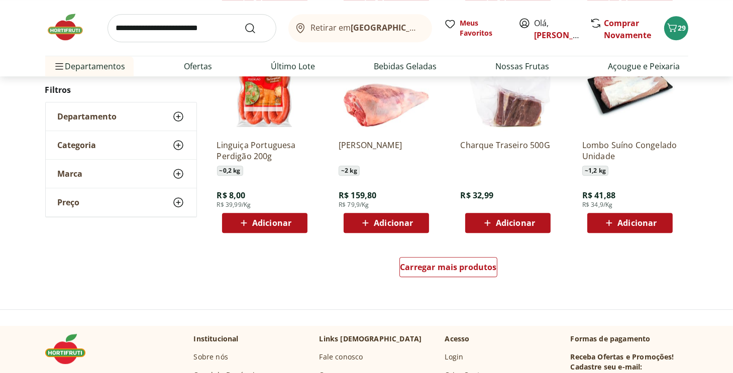
scroll to position [6484, 0]
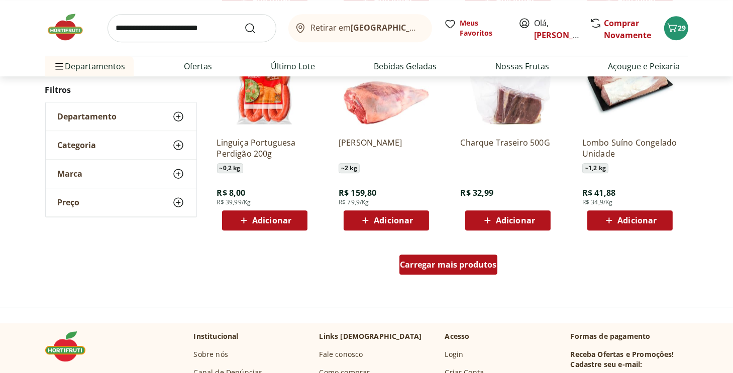
click at [445, 263] on span "Carregar mais produtos" at bounding box center [448, 265] width 97 height 8
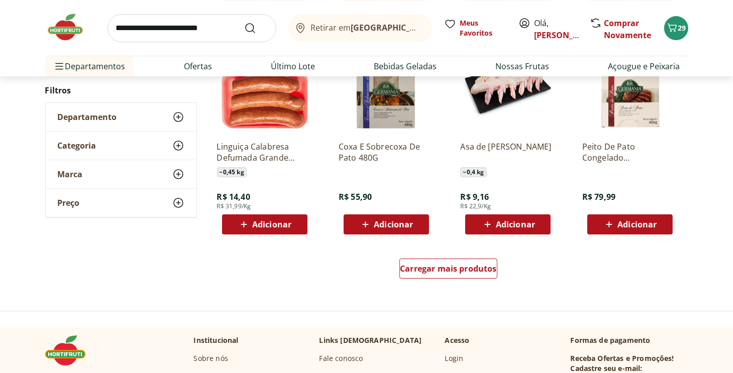
scroll to position [7188, 0]
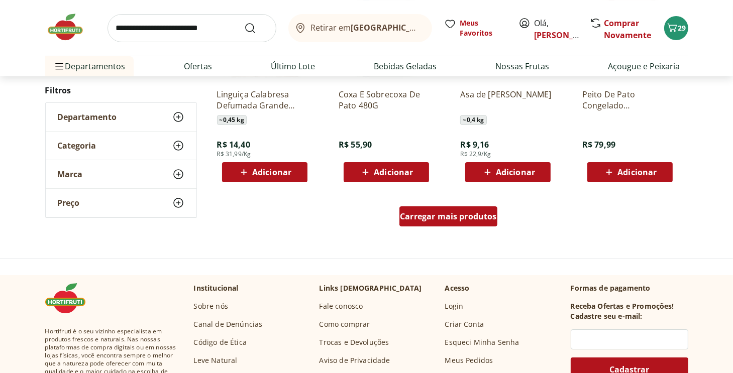
click at [493, 221] on span "Carregar mais produtos" at bounding box center [448, 217] width 97 height 8
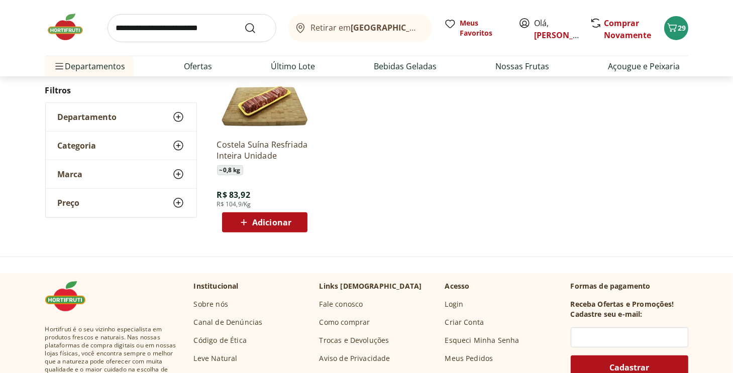
scroll to position [432, 0]
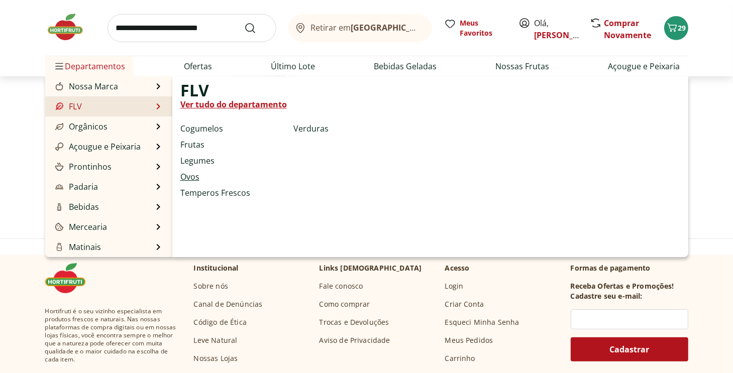
click at [191, 175] on link "Ovos" at bounding box center [189, 177] width 19 height 12
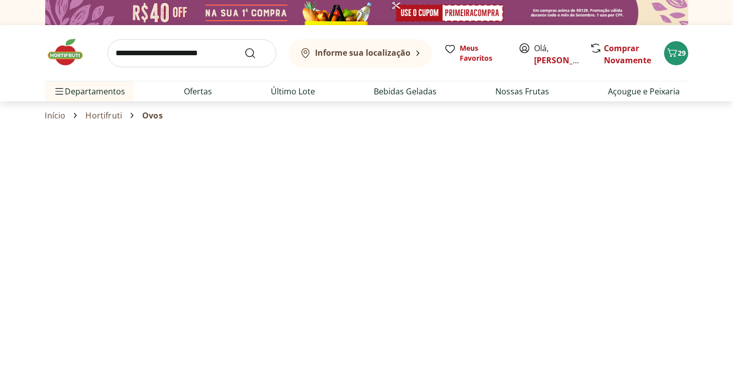
select select "**********"
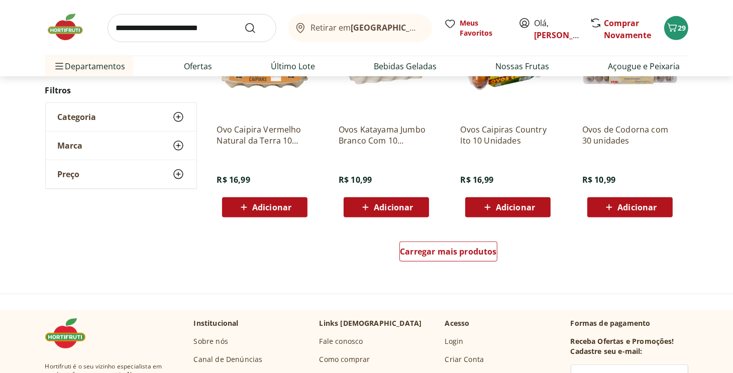
scroll to position [603, 0]
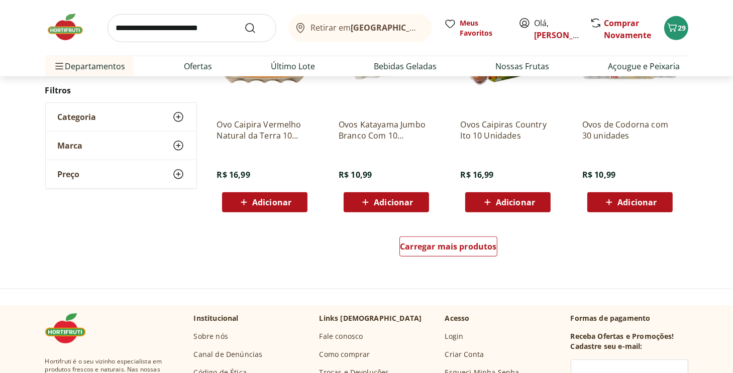
click at [631, 201] on span "Adicionar" at bounding box center [637, 203] width 39 height 8
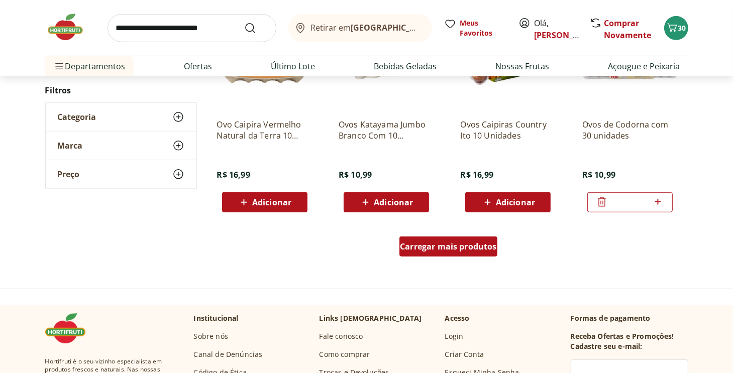
click at [444, 252] on div "Carregar mais produtos" at bounding box center [449, 247] width 98 height 20
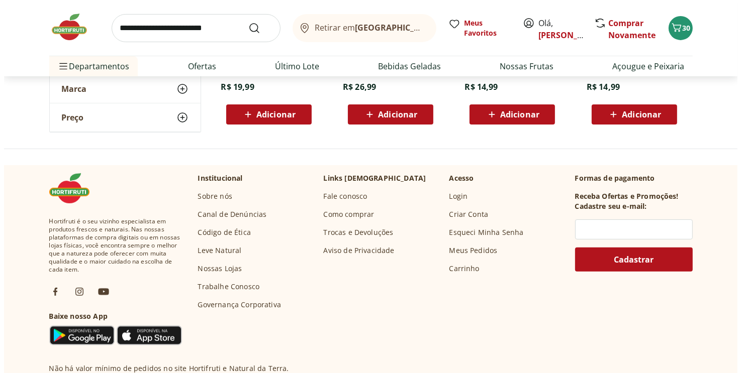
scroll to position [302, 0]
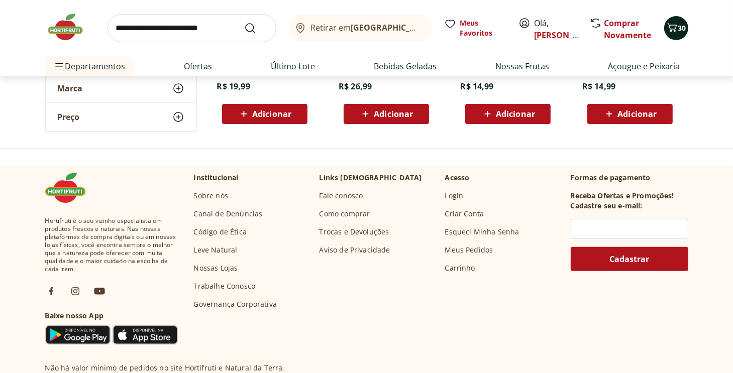
click at [672, 31] on icon "Carrinho" at bounding box center [673, 28] width 12 height 12
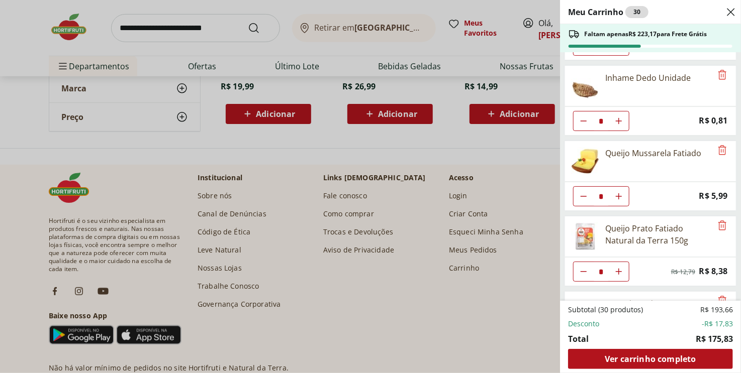
scroll to position [802, 0]
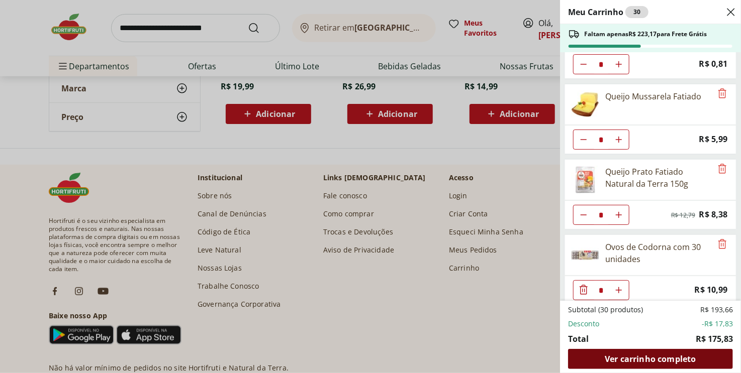
click at [624, 359] on span "Ver carrinho completo" at bounding box center [650, 359] width 91 height 8
